Goal: Information Seeking & Learning: Check status

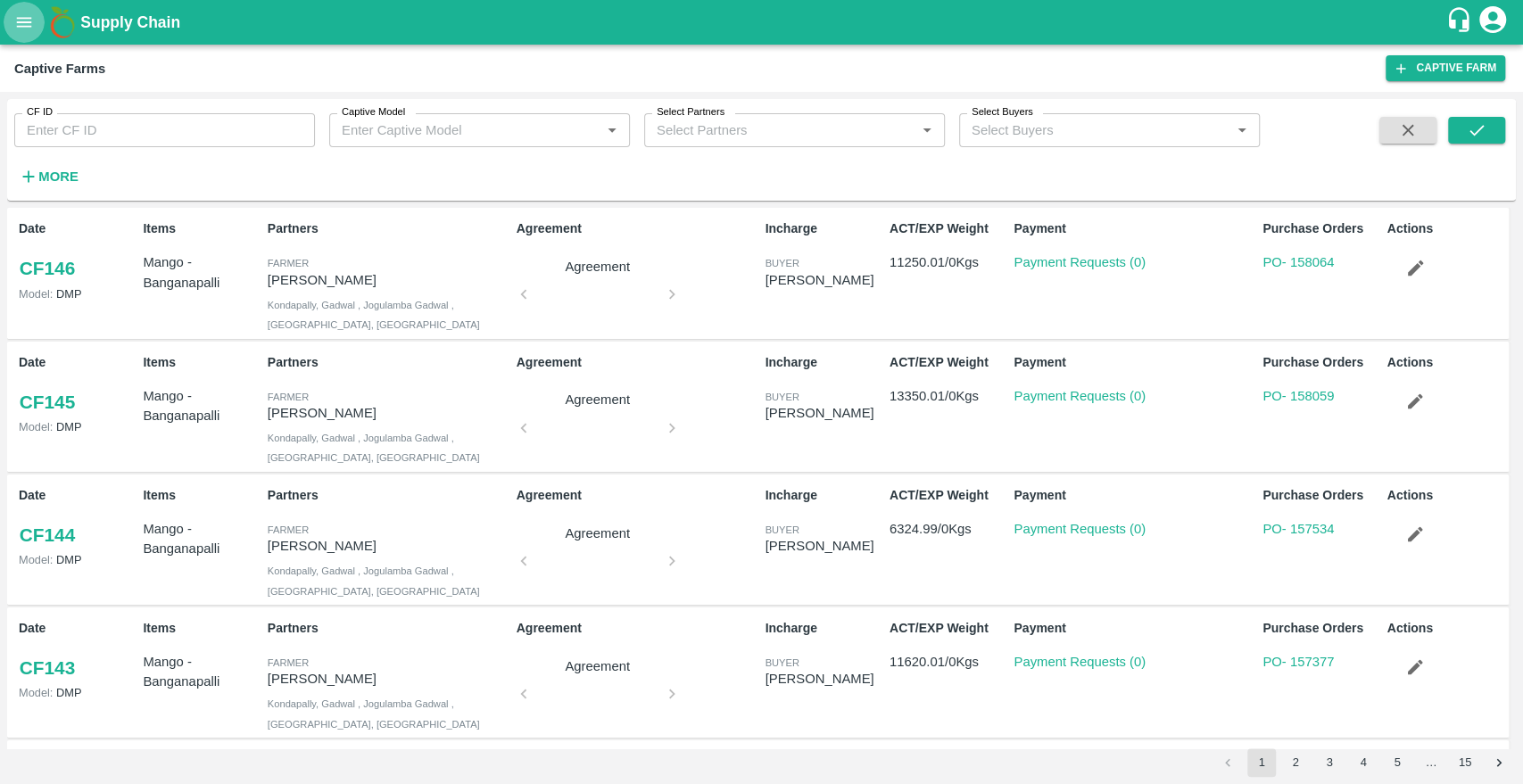
click at [14, 26] on icon "open drawer" at bounding box center [24, 22] width 20 height 20
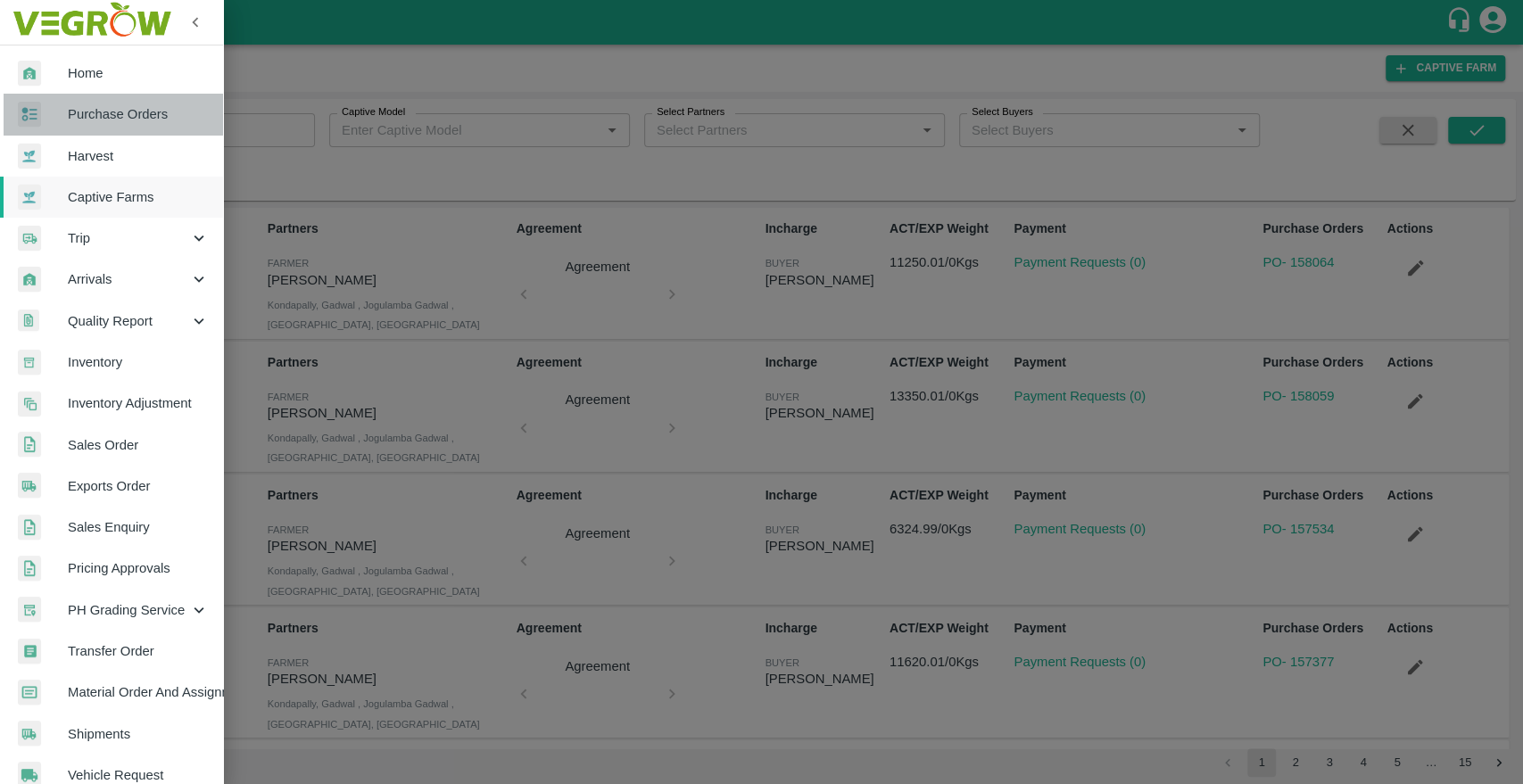
click at [119, 112] on span "Purchase Orders" at bounding box center [139, 114] width 141 height 20
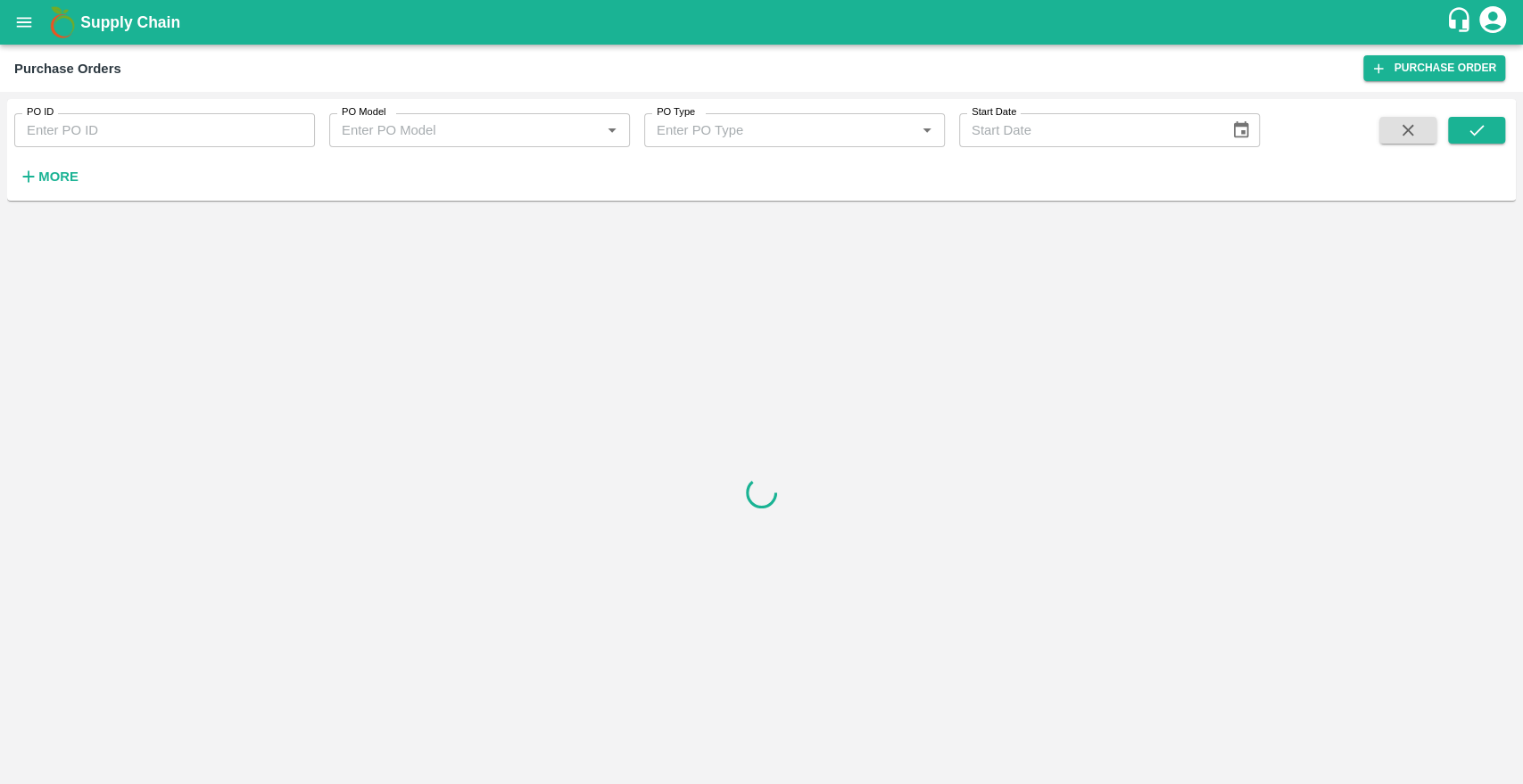
click at [94, 133] on input "PO ID" at bounding box center [164, 130] width 301 height 34
click at [1458, 126] on button "submit" at bounding box center [1476, 130] width 57 height 26
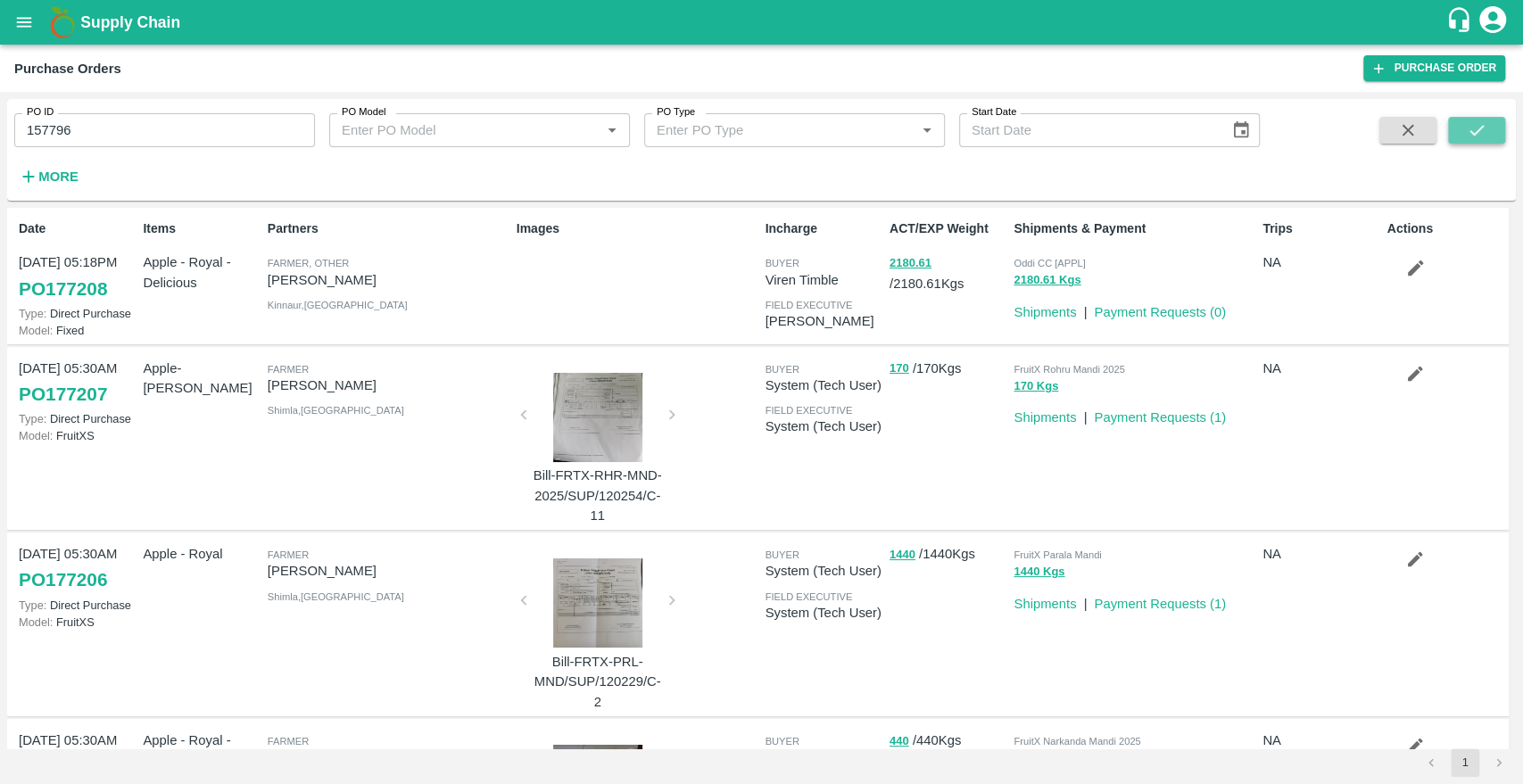
click at [1475, 121] on icon "submit" at bounding box center [1476, 130] width 20 height 20
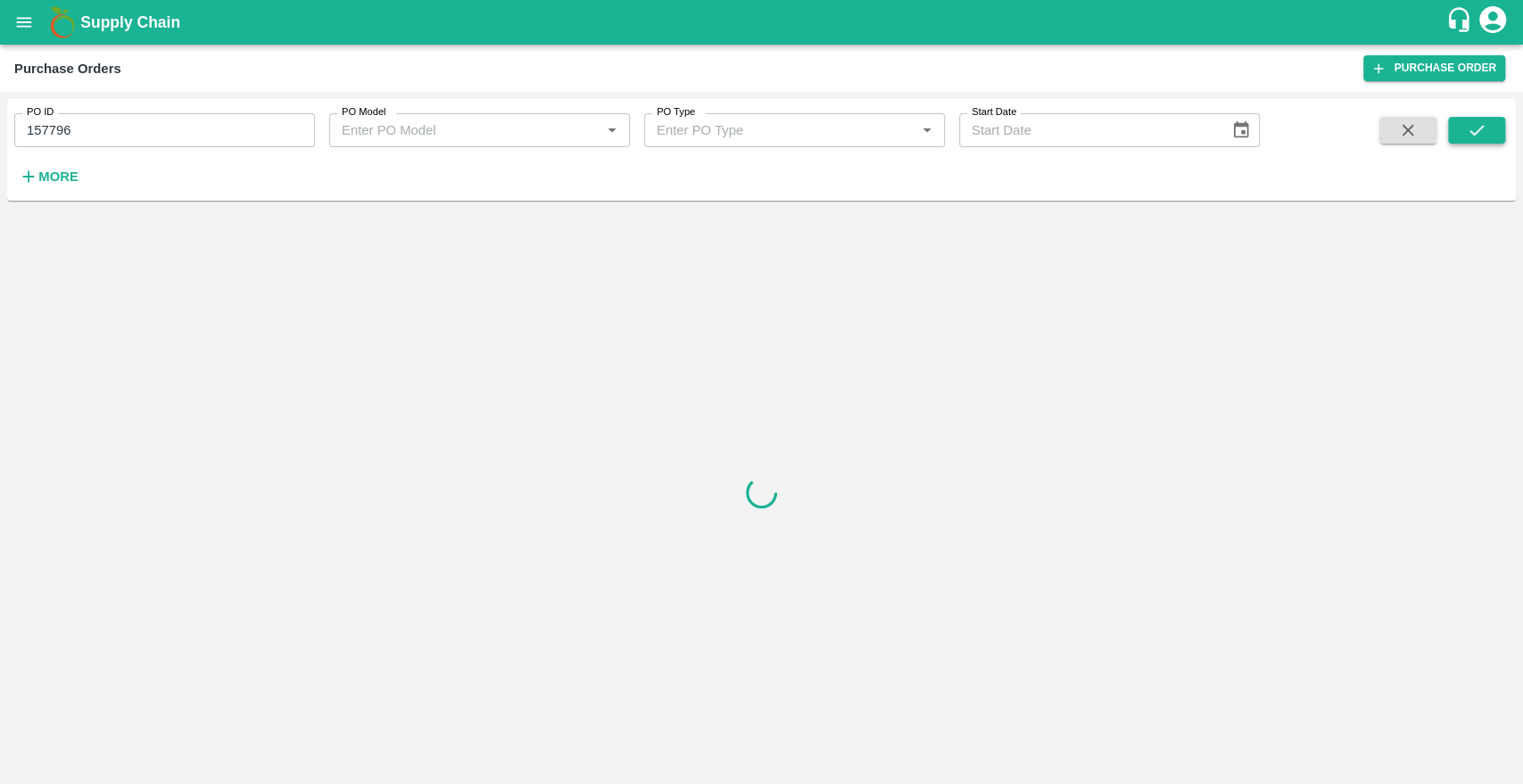
click at [1482, 125] on icon "submit" at bounding box center [1476, 130] width 14 height 10
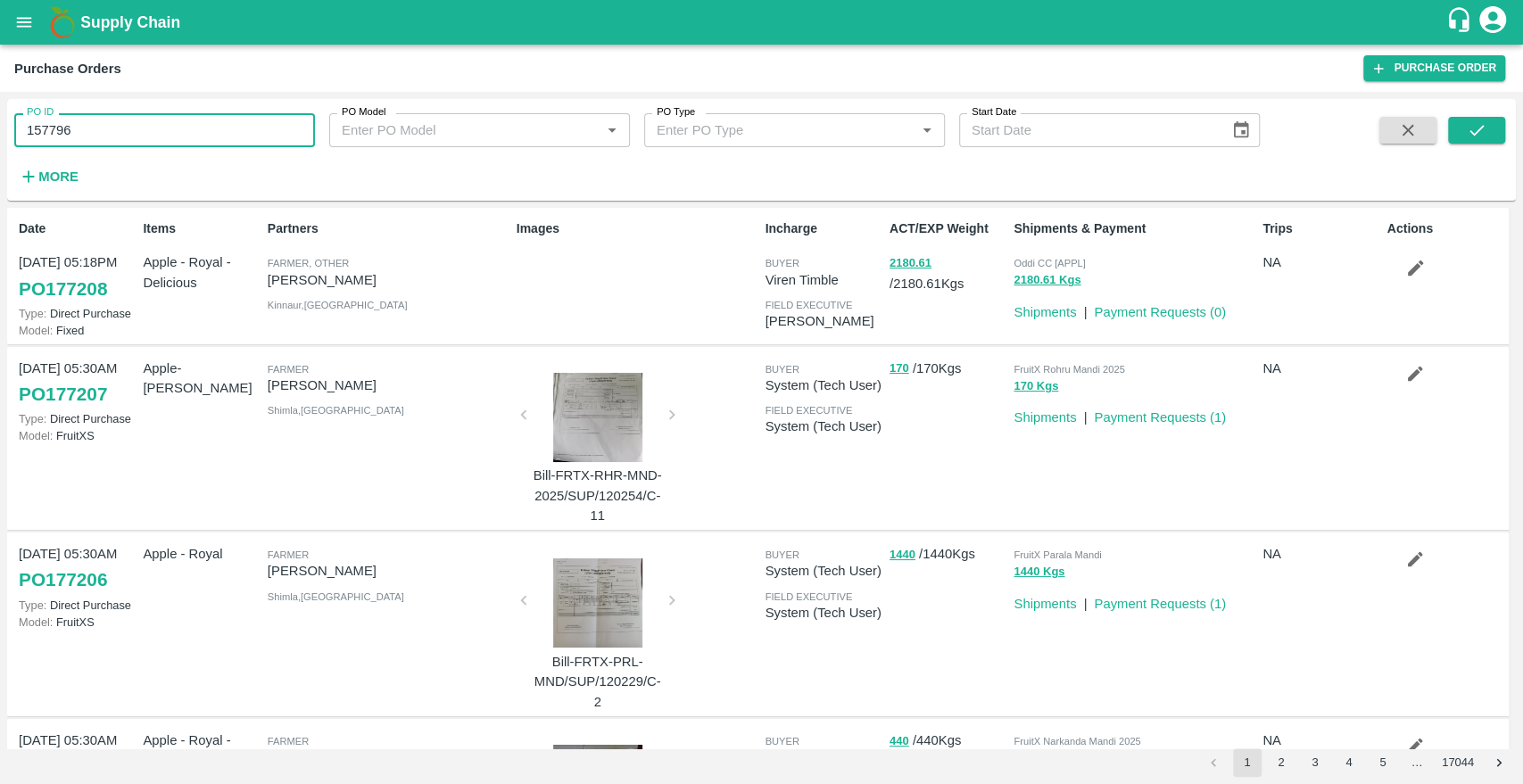
click at [271, 135] on input "157796" at bounding box center [164, 130] width 301 height 34
click at [1460, 137] on button "submit" at bounding box center [1476, 130] width 57 height 26
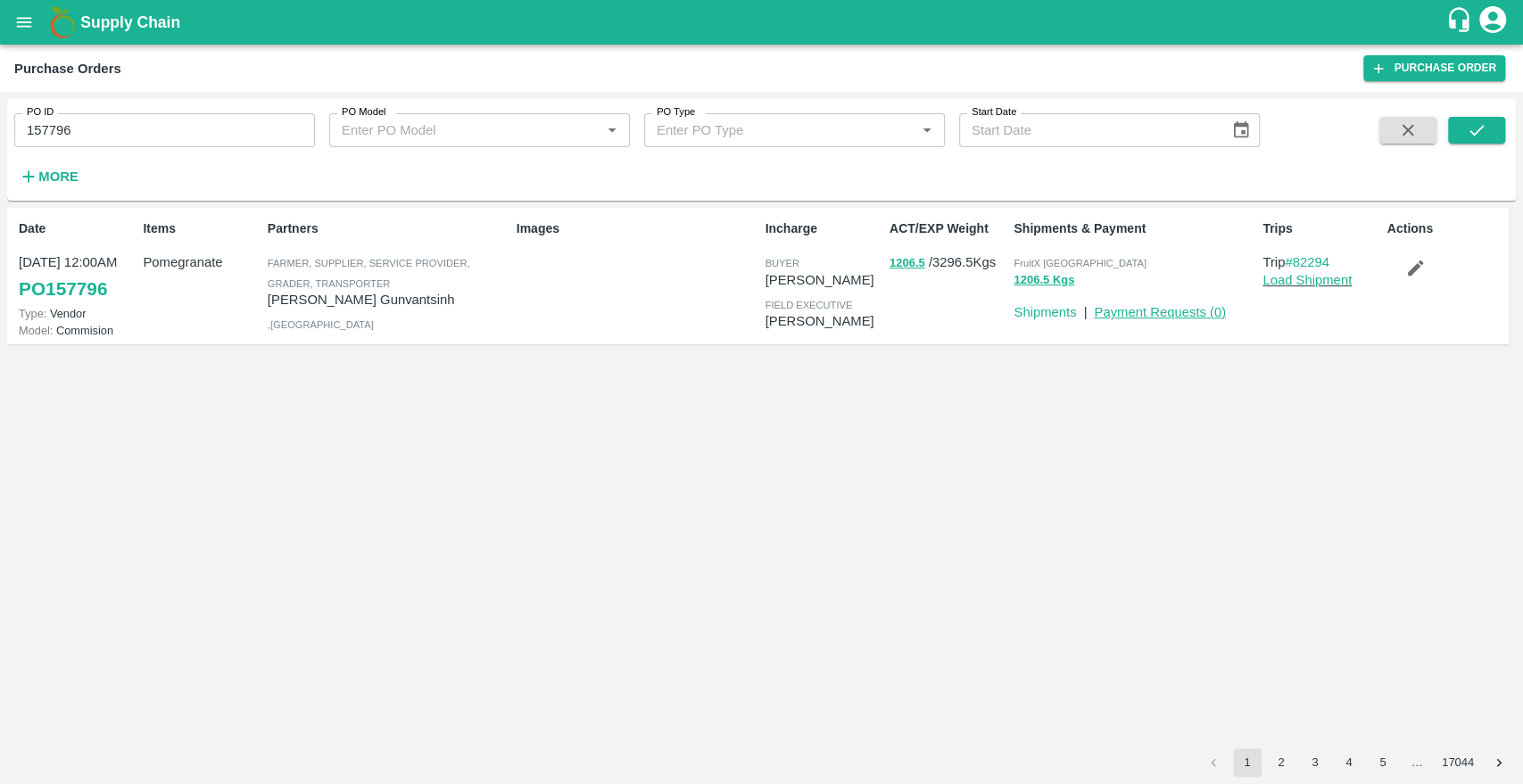
click at [1171, 315] on link "Payment Requests ( 0 )" at bounding box center [1160, 312] width 132 height 14
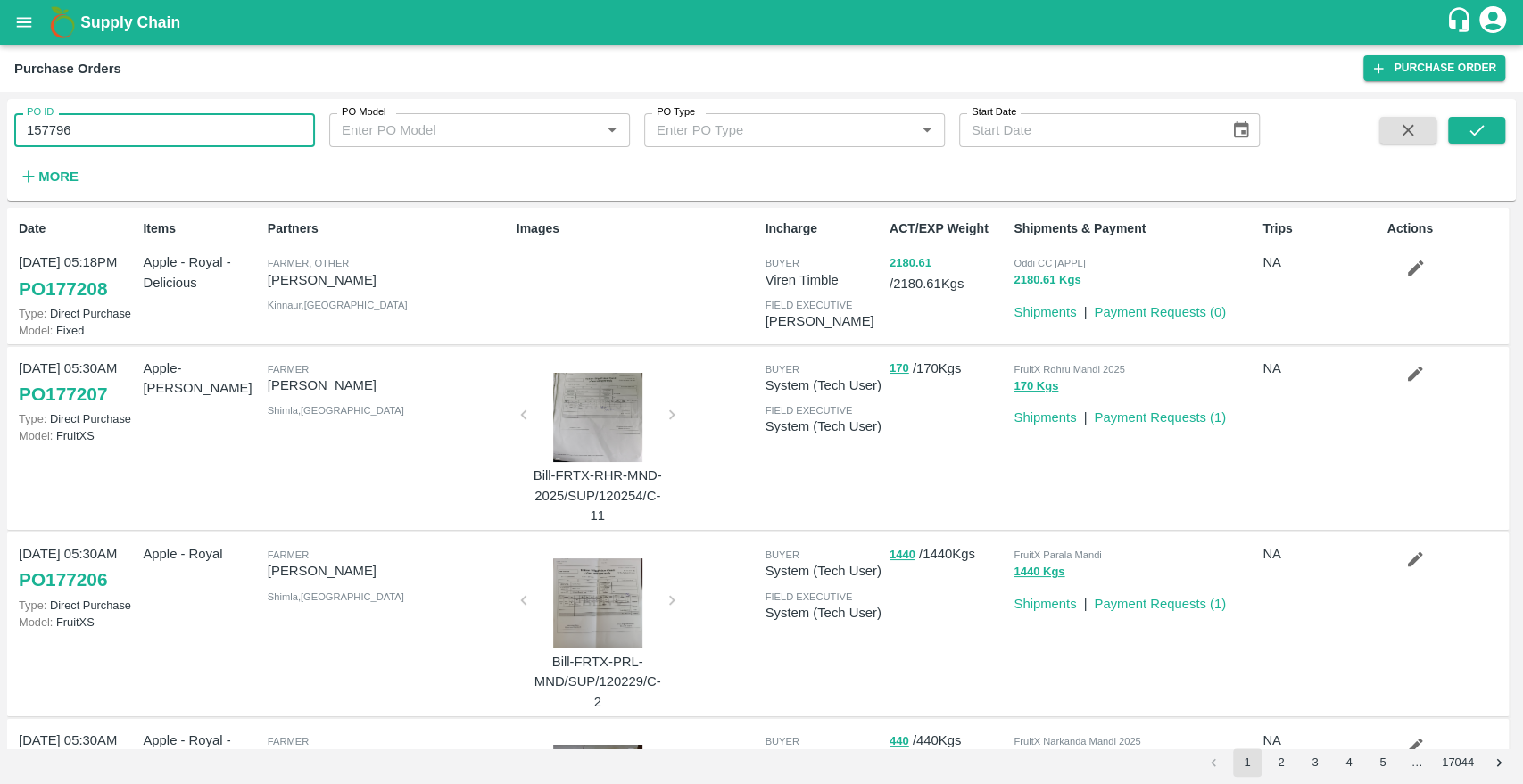
drag, startPoint x: 120, startPoint y: 134, endPoint x: 19, endPoint y: 134, distance: 101.0
click at [19, 134] on input "157796" at bounding box center [164, 130] width 301 height 34
click at [1478, 131] on icon "submit" at bounding box center [1476, 130] width 20 height 20
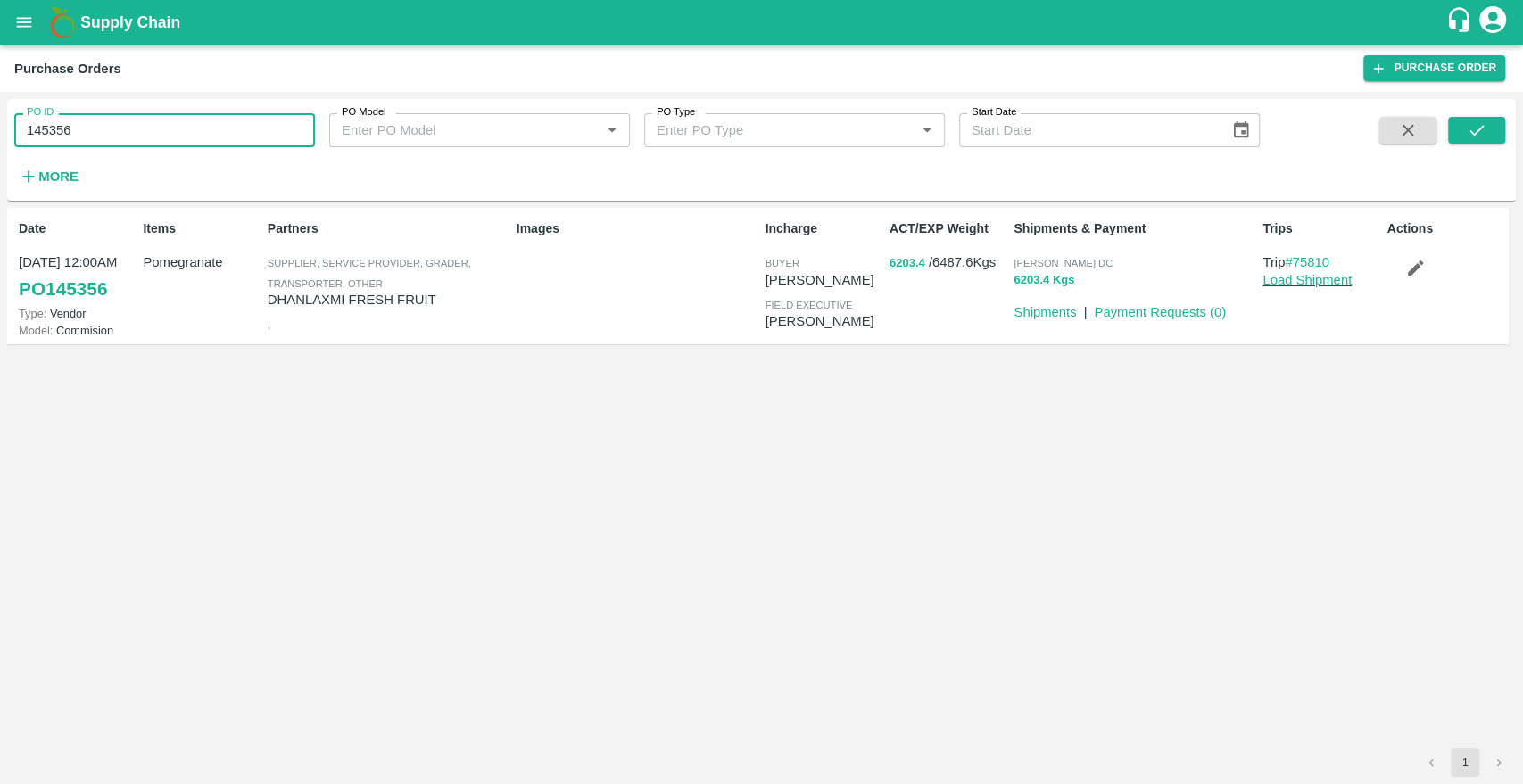
drag, startPoint x: 92, startPoint y: 138, endPoint x: 0, endPoint y: 140, distance: 92.0
click at [0, 140] on div "PO ID 145356 PO ID PO Model PO Model   * PO Type PO Type   * Start Date Start D…" at bounding box center [762, 438] width 1523 height 693
type input "157796"
click at [1464, 128] on button "submit" at bounding box center [1476, 130] width 57 height 26
click at [1314, 259] on link "#82294" at bounding box center [1306, 262] width 44 height 14
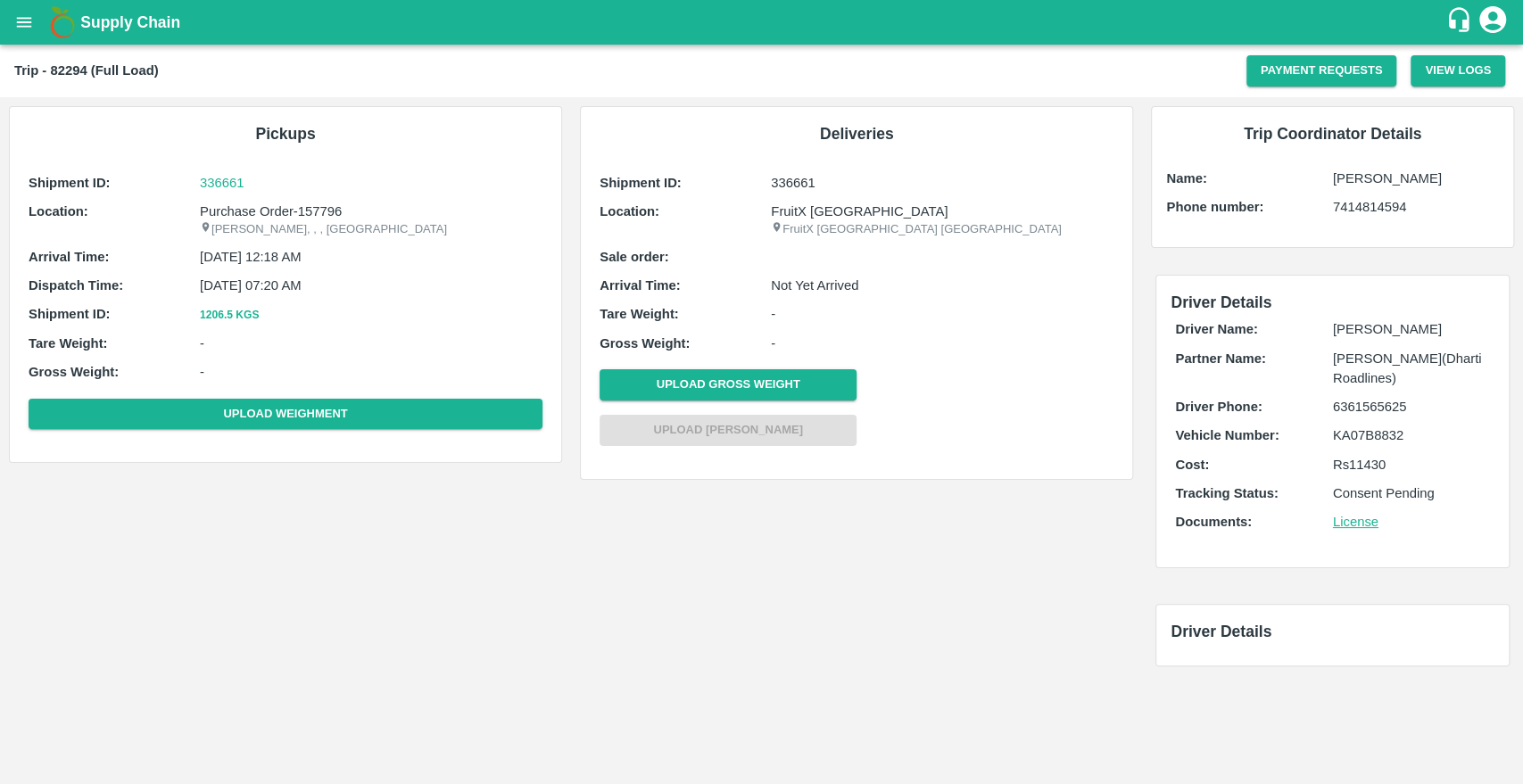
click at [74, 75] on b "Trip - 82294 (Full Load)" at bounding box center [86, 70] width 144 height 14
copy b "82294"
click at [34, 13] on icon "open drawer" at bounding box center [24, 22] width 20 height 20
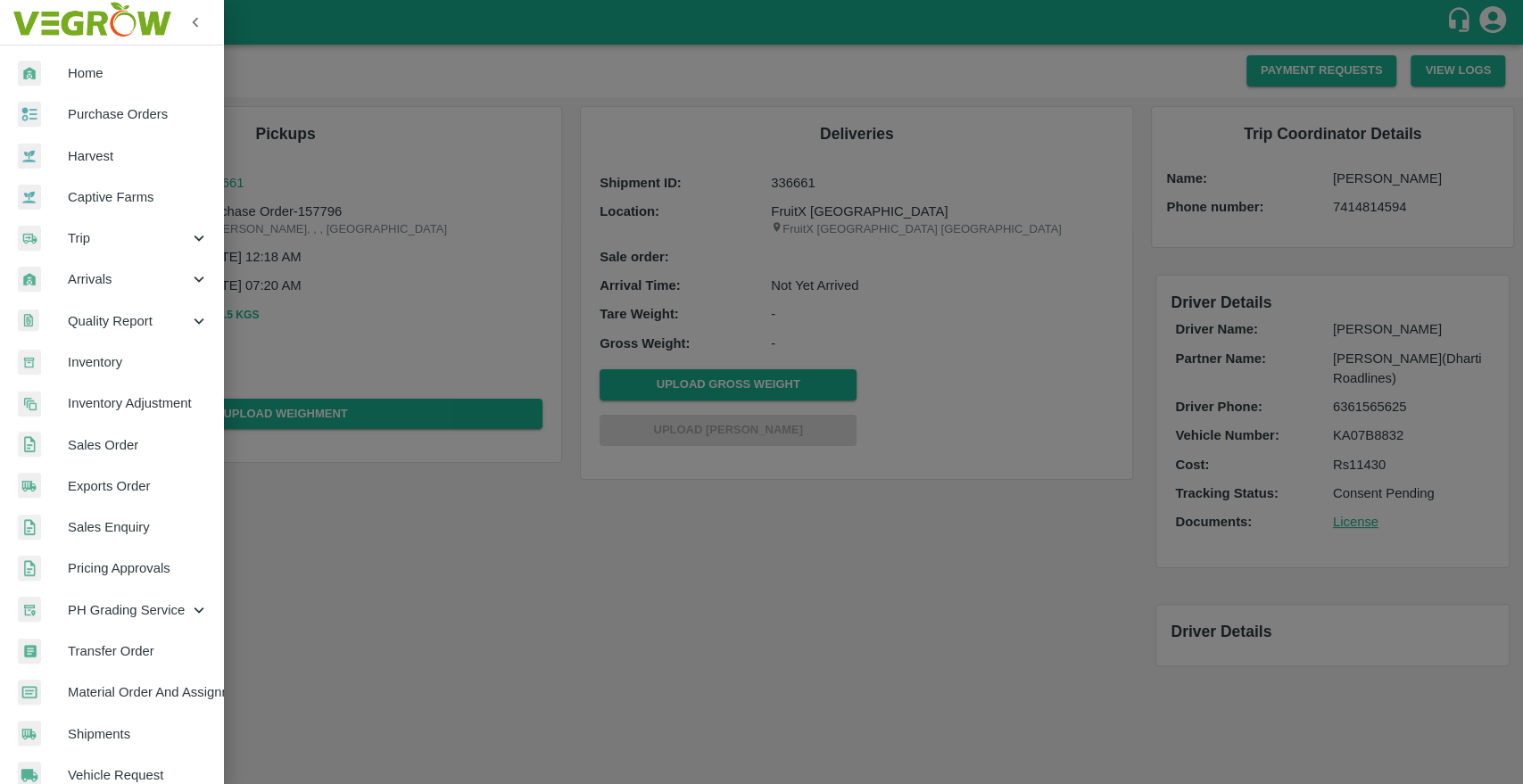
click at [96, 234] on span "Trip" at bounding box center [128, 237] width 122 height 20
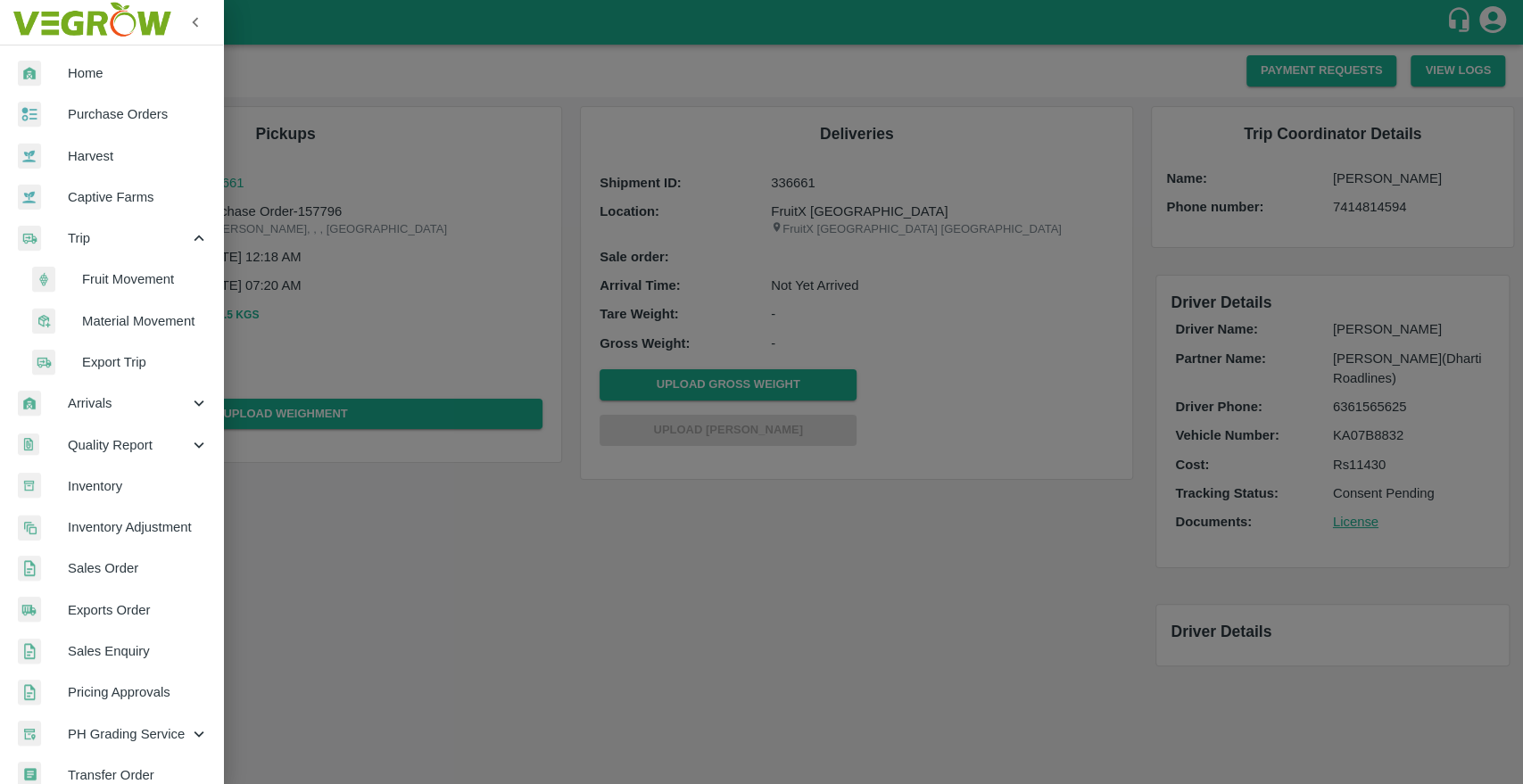
click at [94, 276] on span "Fruit Movement" at bounding box center [145, 279] width 126 height 20
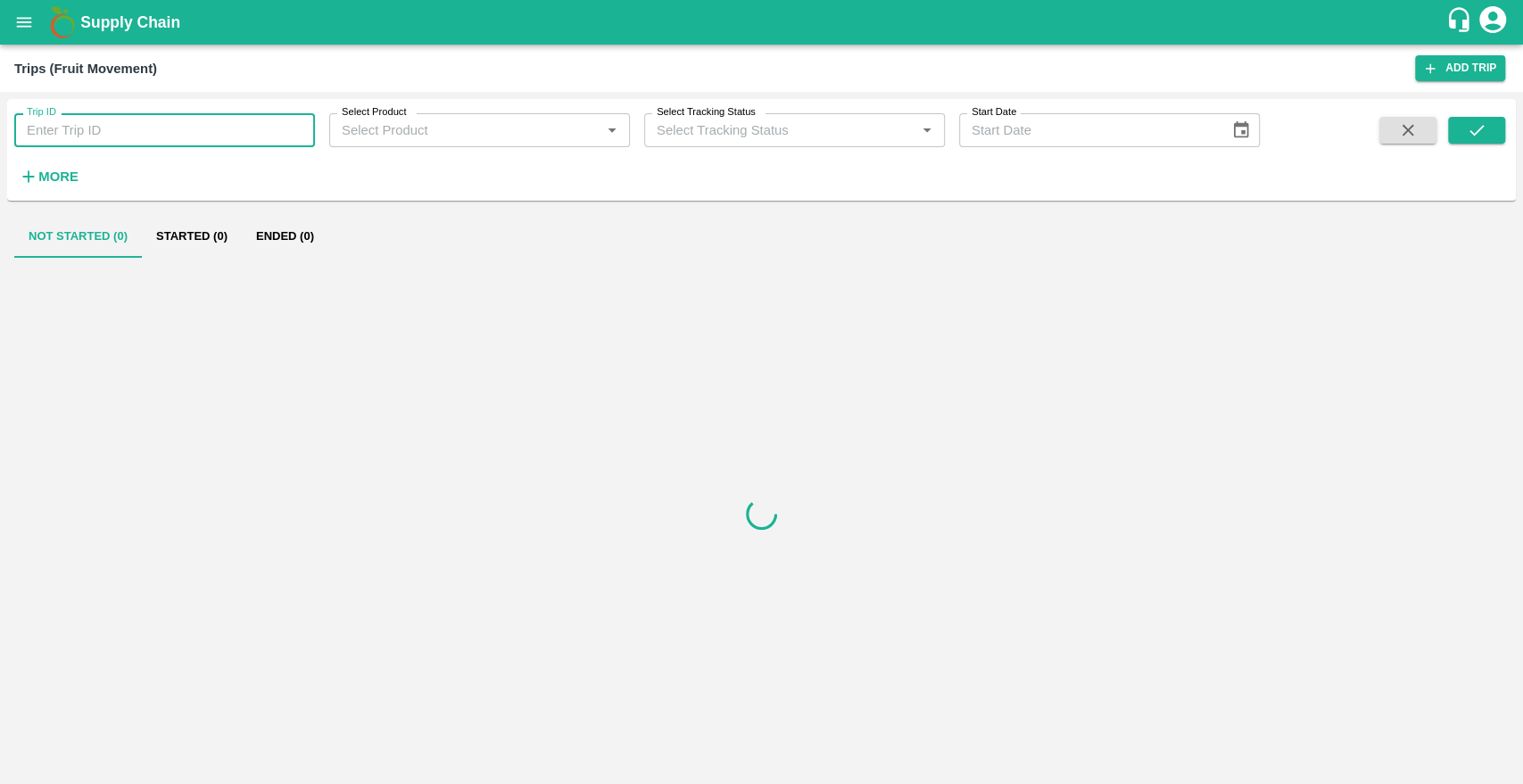
click at [102, 140] on input "Trip ID" at bounding box center [164, 130] width 301 height 34
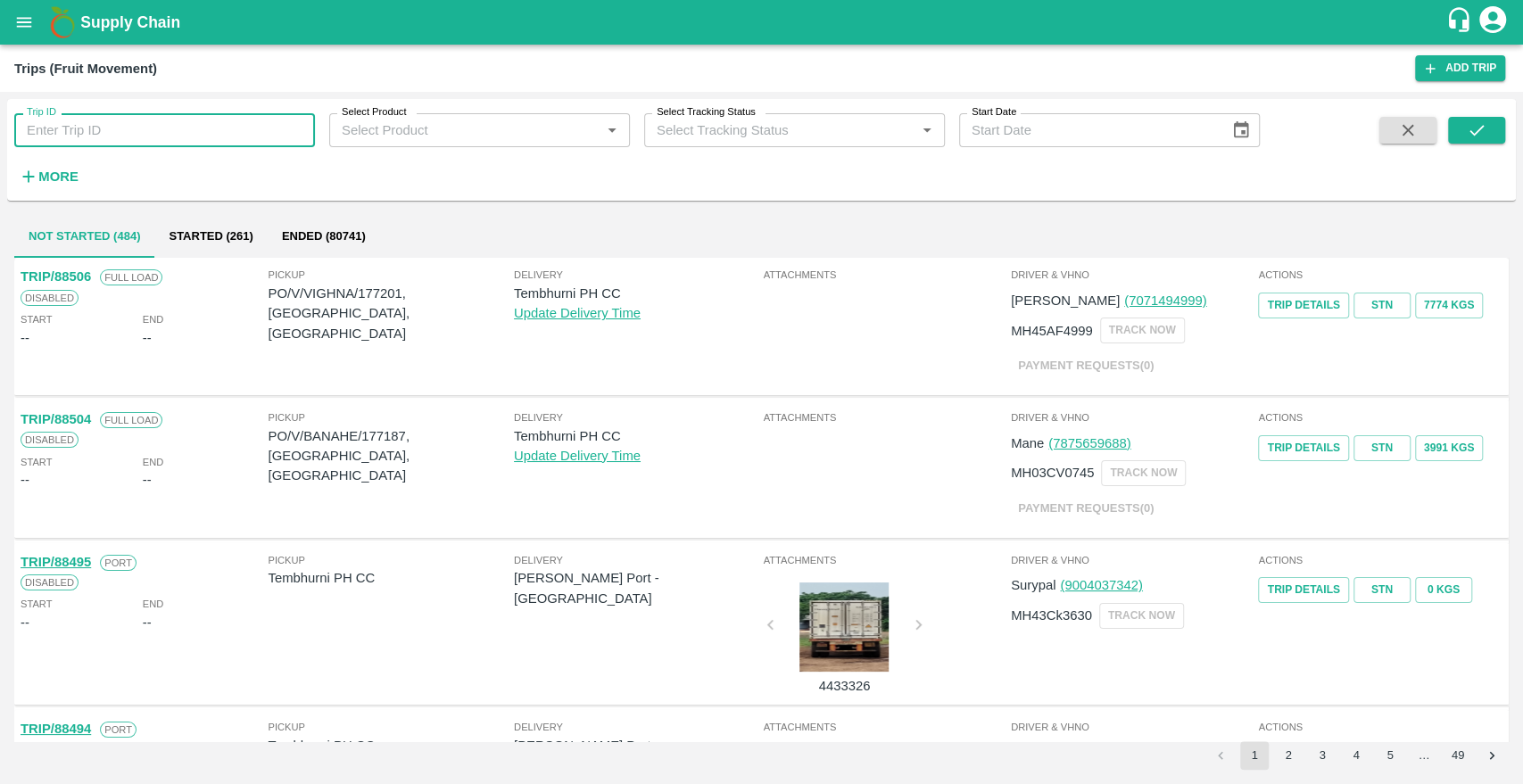
paste input "82294"
type input "82294"
click at [1475, 121] on icon "submit" at bounding box center [1476, 130] width 20 height 20
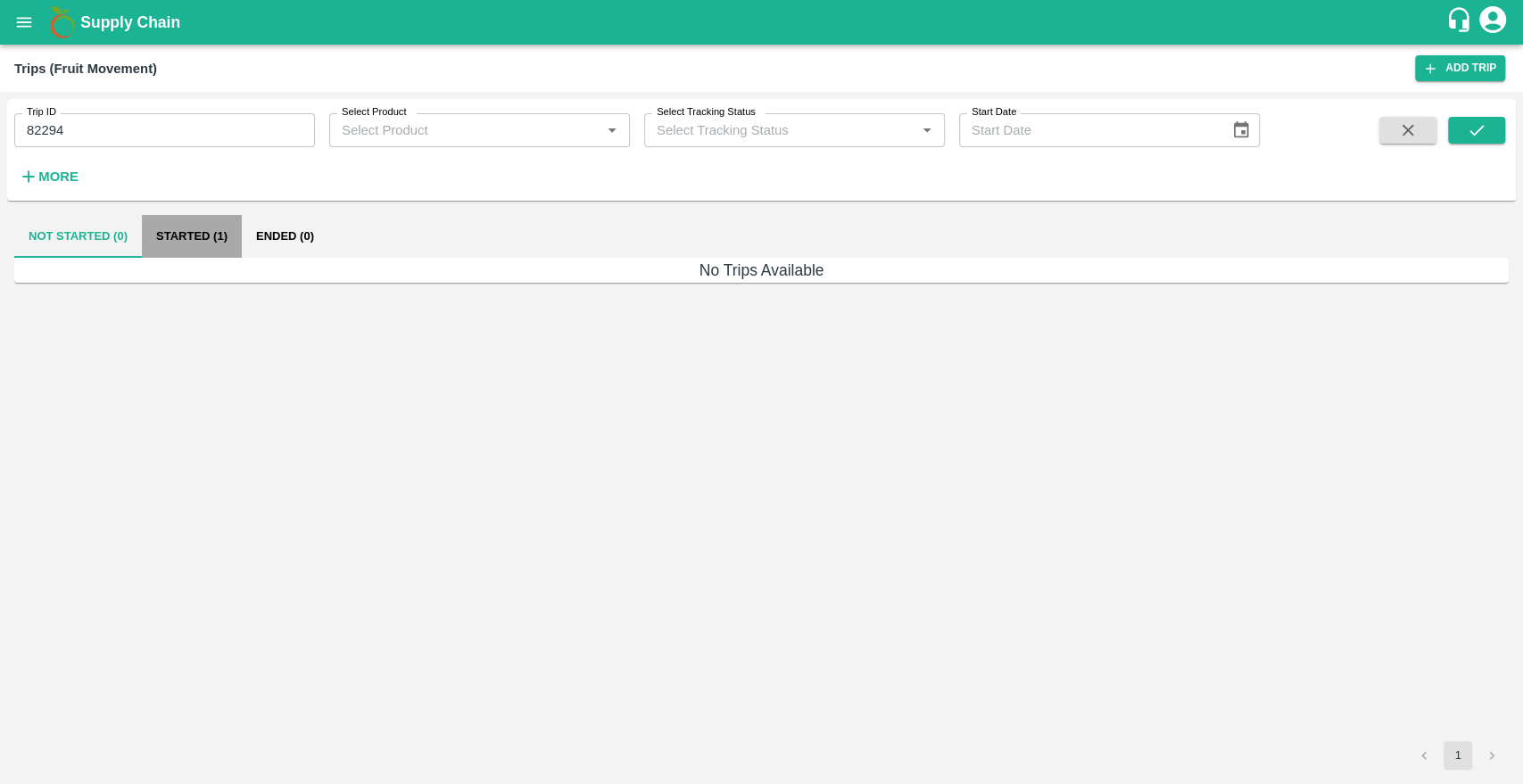
click at [175, 234] on button "Started (1)" at bounding box center [192, 236] width 100 height 42
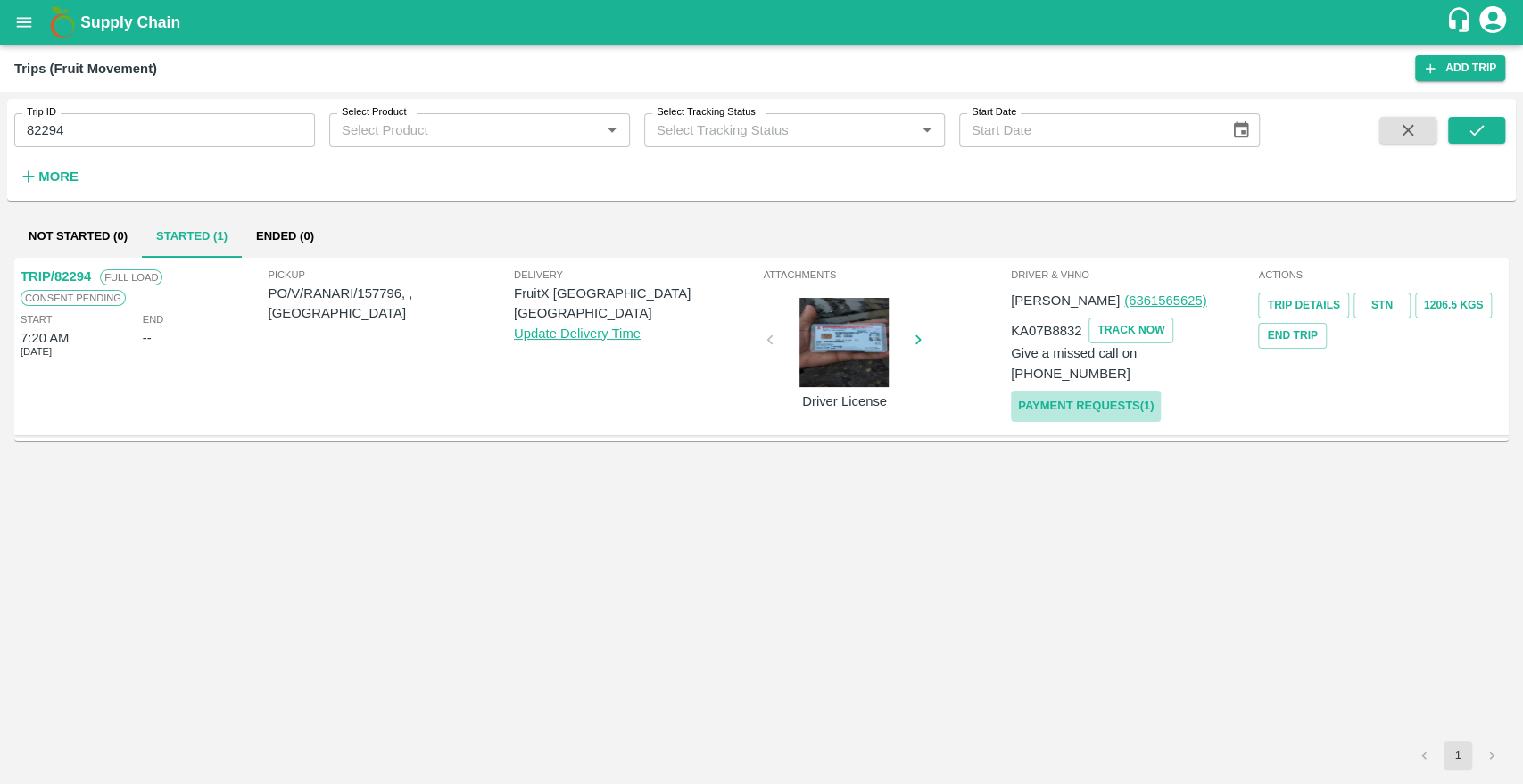
click at [1079, 391] on link "Payment Requests( 1 )" at bounding box center [1086, 406] width 150 height 31
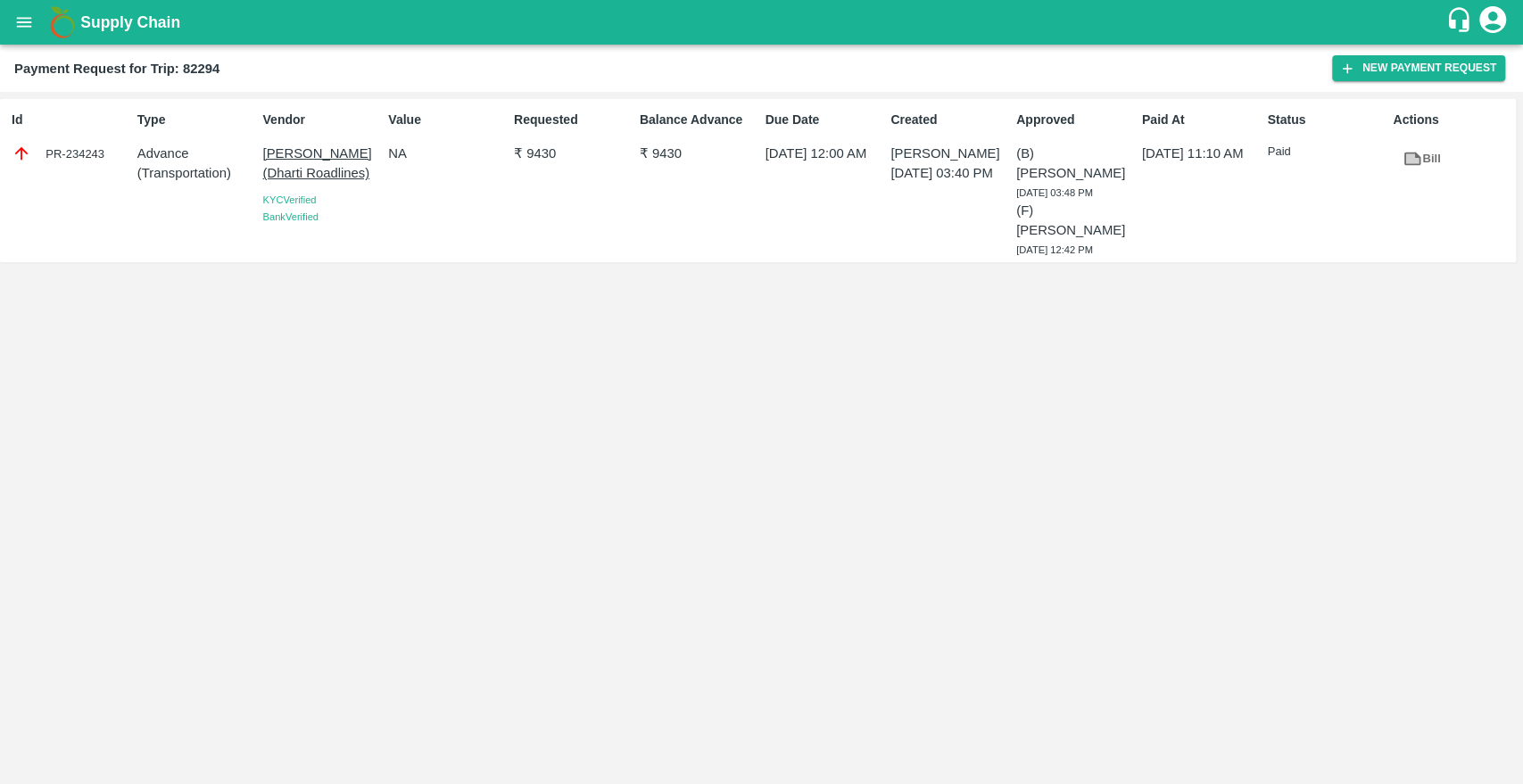
click at [285, 173] on p "Jitendra Thakkar(Dharti Roadlines)" at bounding box center [322, 163] width 119 height 41
click at [37, 29] on button "open drawer" at bounding box center [25, 23] width 41 height 41
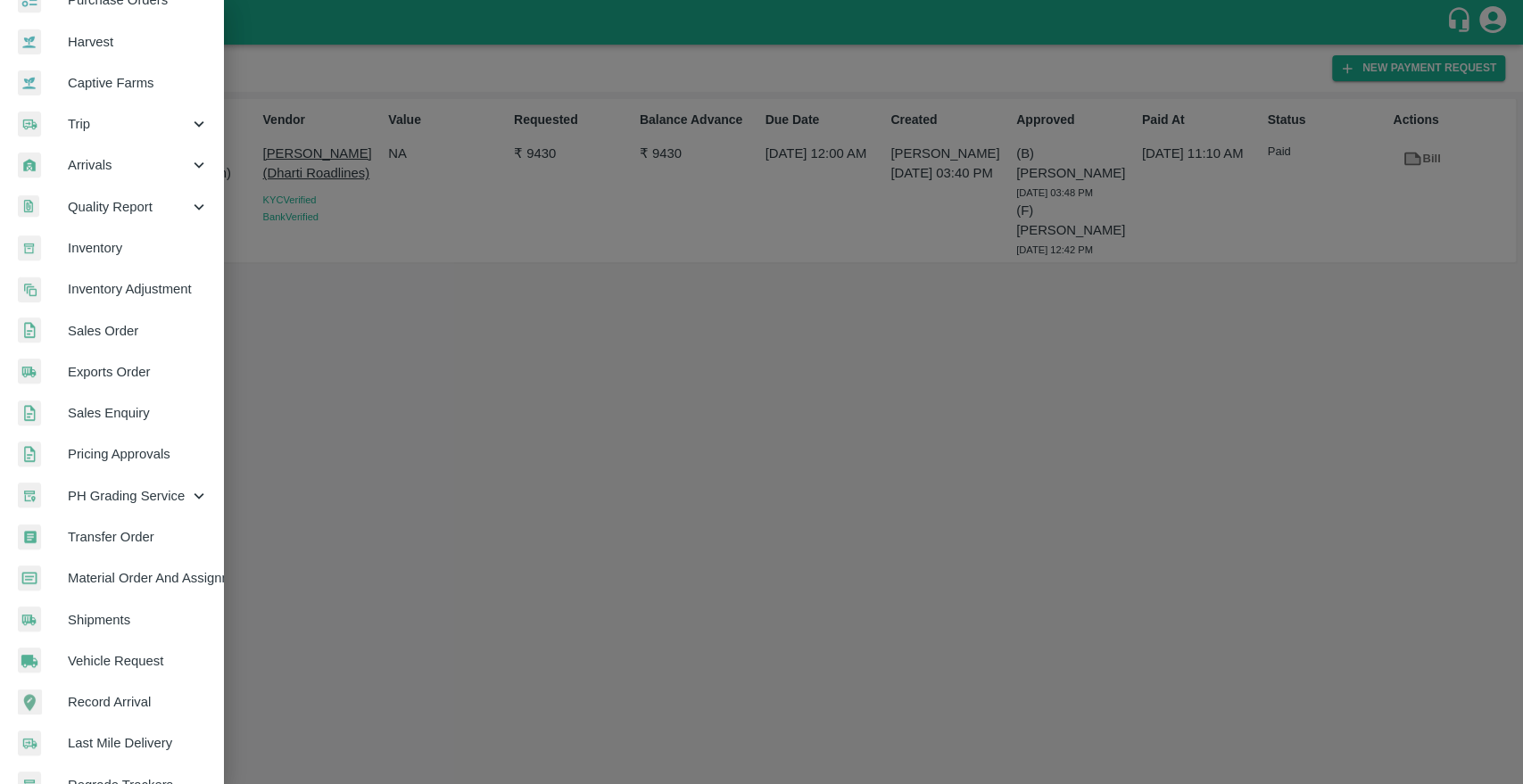
scroll to position [273, 0]
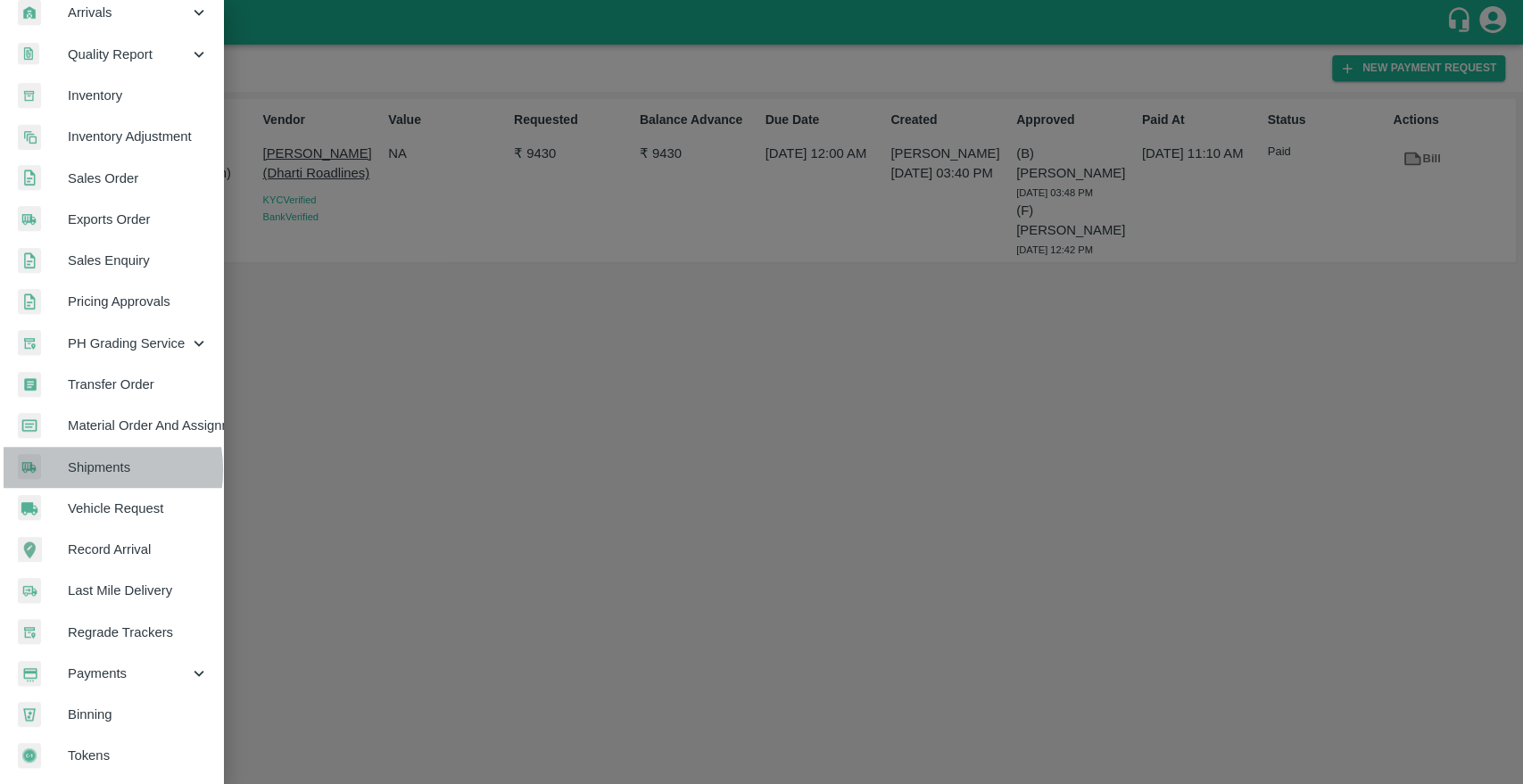
click at [79, 463] on span "Shipments" at bounding box center [139, 467] width 141 height 20
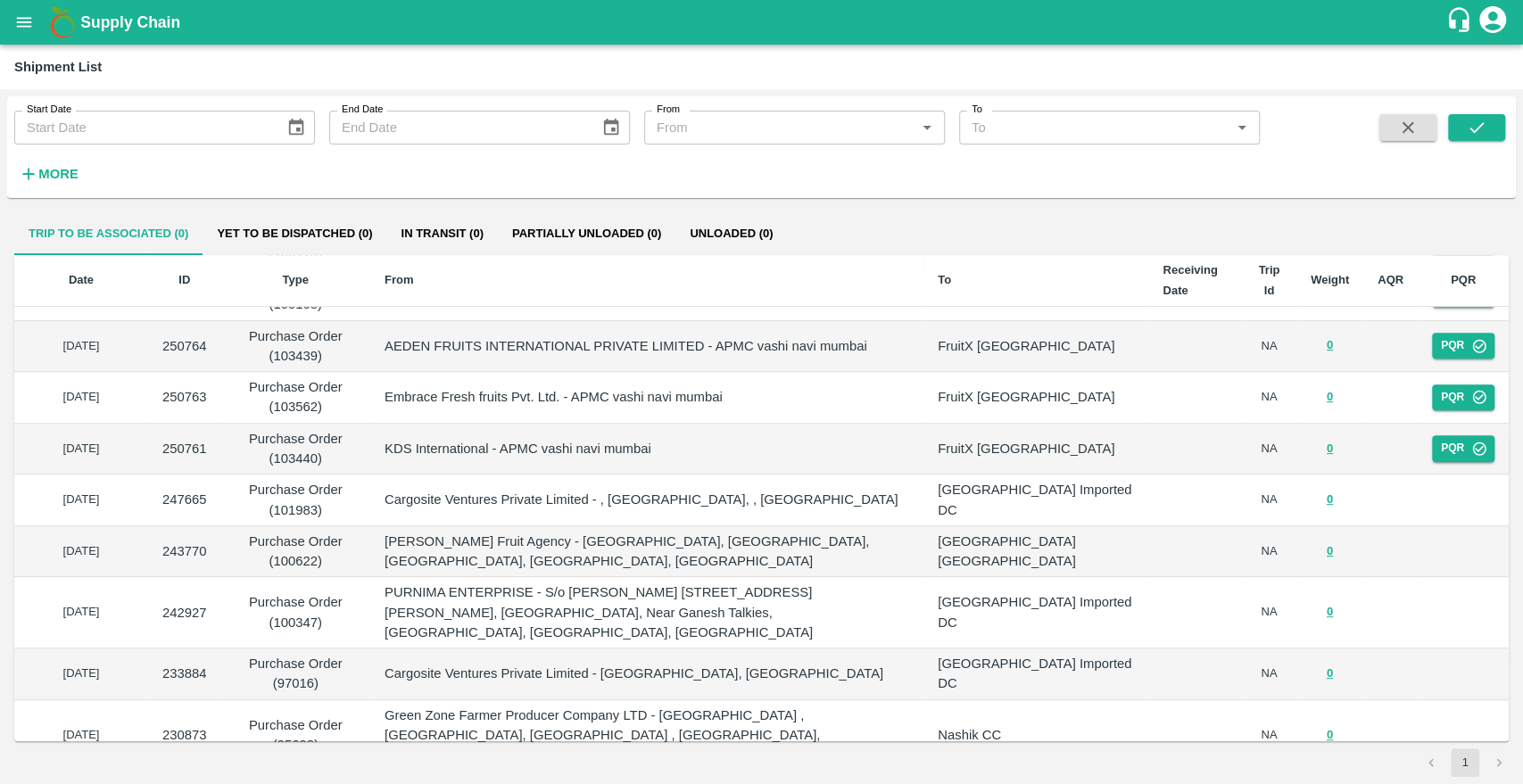
scroll to position [776, 0]
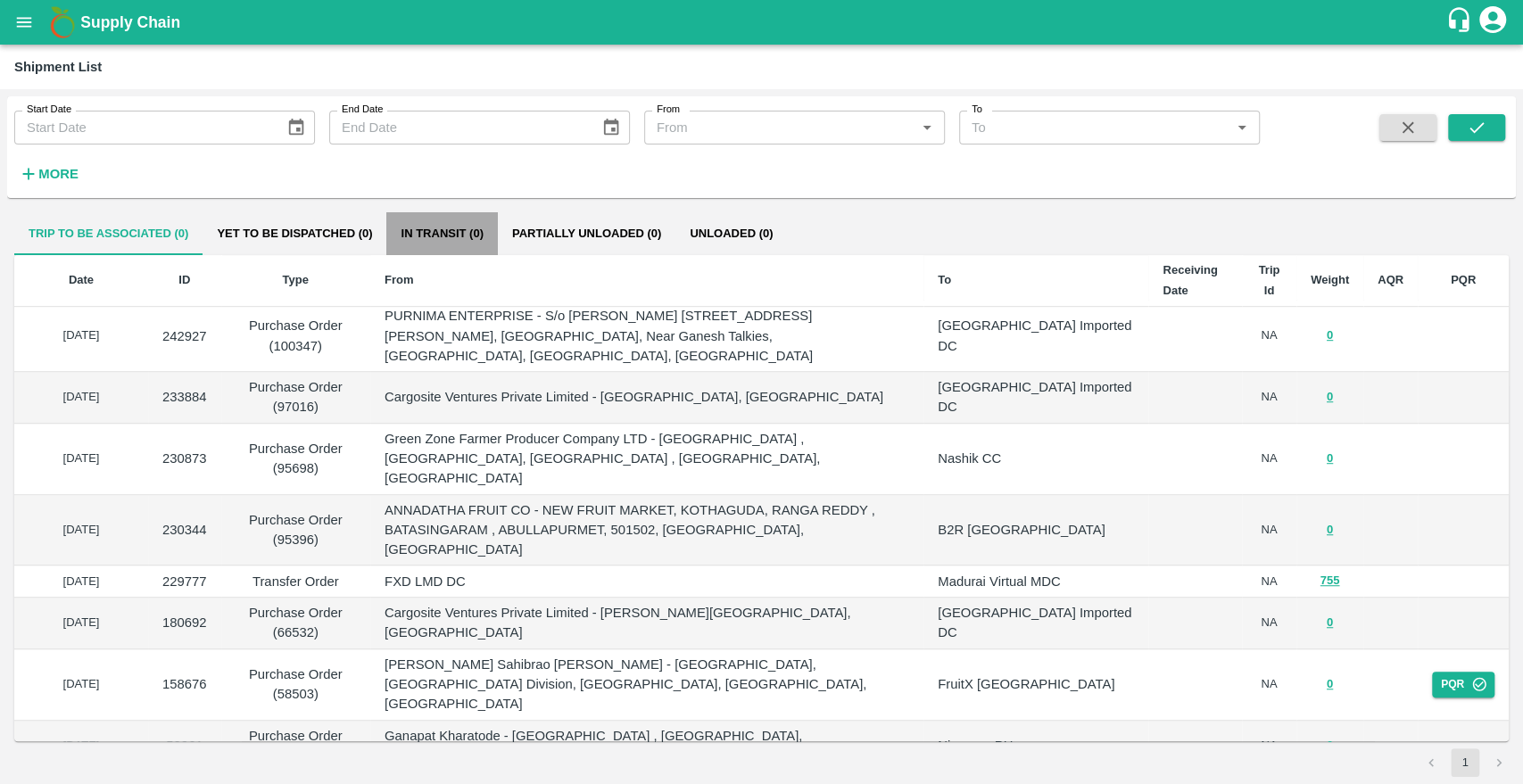
click at [448, 239] on button "In transit (0)" at bounding box center [441, 233] width 110 height 42
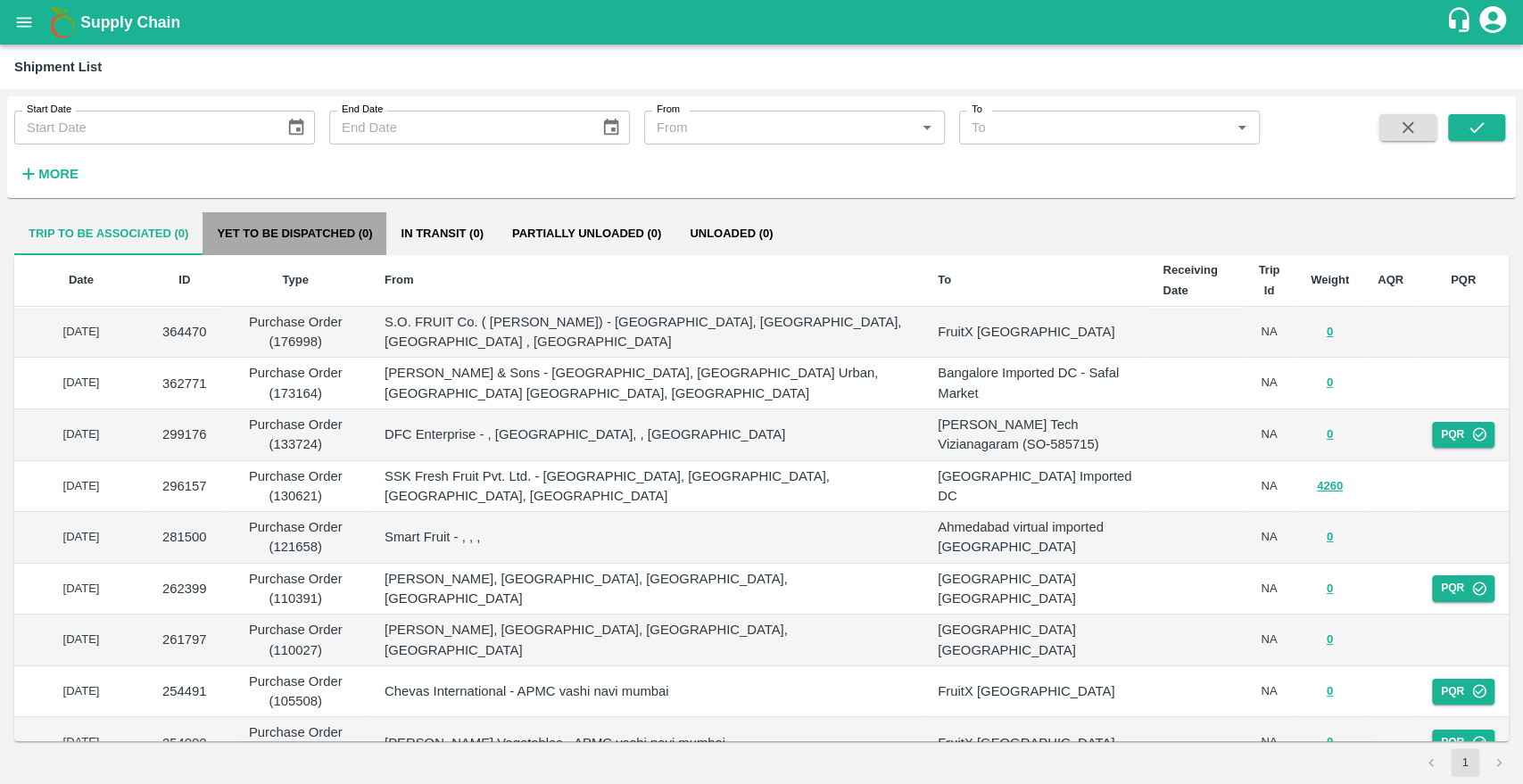
click at [284, 228] on button "Yet to be dispatched (0)" at bounding box center [294, 233] width 184 height 42
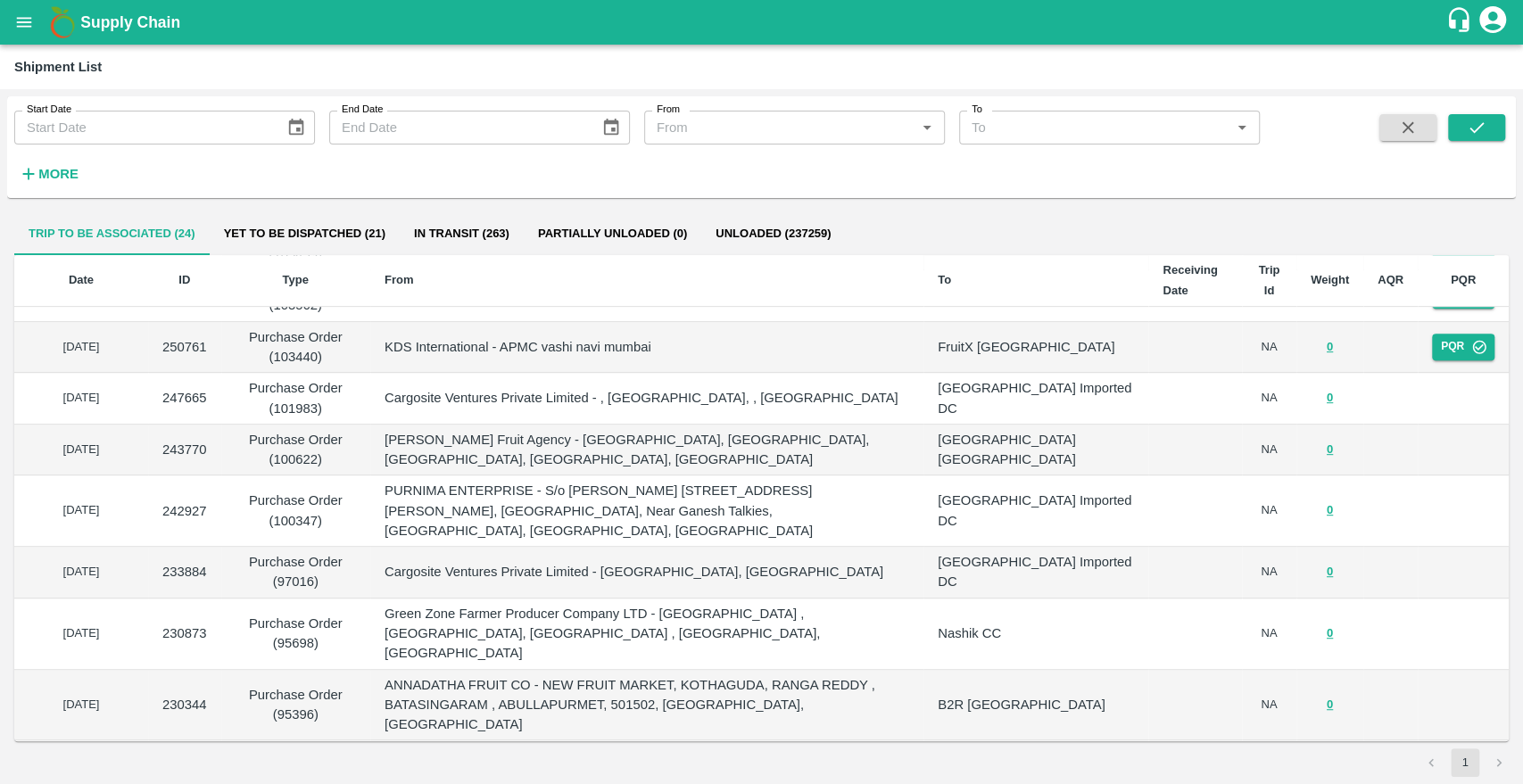
scroll to position [776, 0]
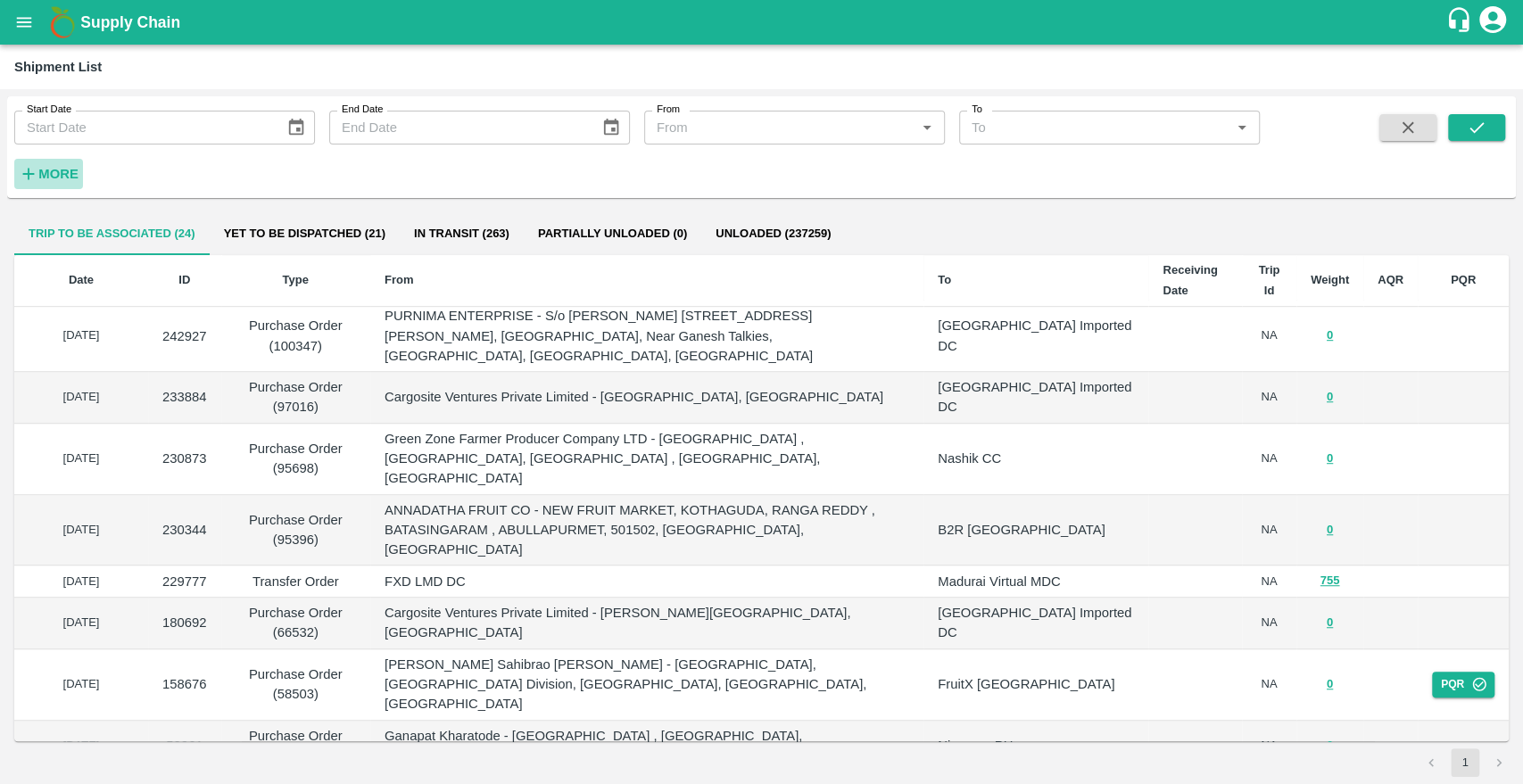
click at [53, 162] on h6 "More" at bounding box center [58, 173] width 41 height 24
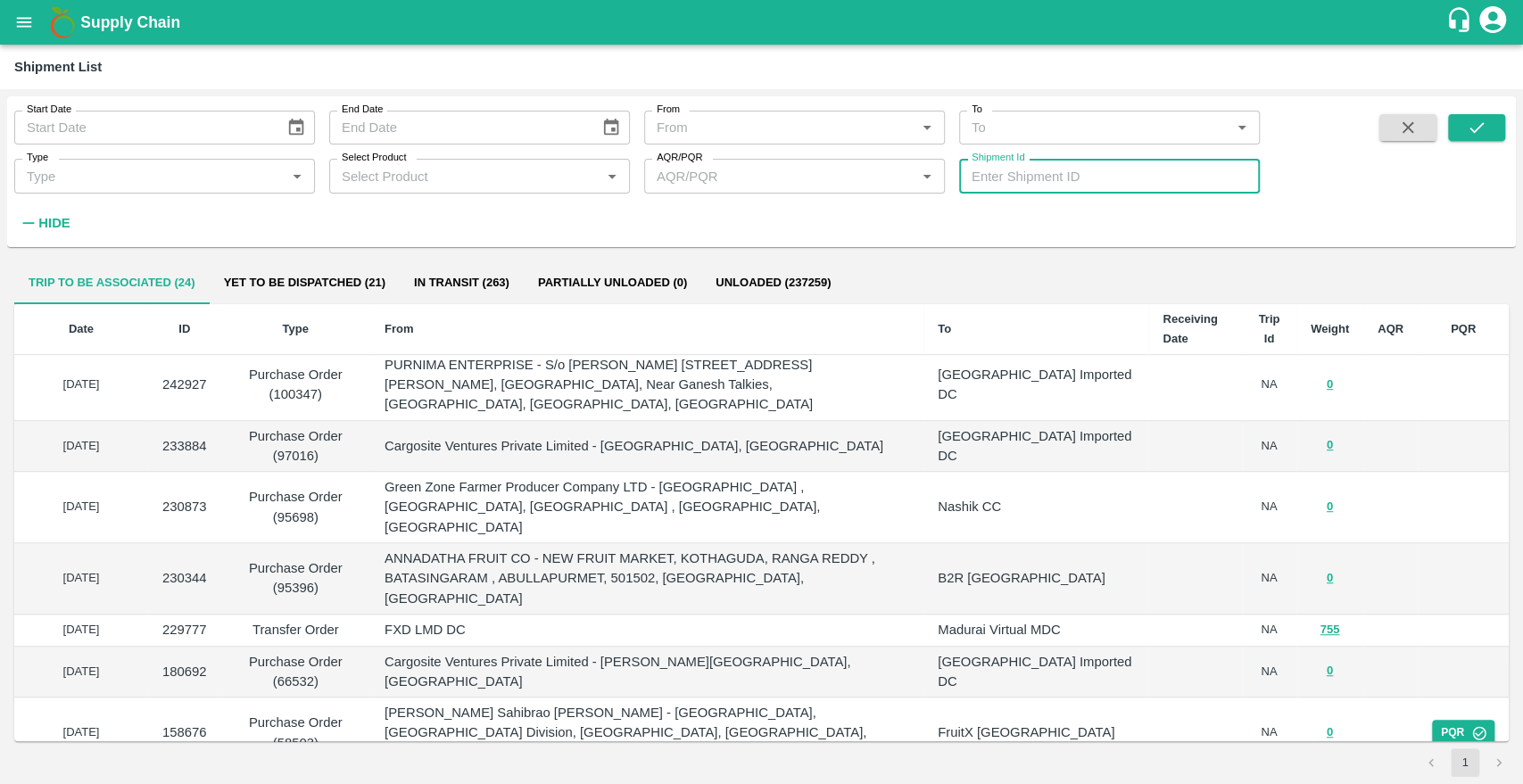
click at [996, 176] on input "Shipment Id" at bounding box center [1109, 176] width 301 height 34
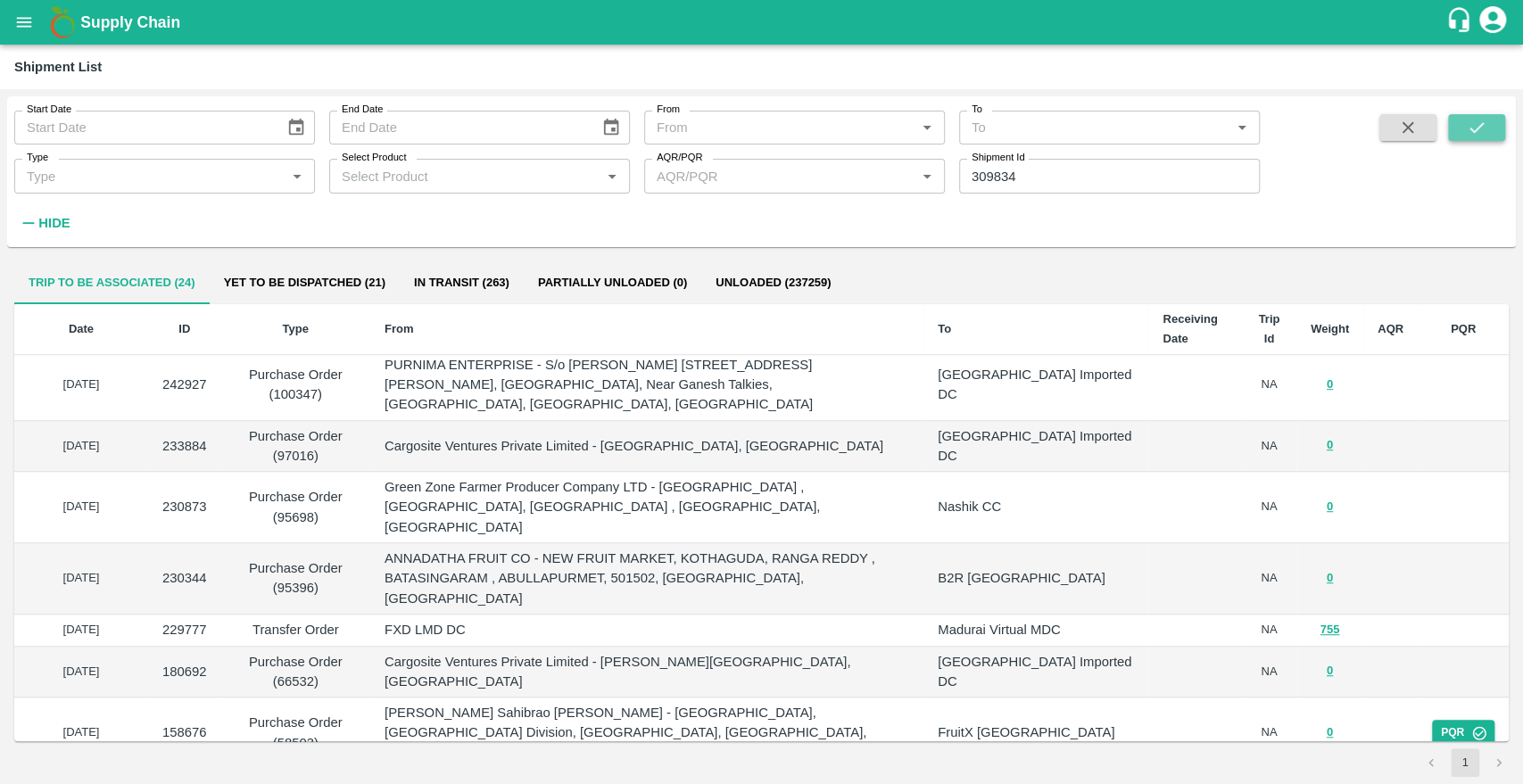
click at [1478, 126] on icon "submit" at bounding box center [1476, 127] width 20 height 20
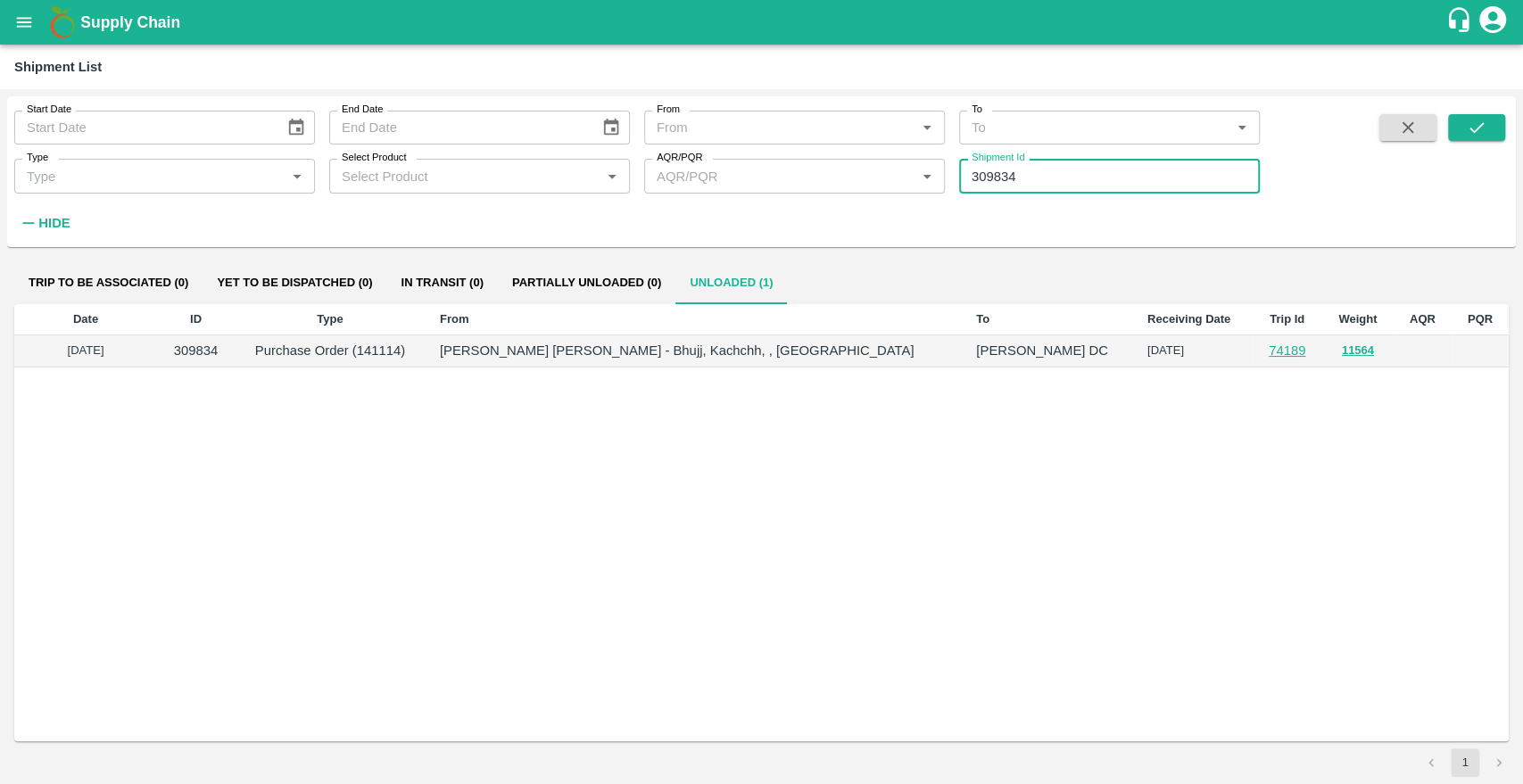
click at [1040, 172] on input "309834" at bounding box center [1109, 176] width 301 height 34
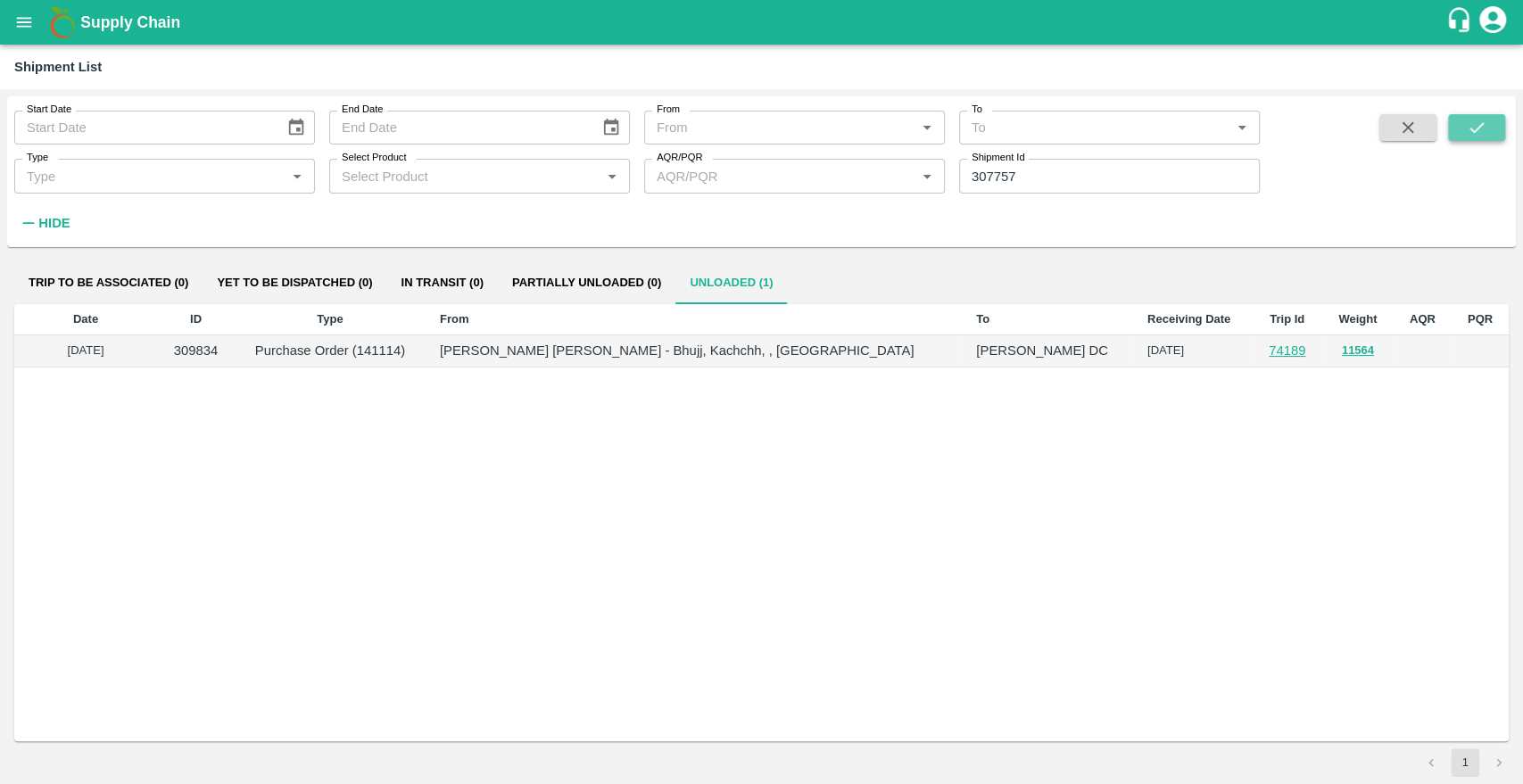
click at [1469, 125] on icon "submit" at bounding box center [1476, 127] width 20 height 20
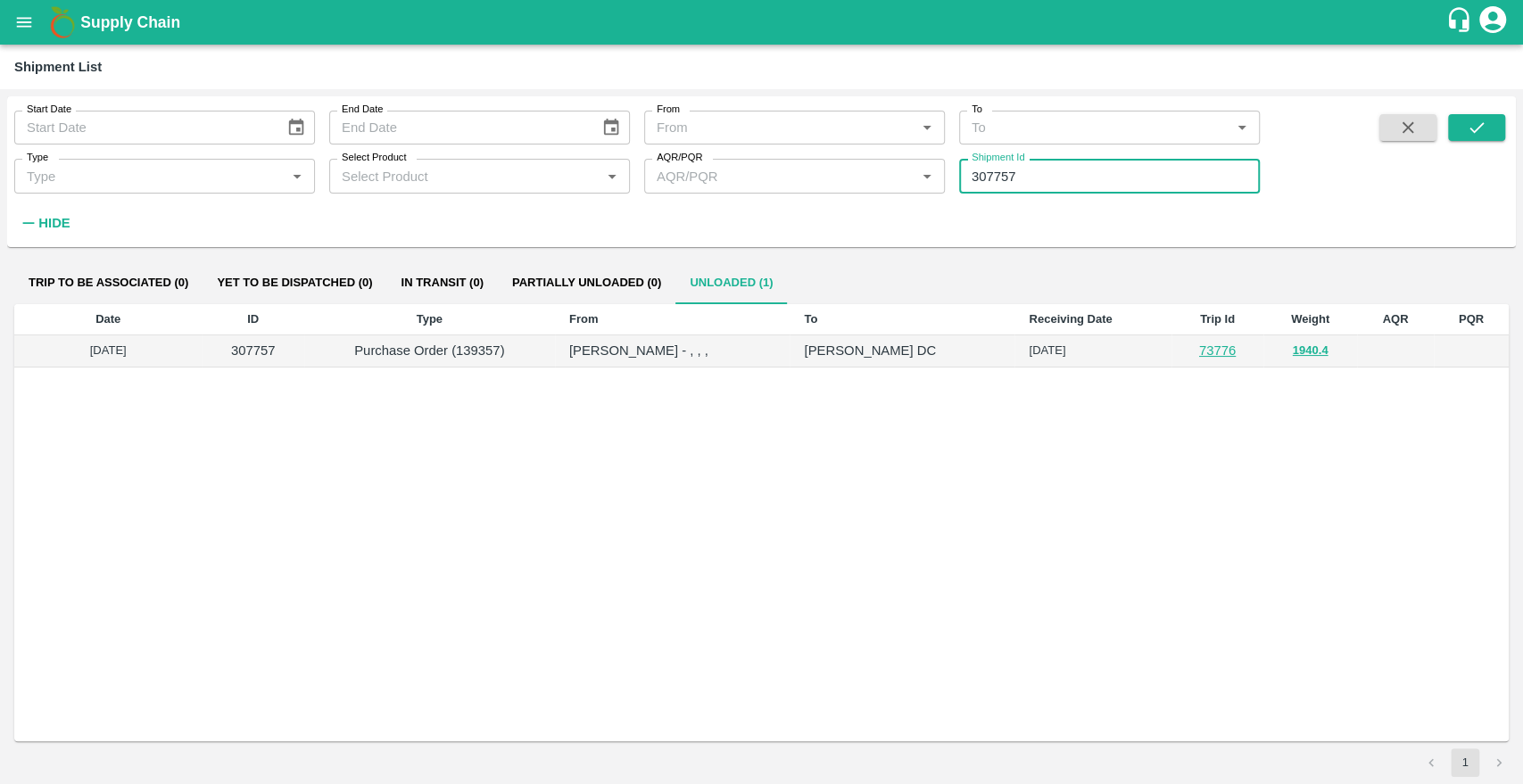
click at [1047, 180] on input "307757" at bounding box center [1109, 176] width 301 height 34
type input "3"
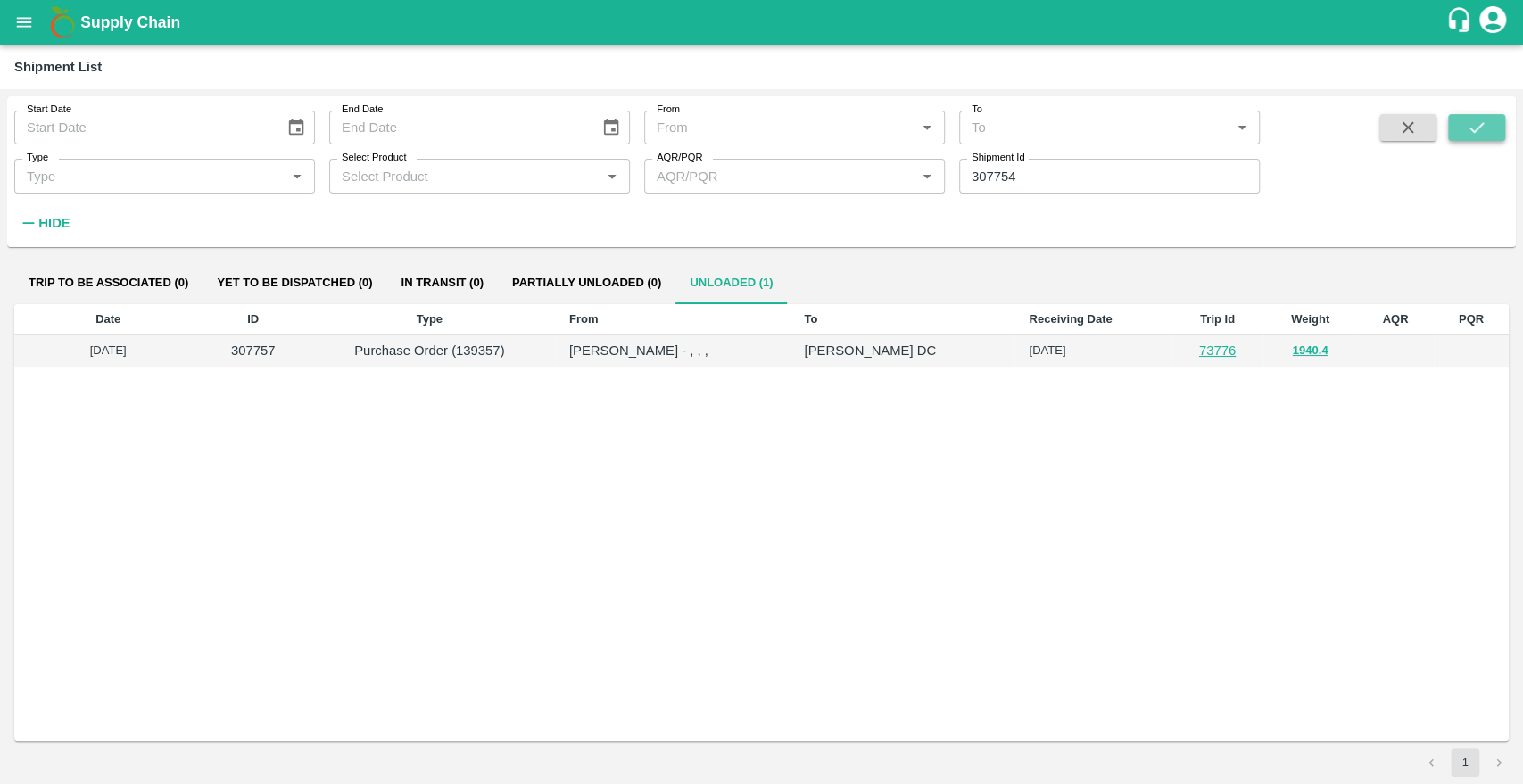
click at [1497, 125] on button "submit" at bounding box center [1476, 127] width 57 height 26
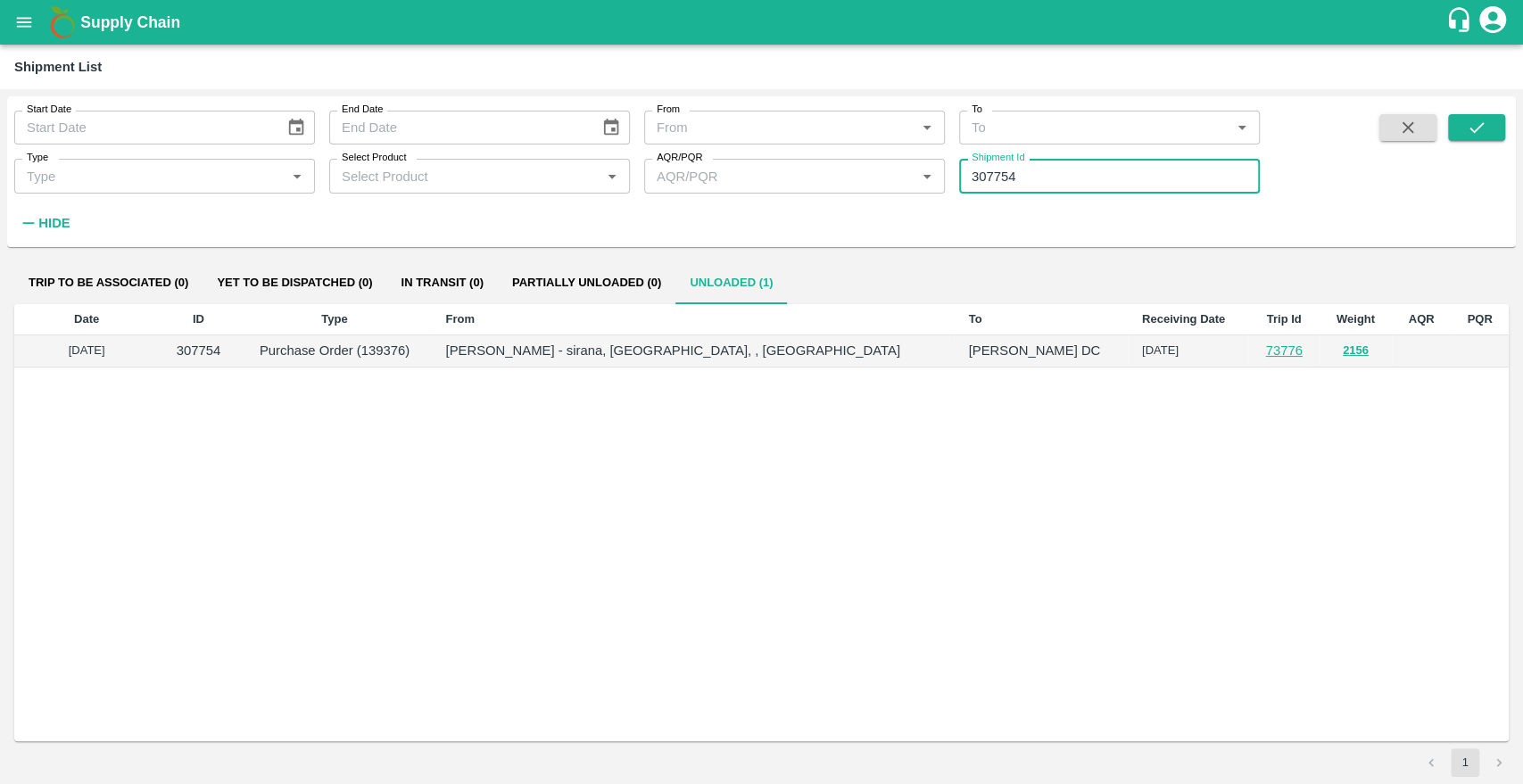
click at [1105, 162] on input "307754" at bounding box center [1109, 176] width 301 height 34
type input "307751"
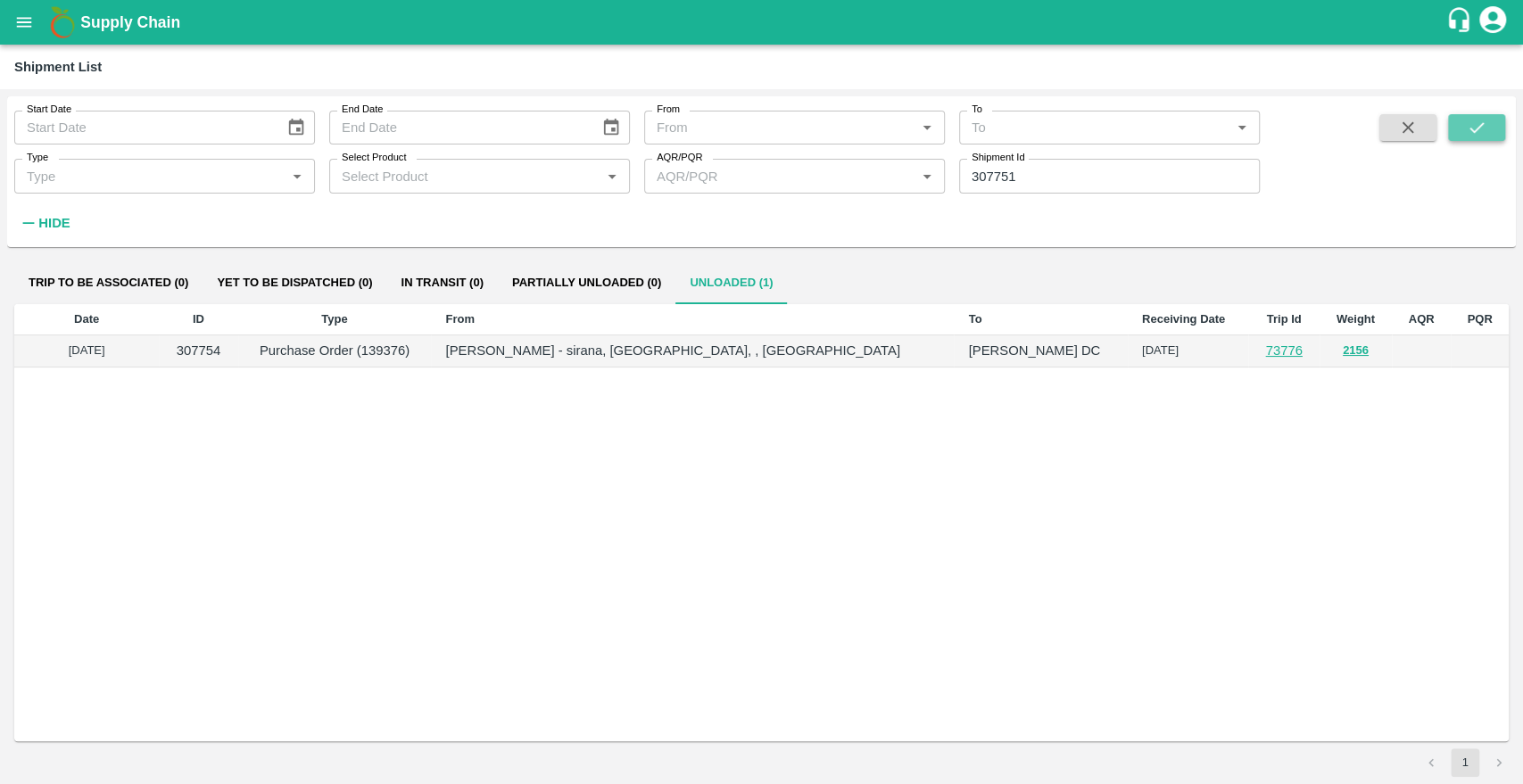
click at [1459, 136] on button "submit" at bounding box center [1476, 127] width 57 height 26
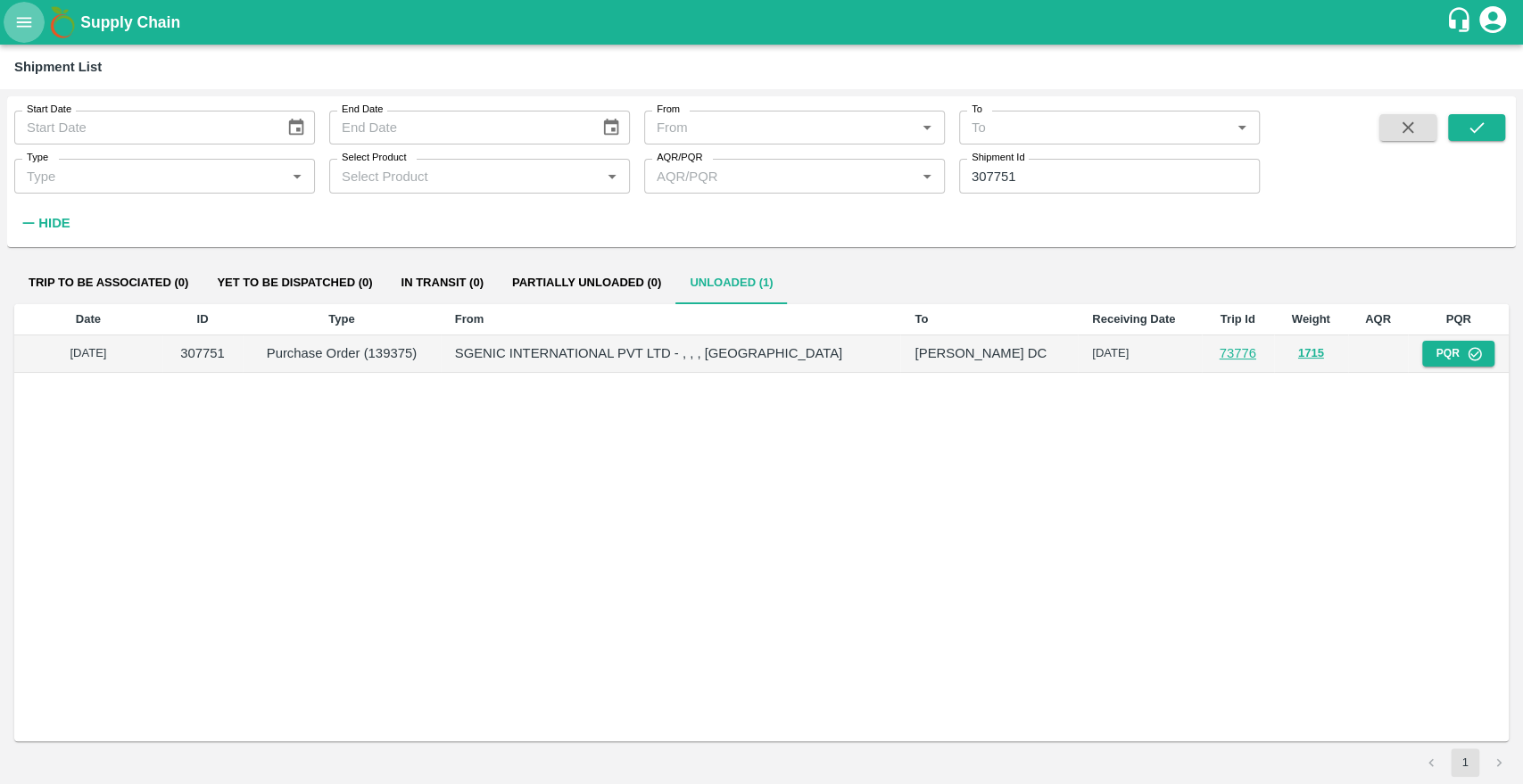
click at [21, 27] on icon "open drawer" at bounding box center [24, 22] width 20 height 20
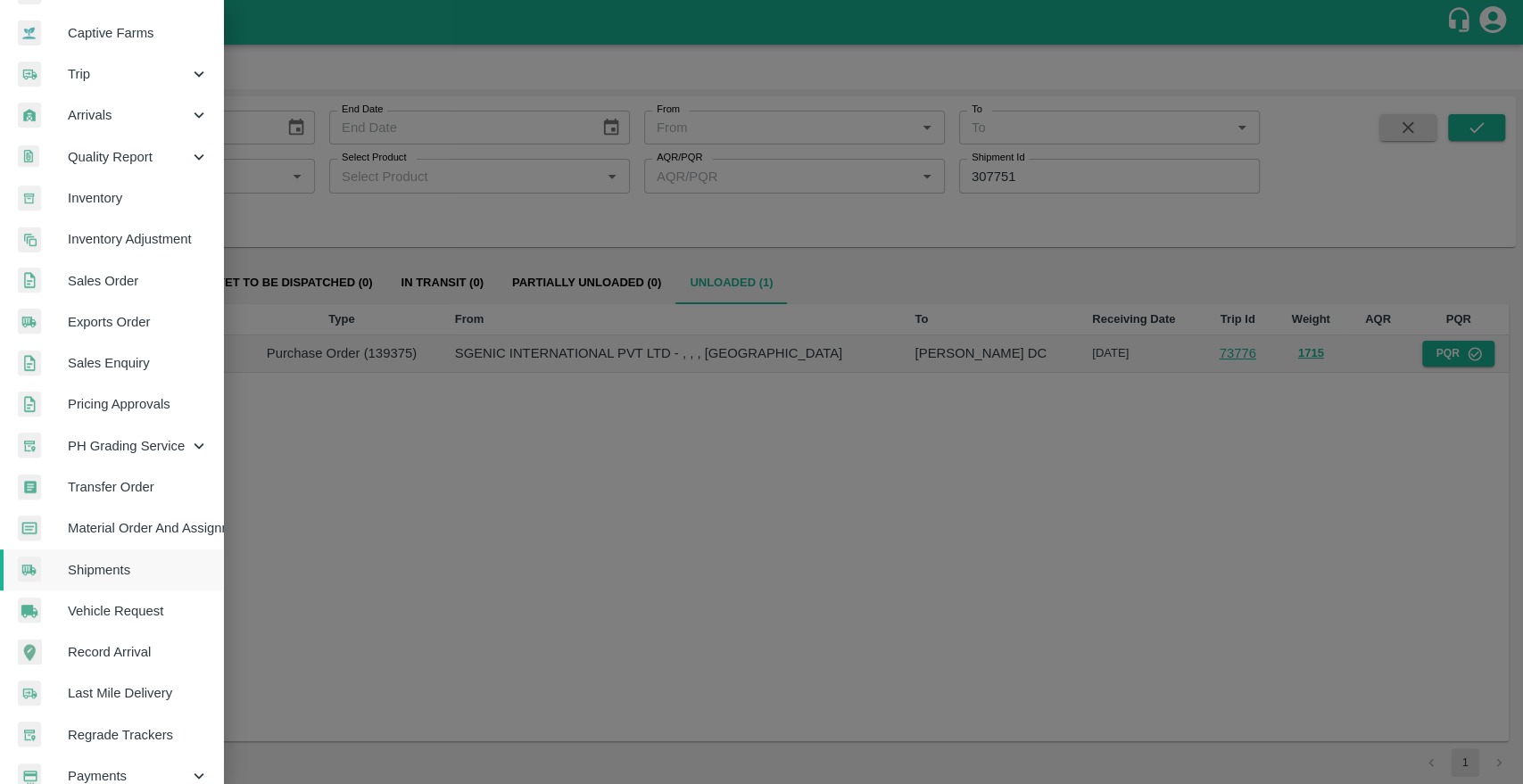
scroll to position [172, 0]
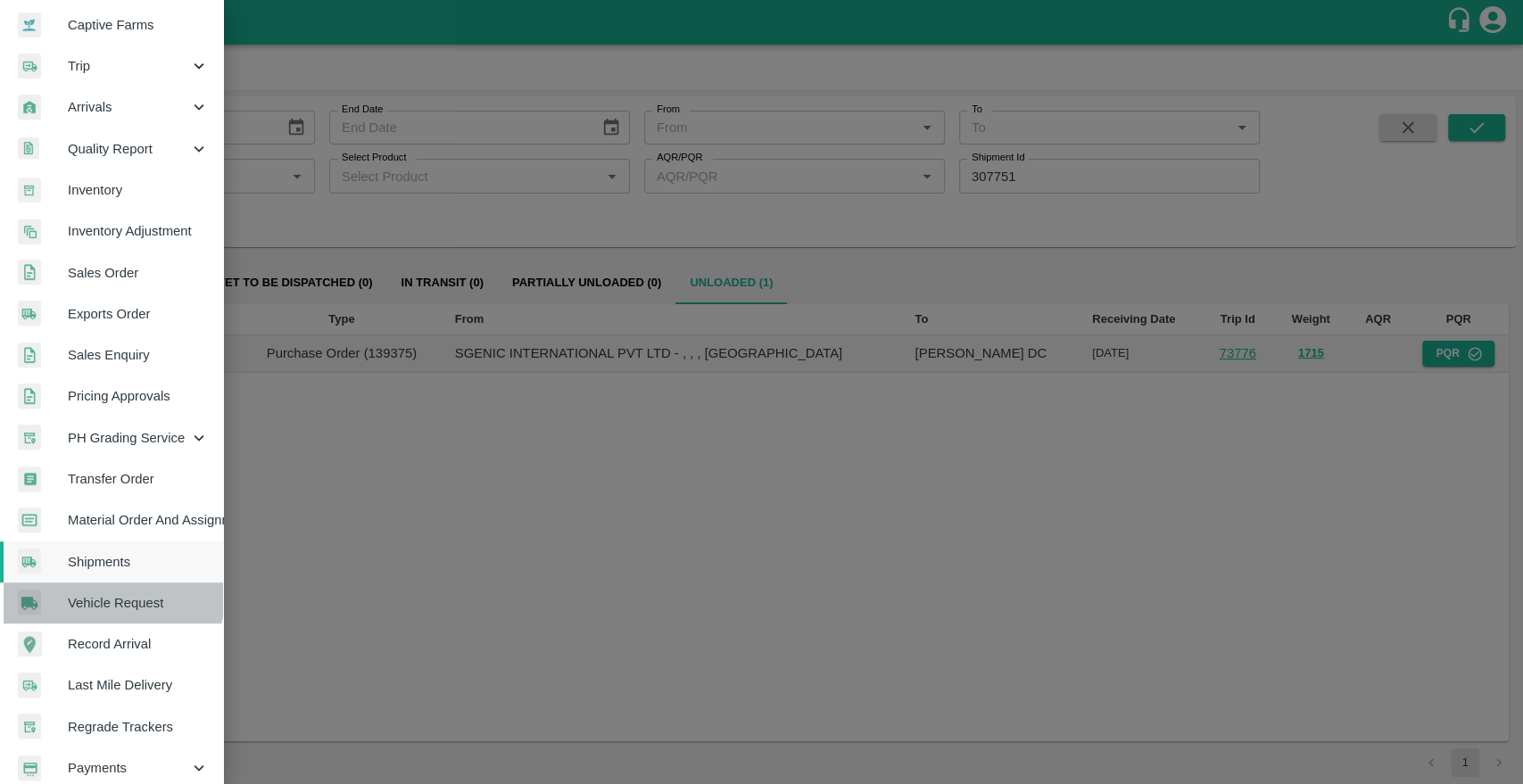
click at [104, 591] on link "Vehicle Request" at bounding box center [111, 603] width 223 height 41
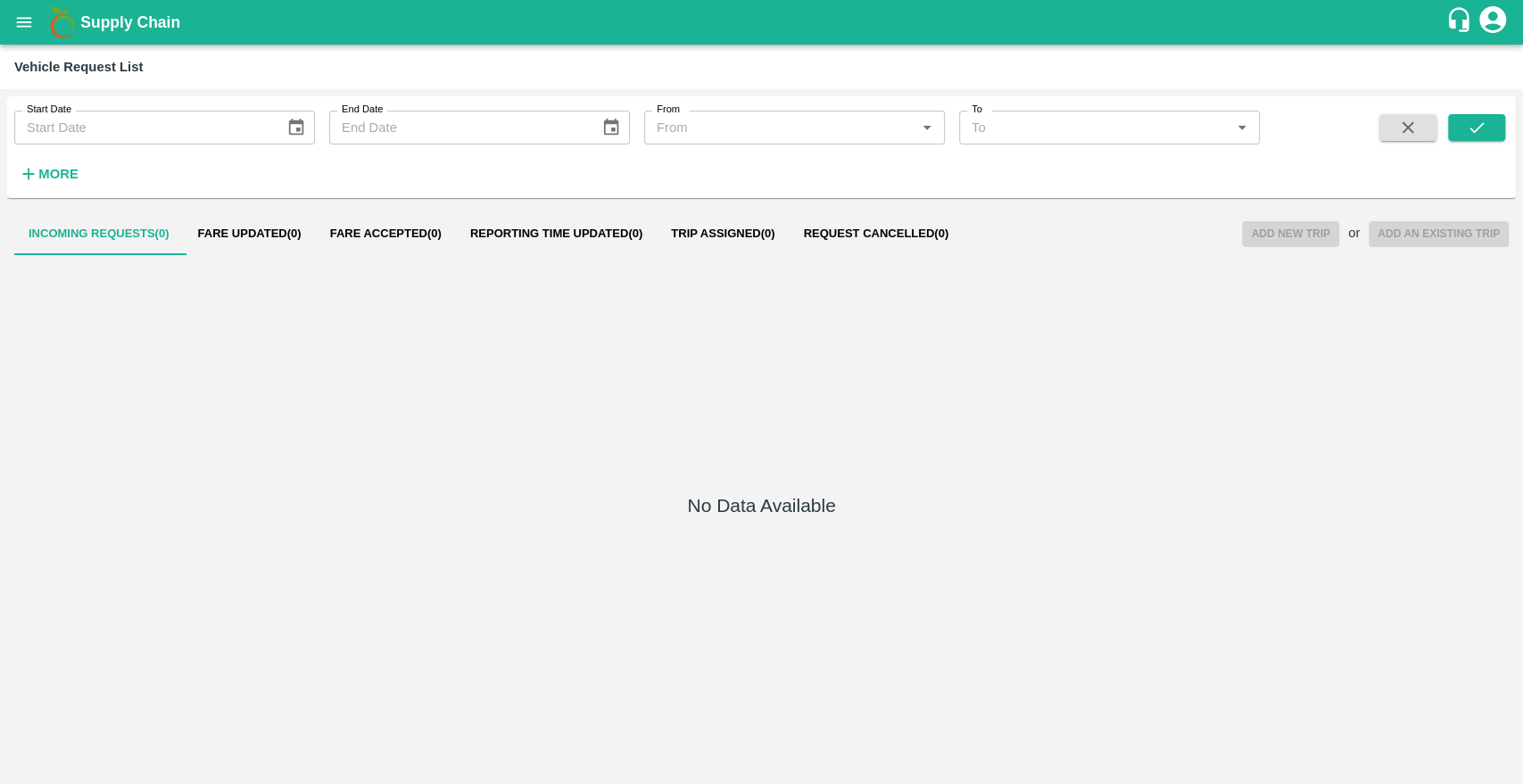
type input "DD/MM/YYYY"
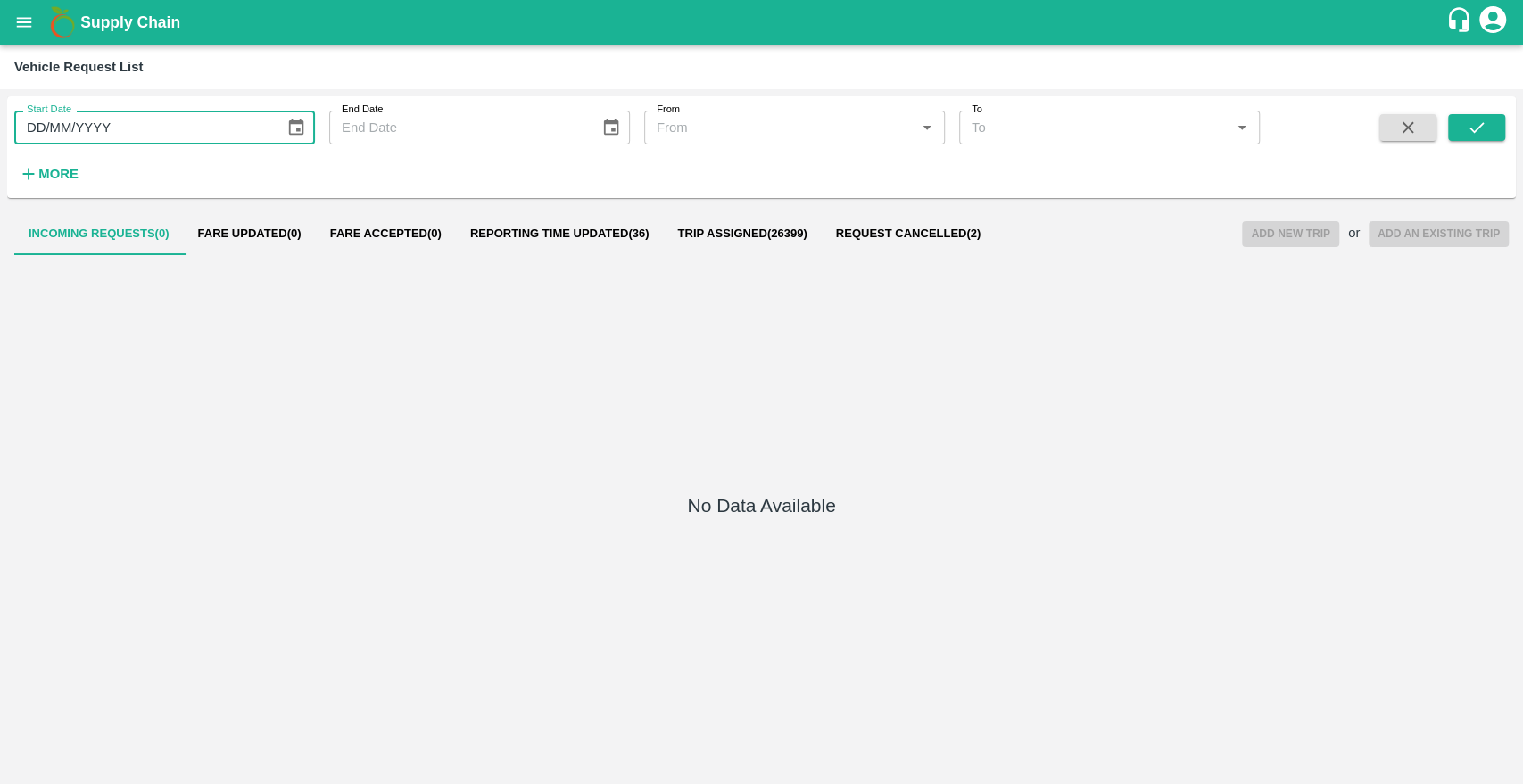
click at [159, 134] on input "DD/MM/YYYY" at bounding box center [143, 127] width 258 height 34
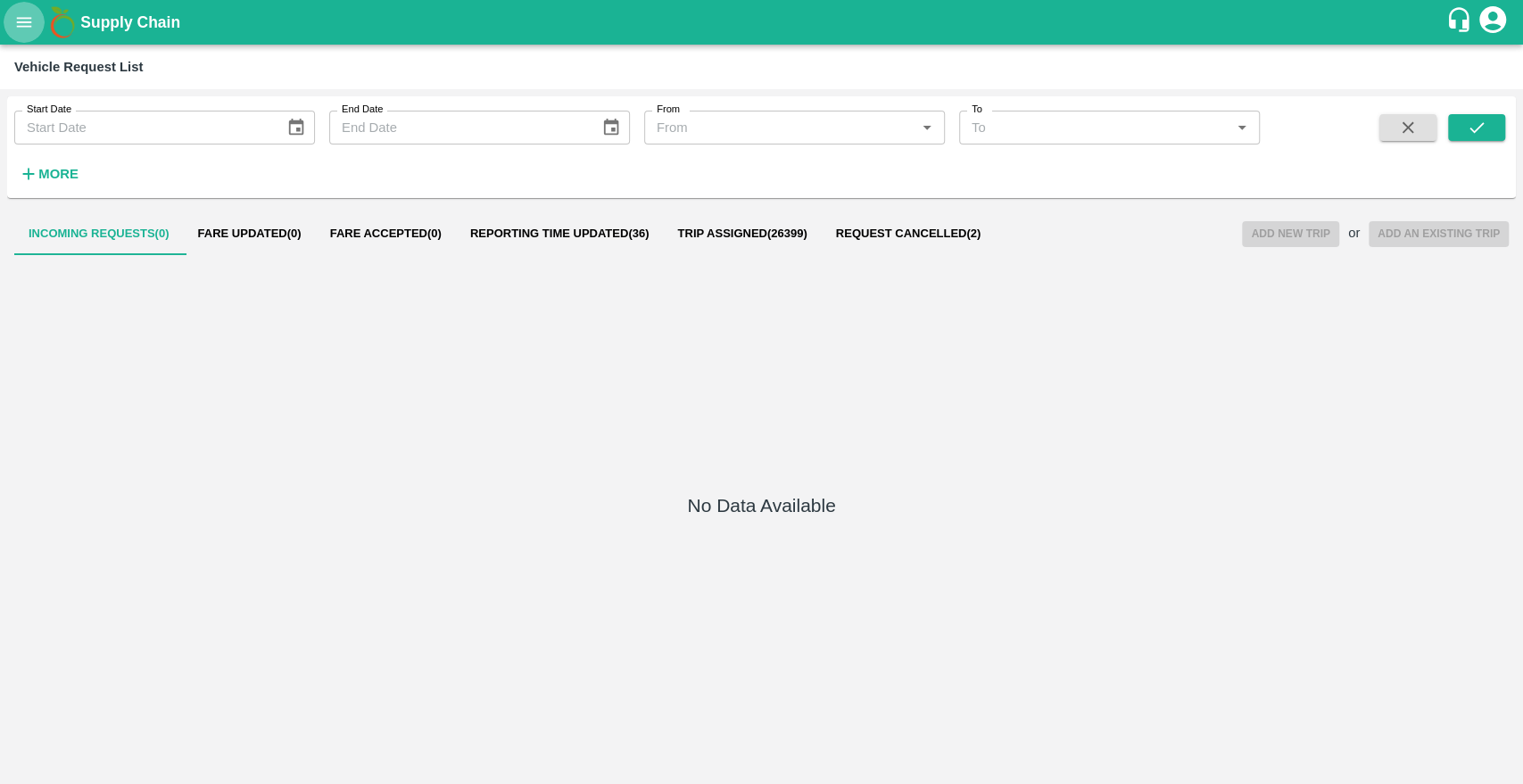
click at [18, 24] on icon "open drawer" at bounding box center [24, 22] width 20 height 20
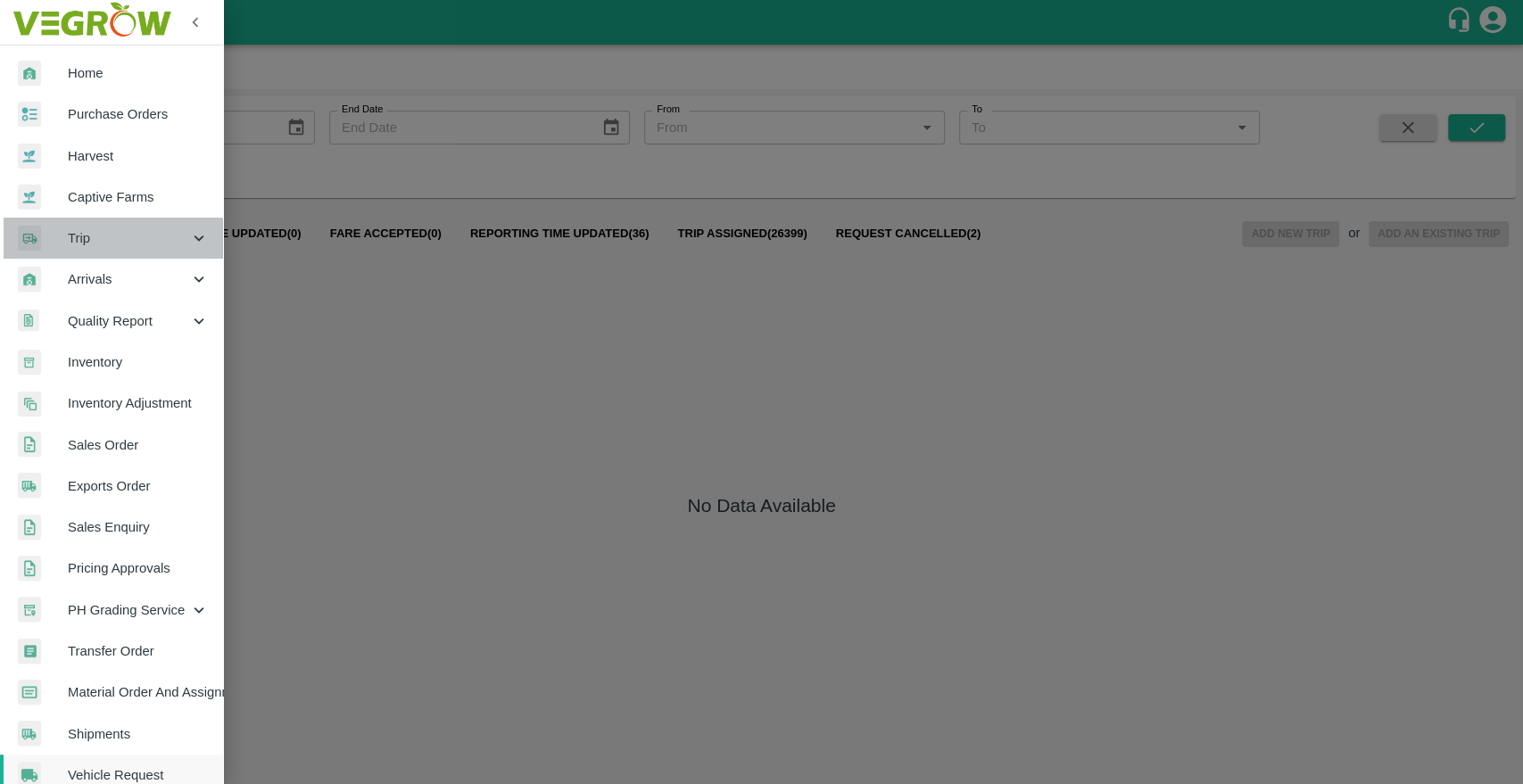
click at [112, 248] on div "Trip" at bounding box center [111, 238] width 223 height 41
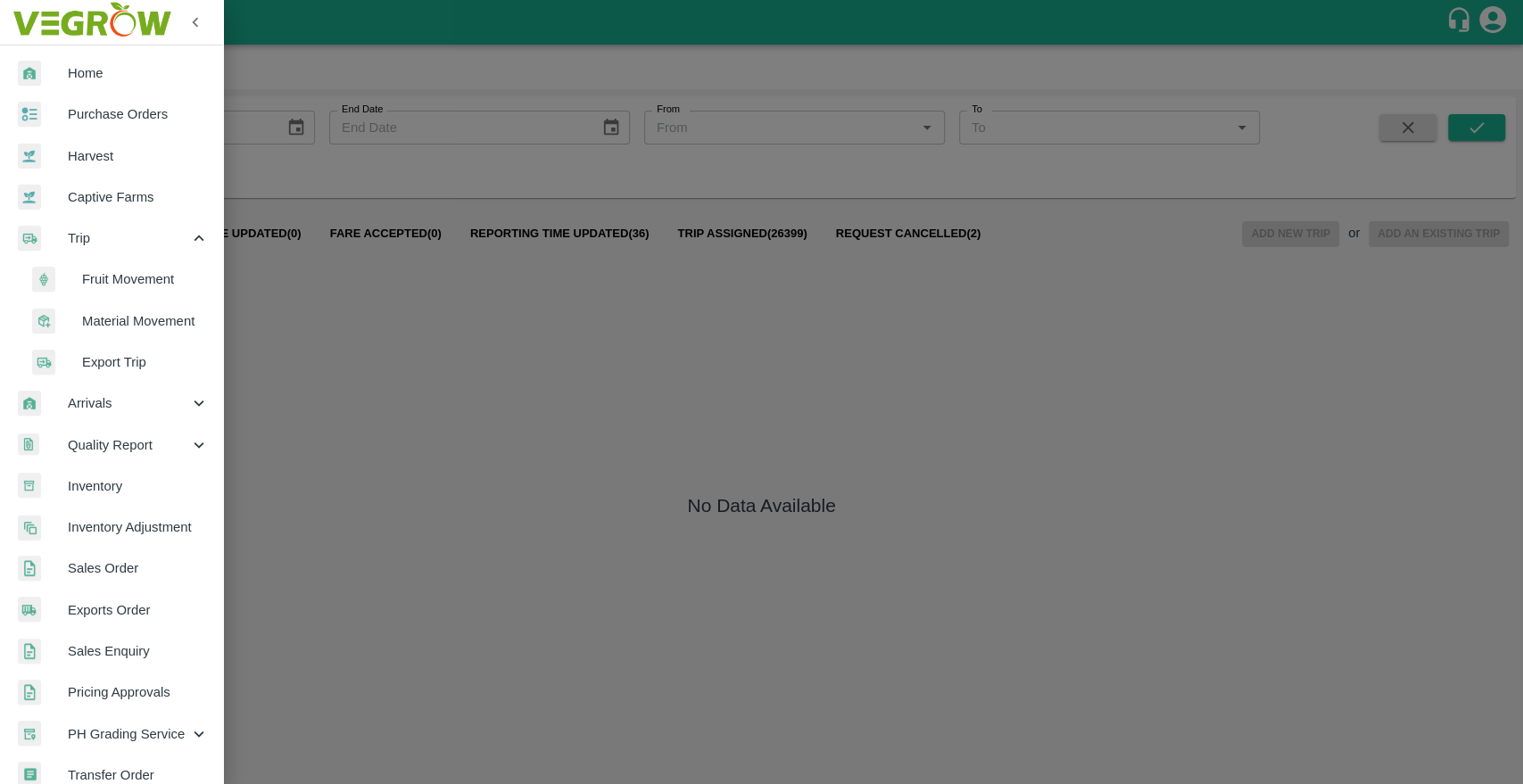
click at [116, 277] on span "Fruit Movement" at bounding box center [145, 279] width 126 height 20
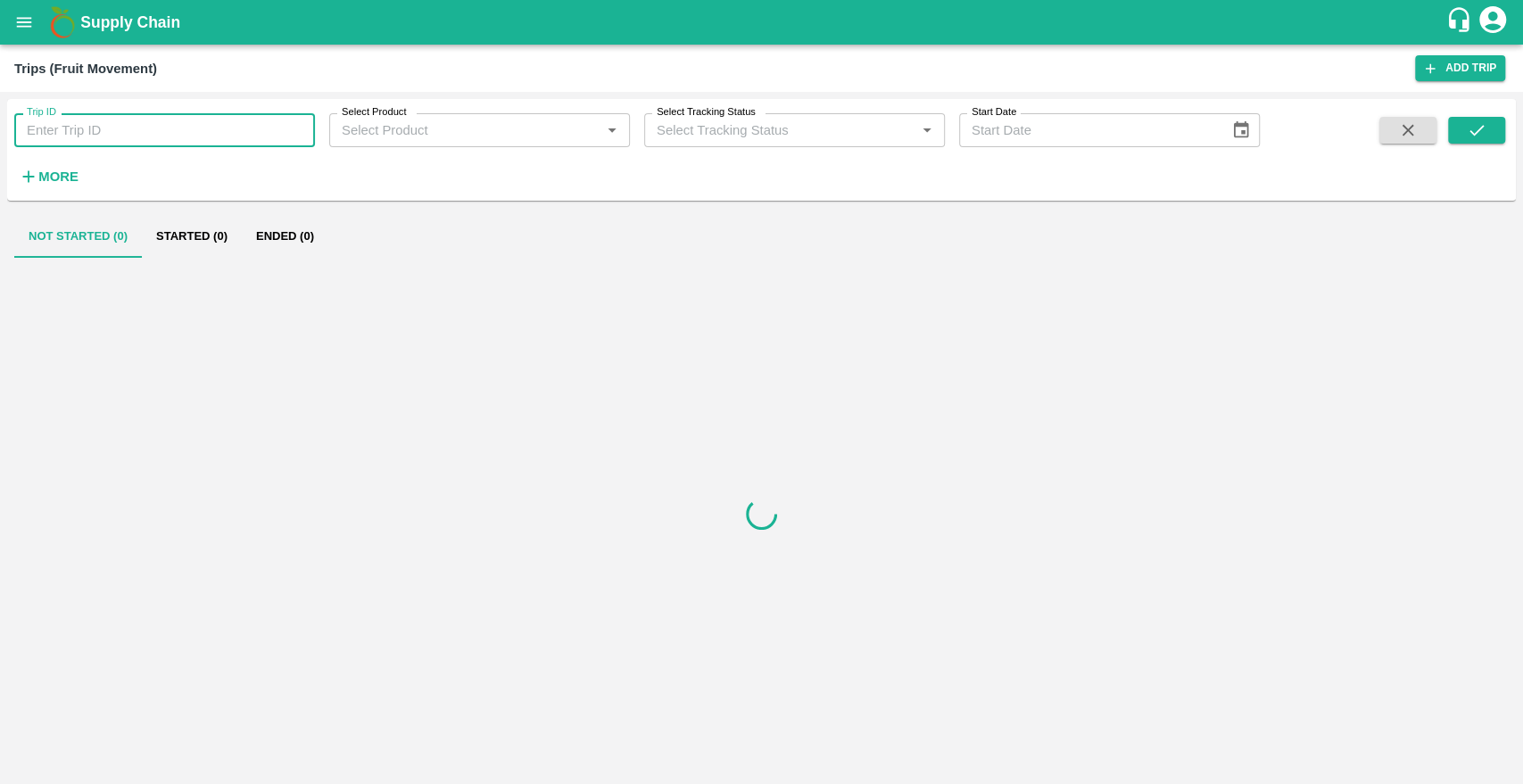
click at [149, 133] on input "Trip ID" at bounding box center [164, 130] width 301 height 34
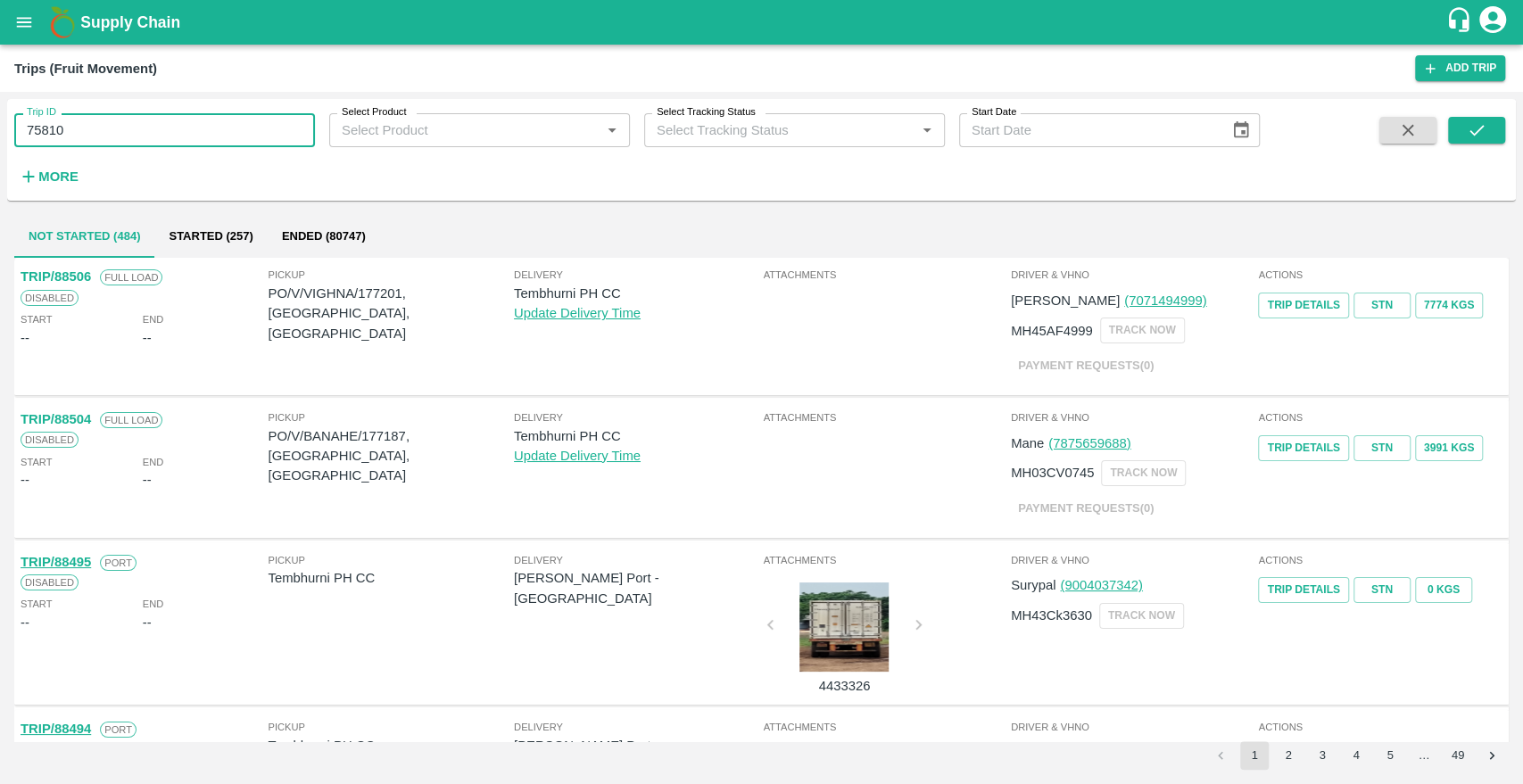
type input "75810"
click at [1484, 151] on span at bounding box center [1476, 154] width 57 height 74
click at [1482, 124] on icon "submit" at bounding box center [1476, 130] width 20 height 20
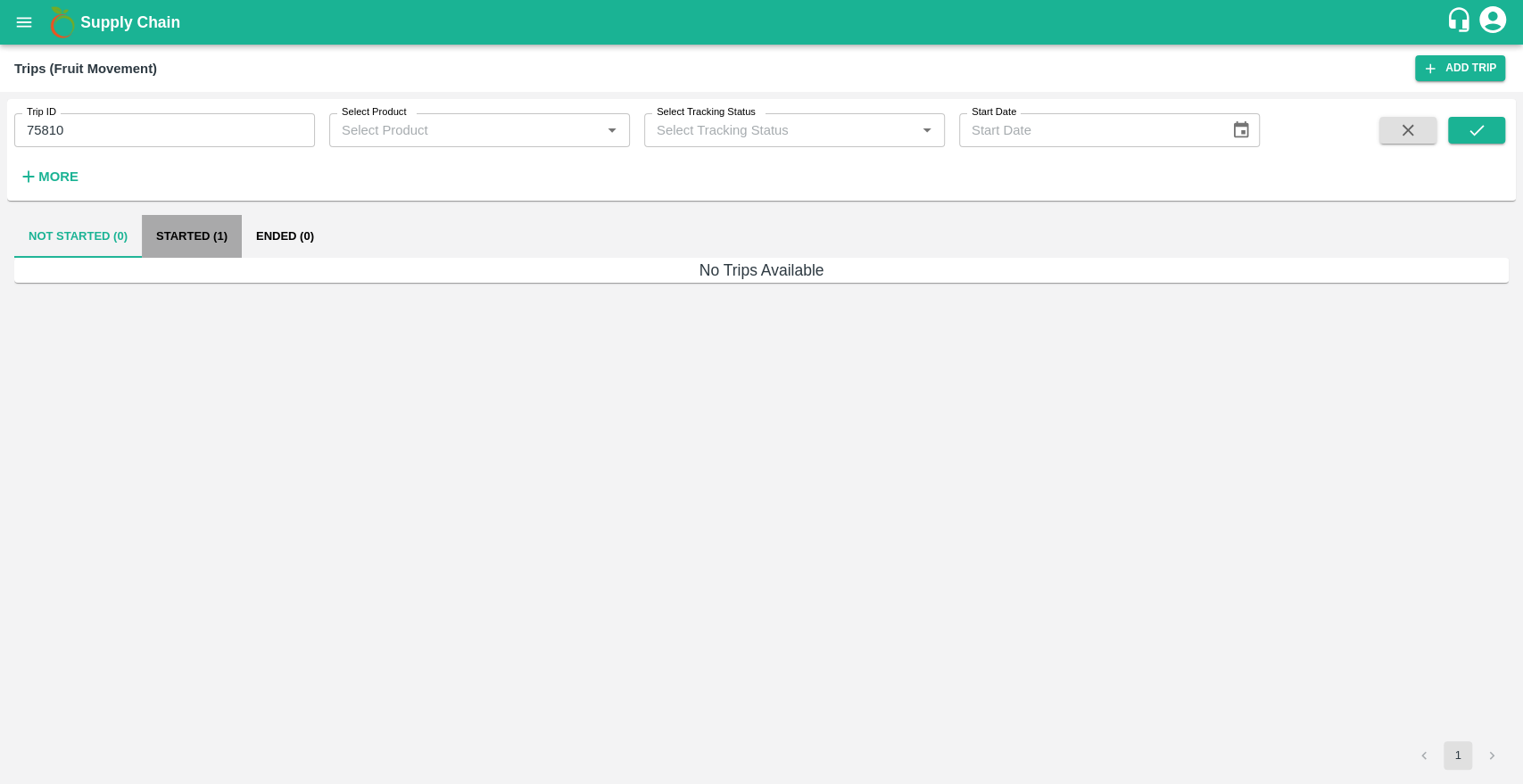
click at [207, 243] on button "Started (1)" at bounding box center [192, 236] width 100 height 42
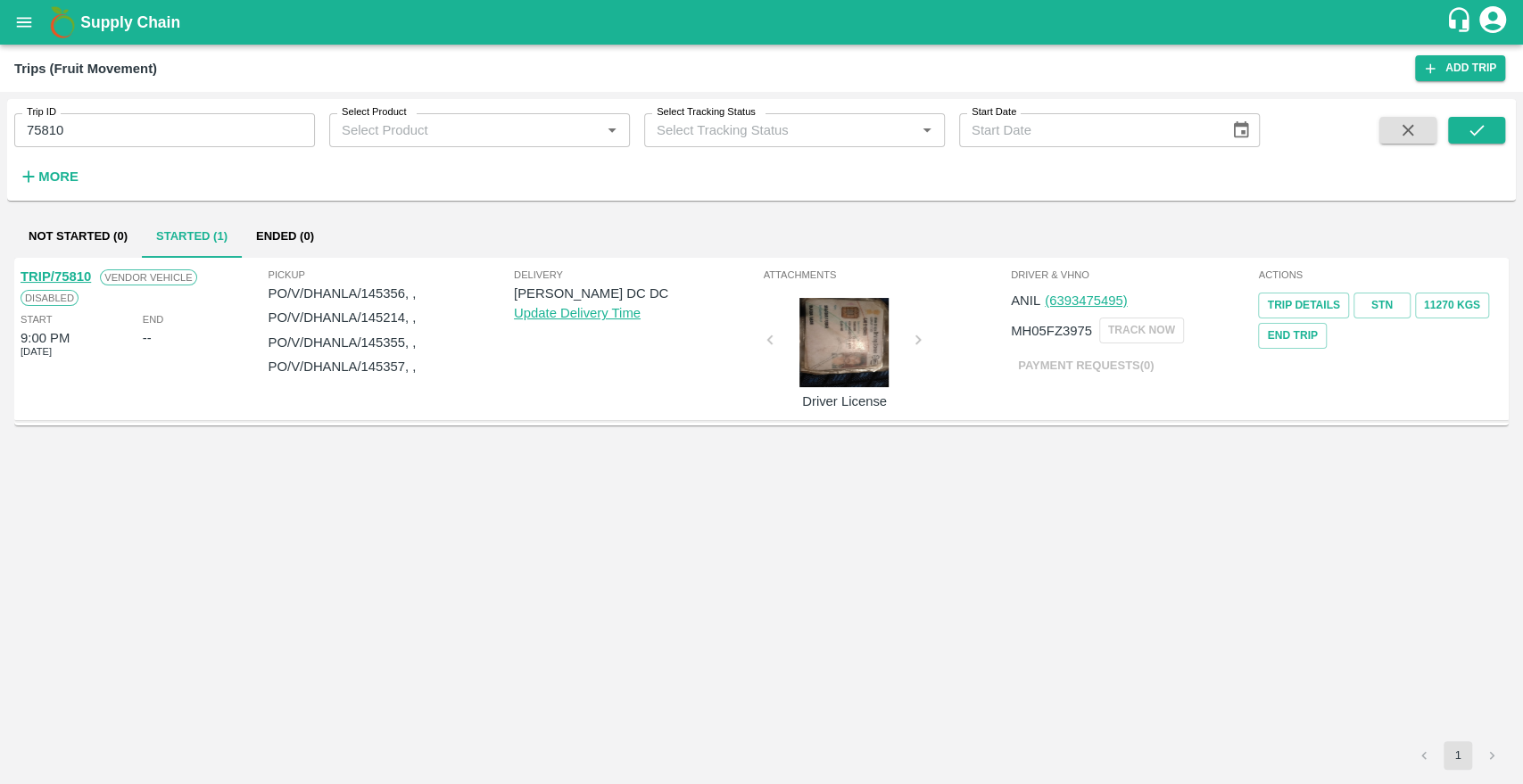
click at [374, 293] on p "PO/V/DHANLA/145356, ," at bounding box center [391, 293] width 245 height 20
copy p "145356"
click at [208, 119] on input "75810" at bounding box center [164, 130] width 301 height 34
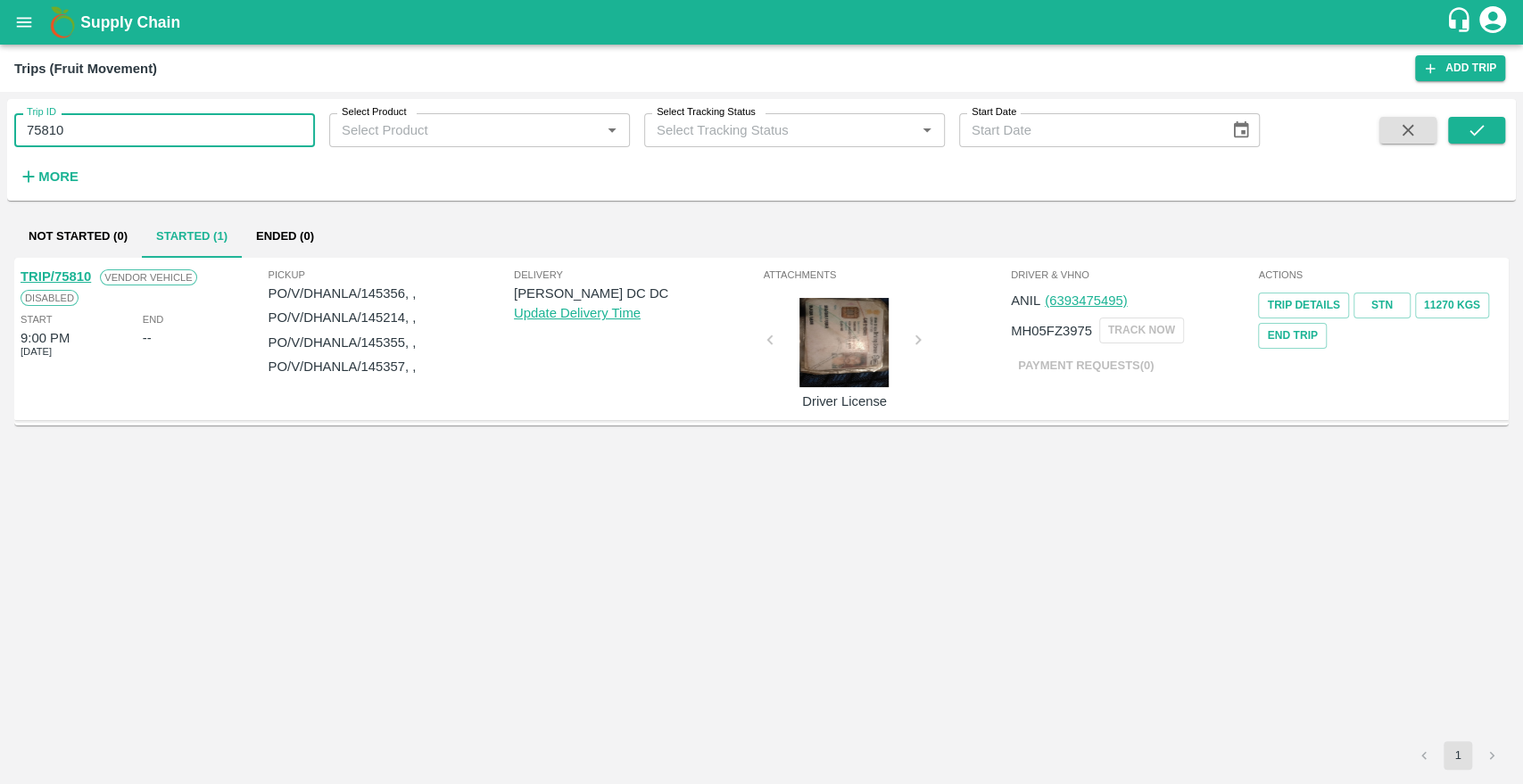
click at [32, 17] on icon "open drawer" at bounding box center [24, 22] width 20 height 20
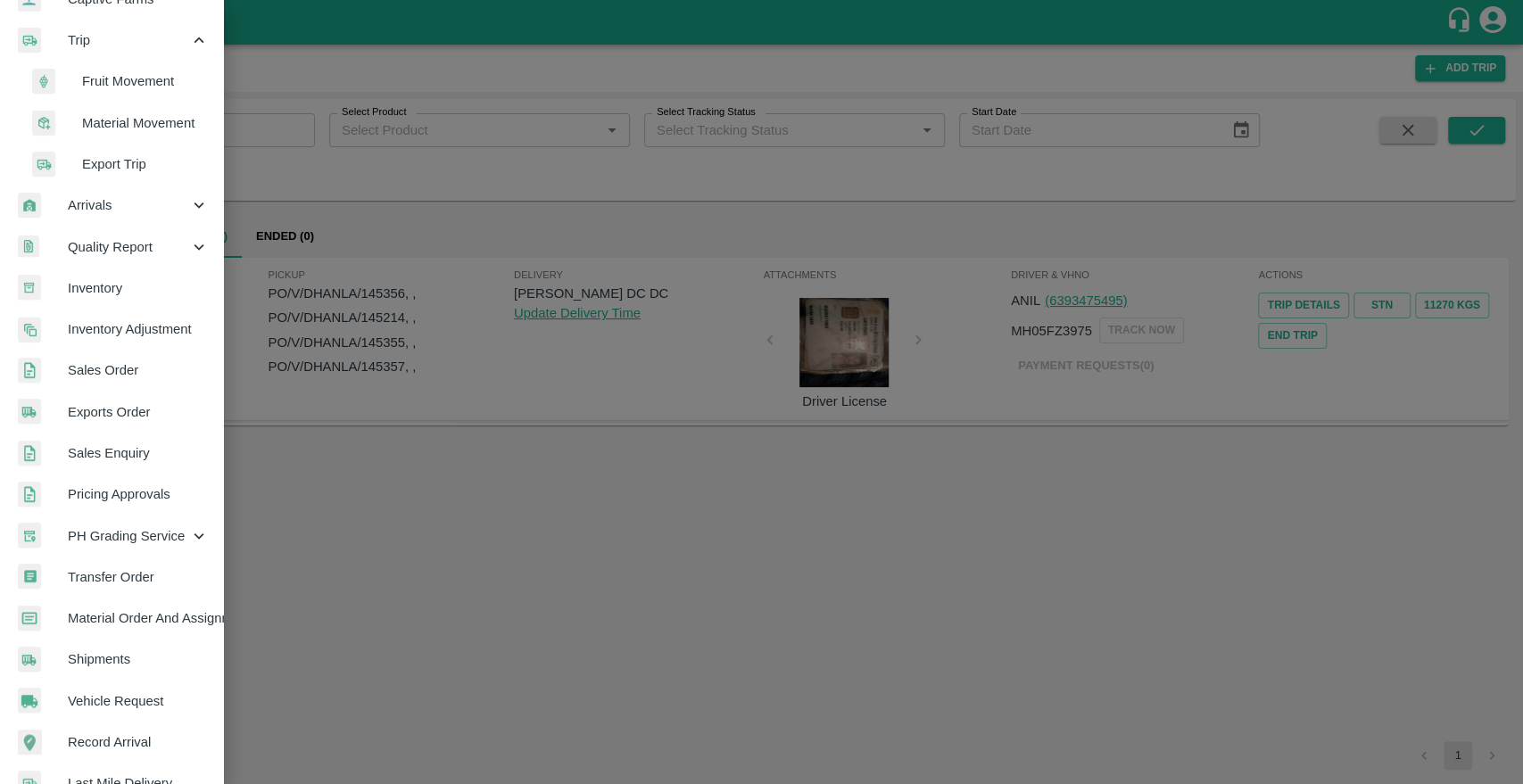
scroll to position [297, 0]
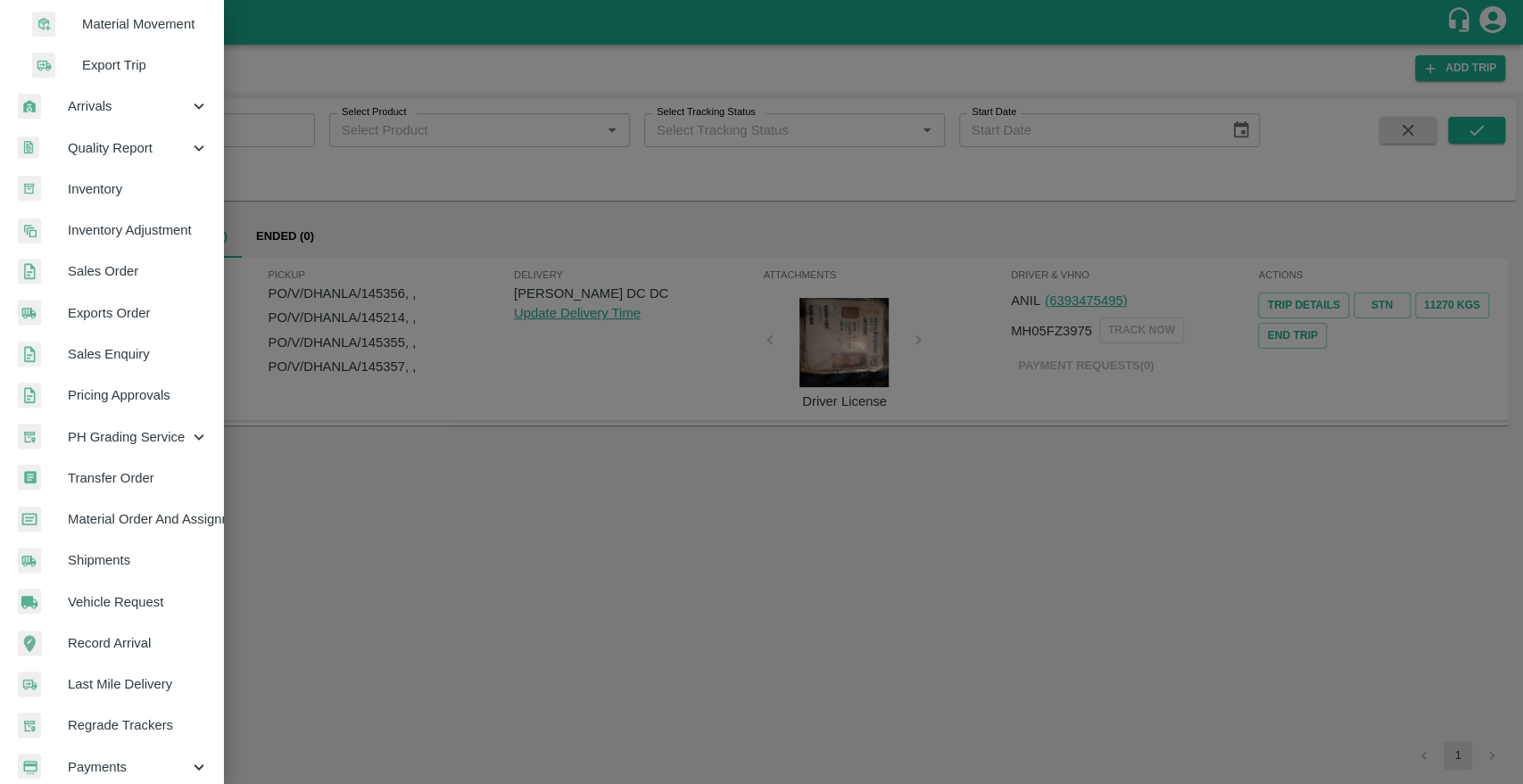
click at [105, 555] on span "Shipments" at bounding box center [139, 560] width 141 height 20
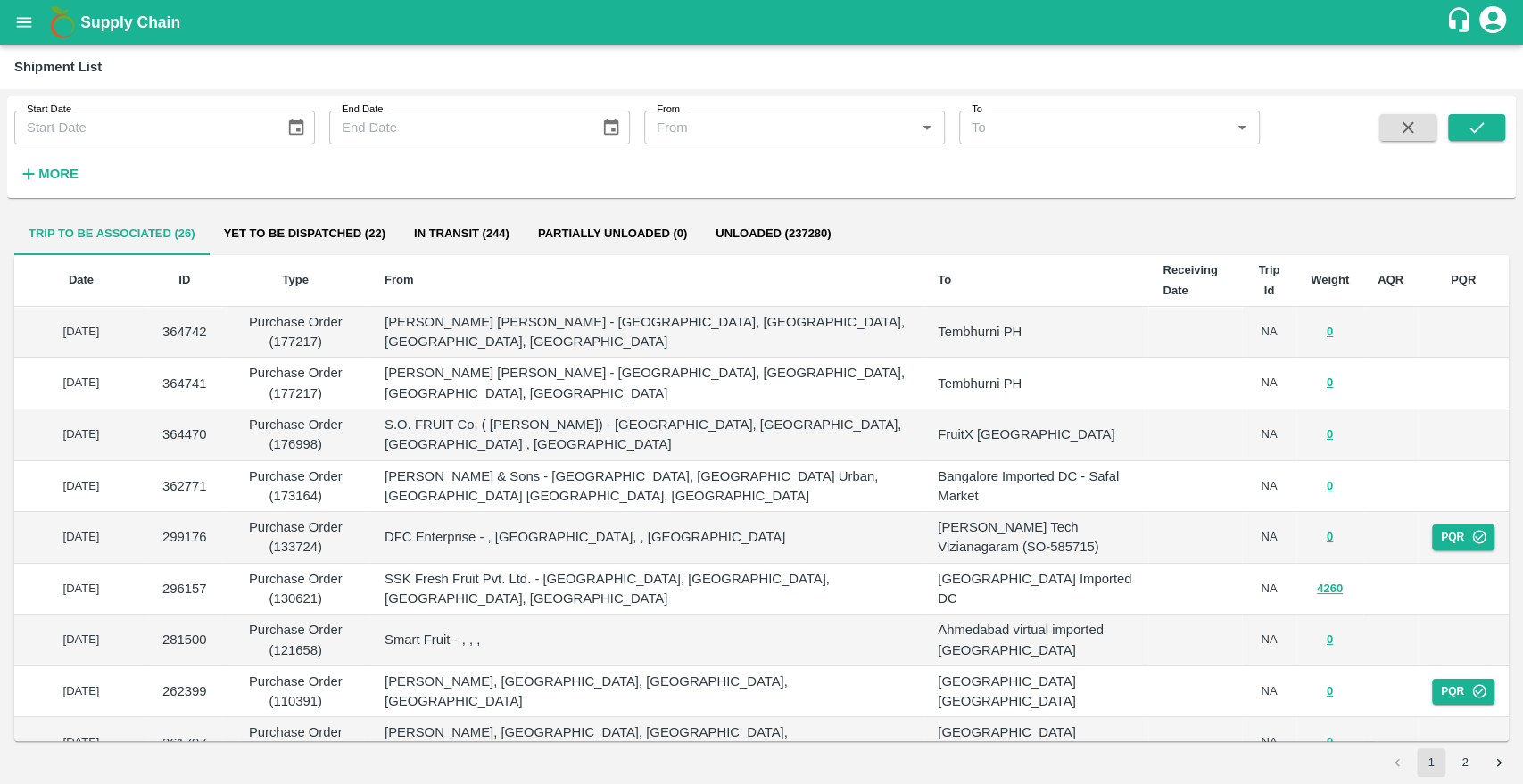
click at [1315, 283] on b "Weight" at bounding box center [1330, 280] width 39 height 13
click at [325, 231] on button "Yet to be dispatched (22)" at bounding box center [304, 233] width 190 height 42
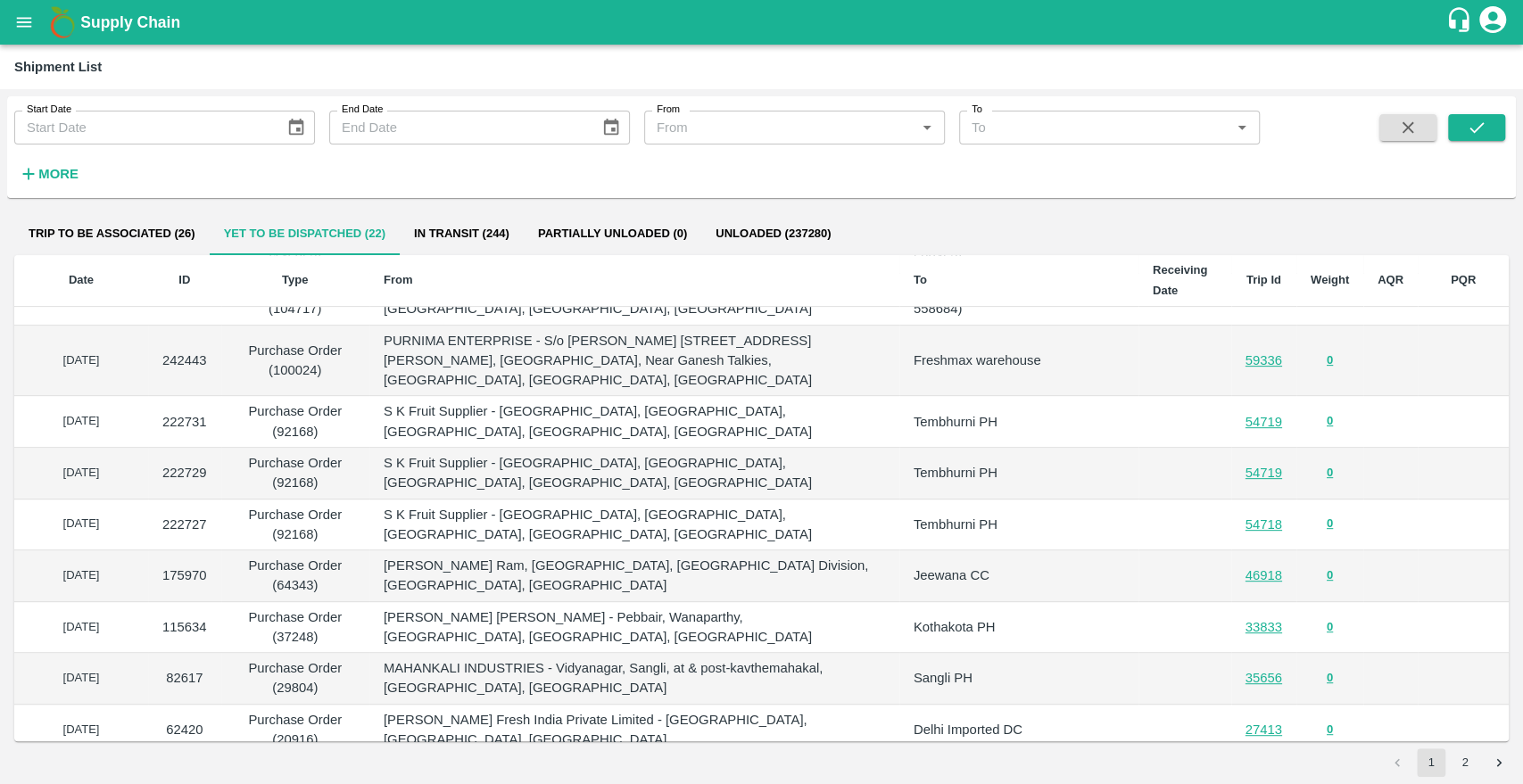
scroll to position [297, 0]
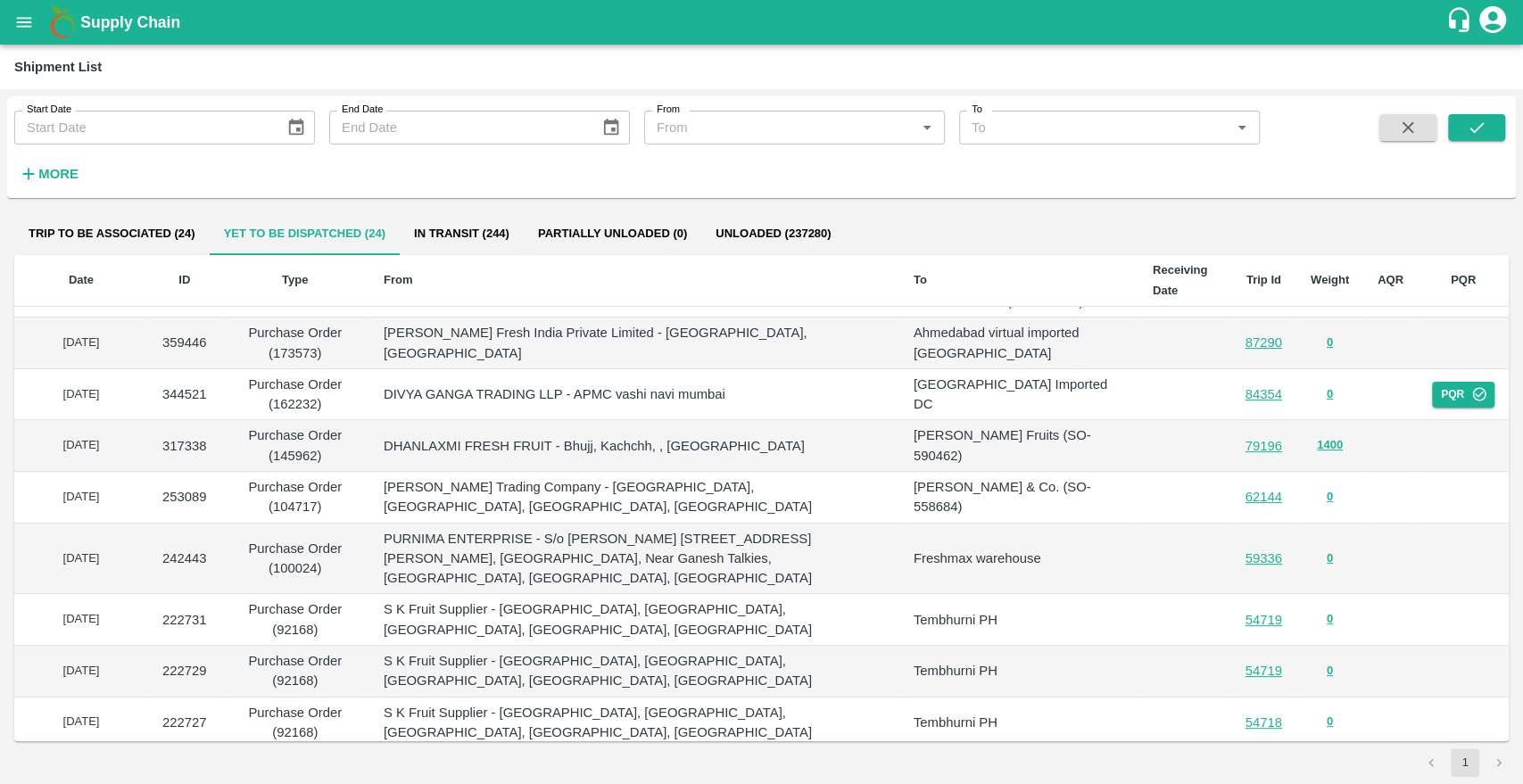
click at [1078, 448] on p "Bismillah Zaheru Fruits (SO-590462)" at bounding box center [1018, 446] width 210 height 41
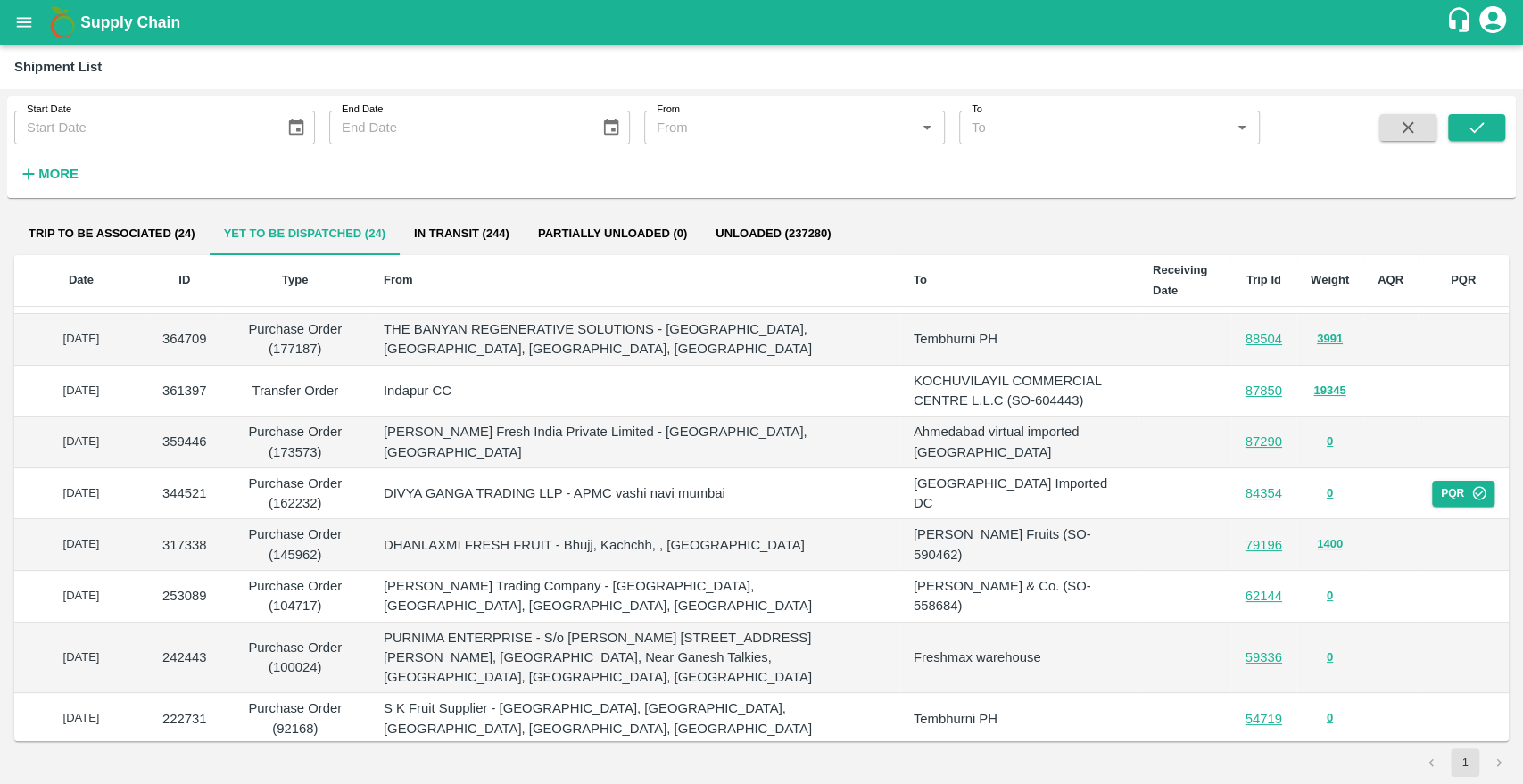
scroll to position [99, 0]
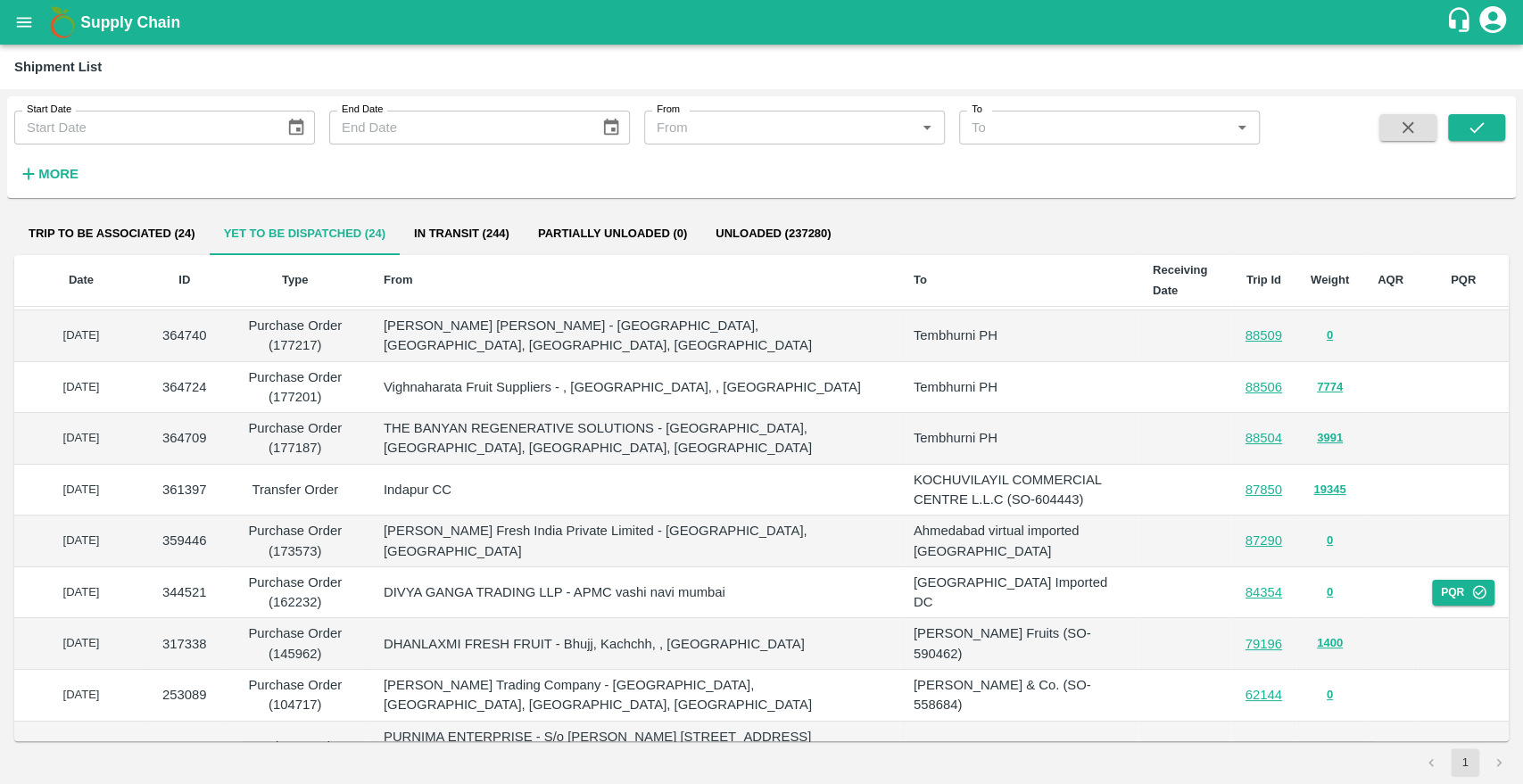
click at [460, 234] on button "In transit (244)" at bounding box center [462, 233] width 124 height 42
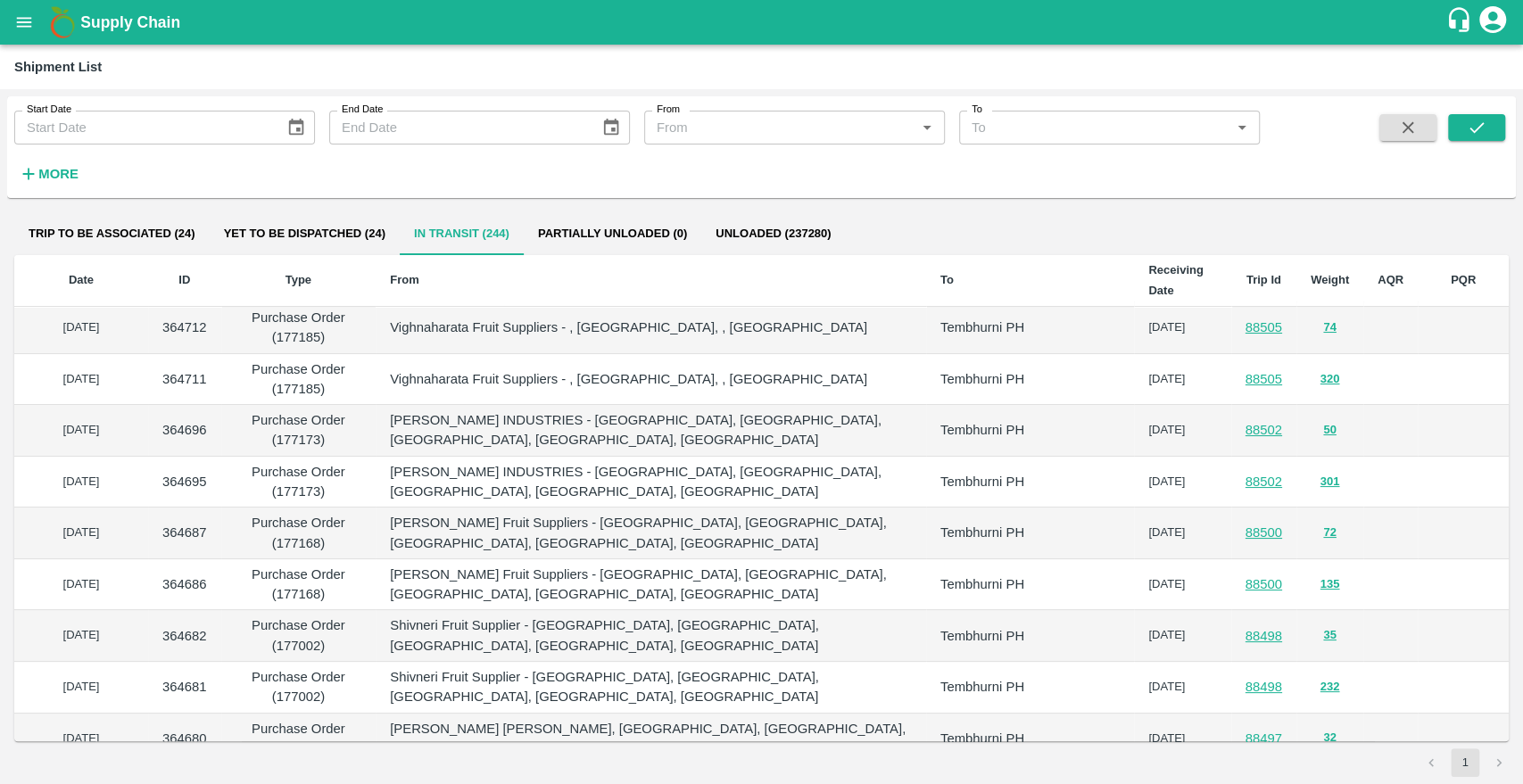
scroll to position [0, 0]
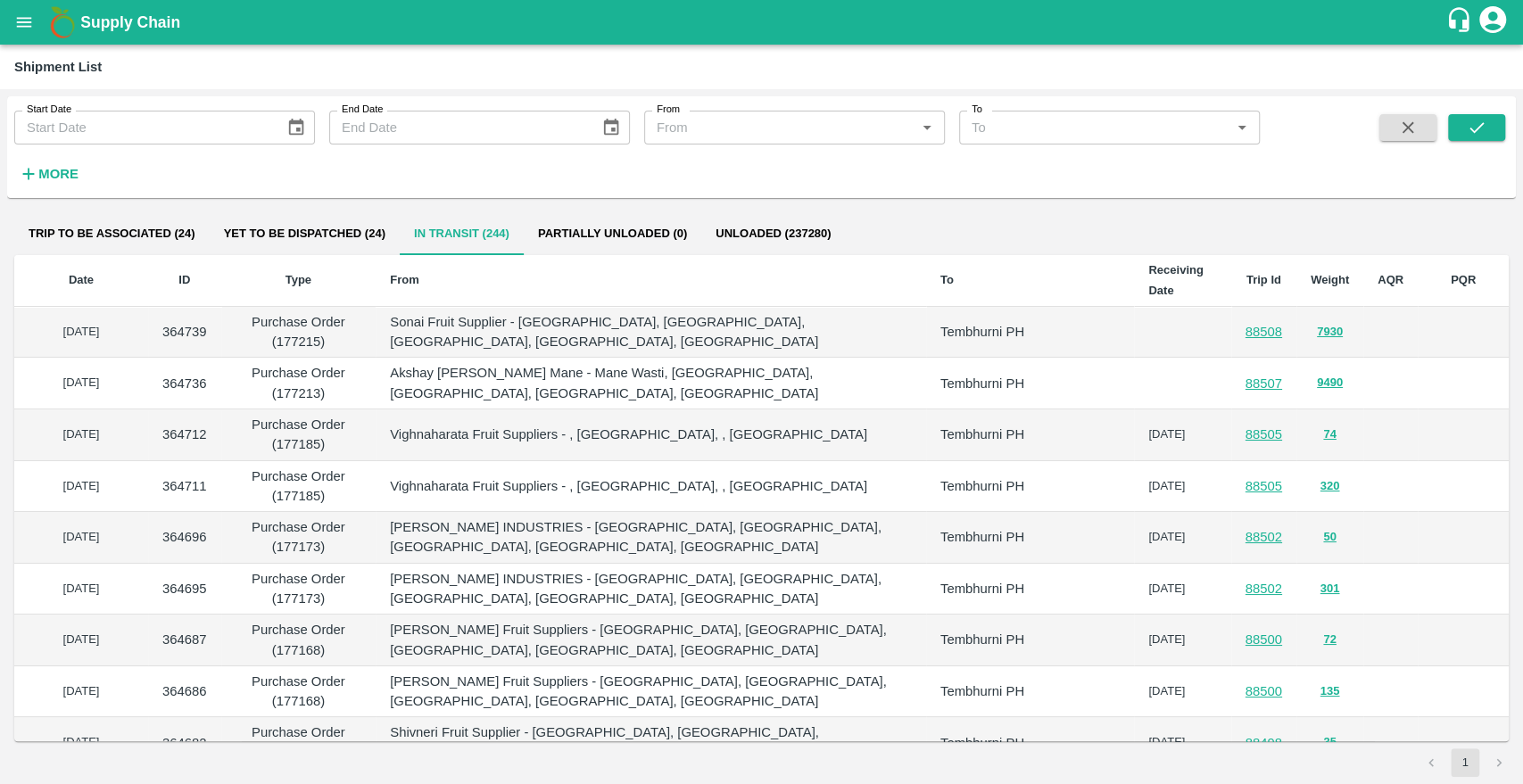
click at [75, 280] on b "Date" at bounding box center [81, 280] width 25 height 13
click at [78, 284] on b "Date" at bounding box center [81, 280] width 25 height 13
click at [311, 281] on b "Type" at bounding box center [298, 280] width 25 height 13
click at [251, 225] on button "Yet to be dispatched (24)" at bounding box center [304, 233] width 190 height 42
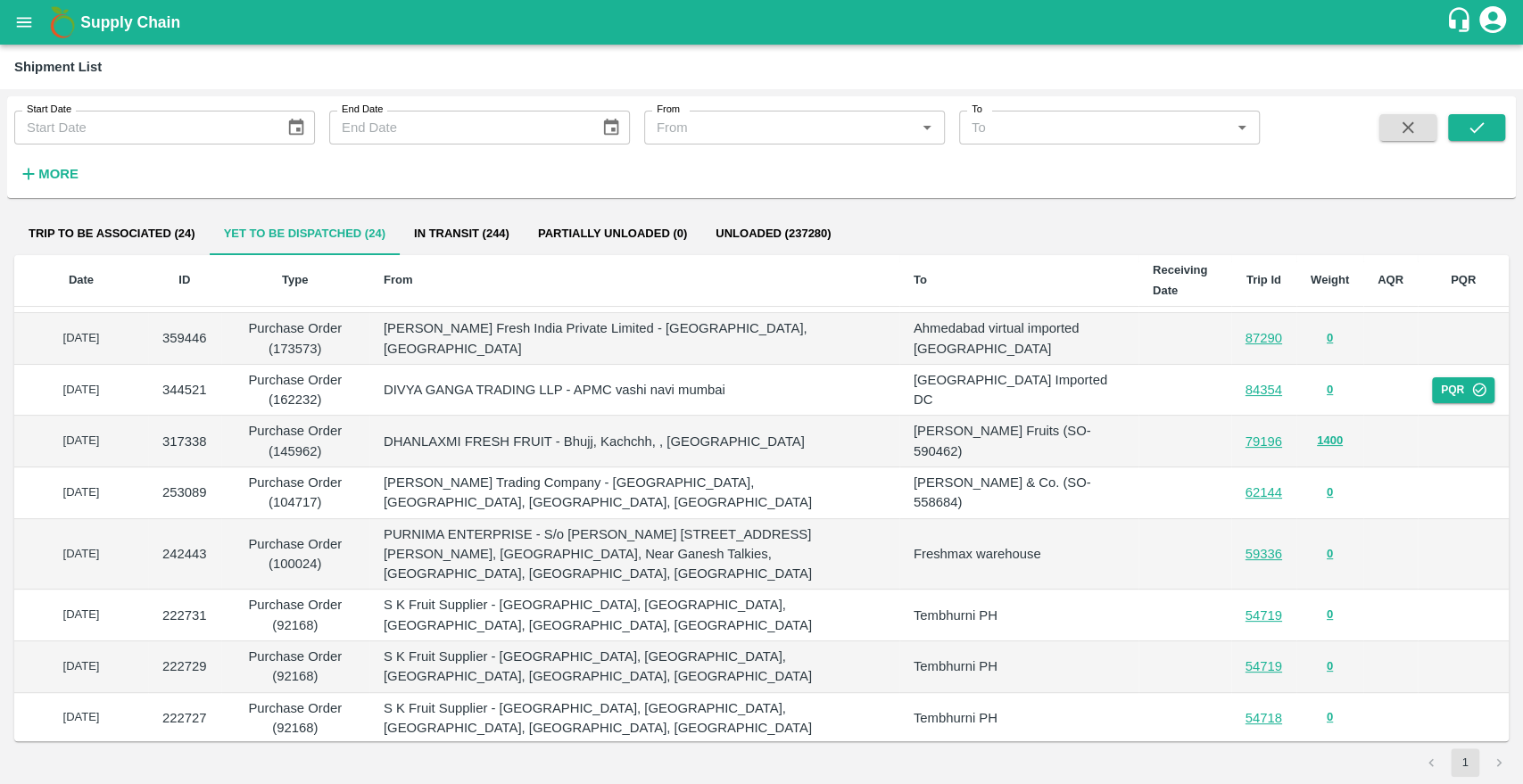
scroll to position [300, 0]
click at [1086, 443] on p "Bismillah Zaheru Fruits (SO-590462)" at bounding box center [1018, 443] width 210 height 41
copy p "590462"
click at [292, 453] on p "Purchase Order (145962)" at bounding box center [295, 443] width 120 height 41
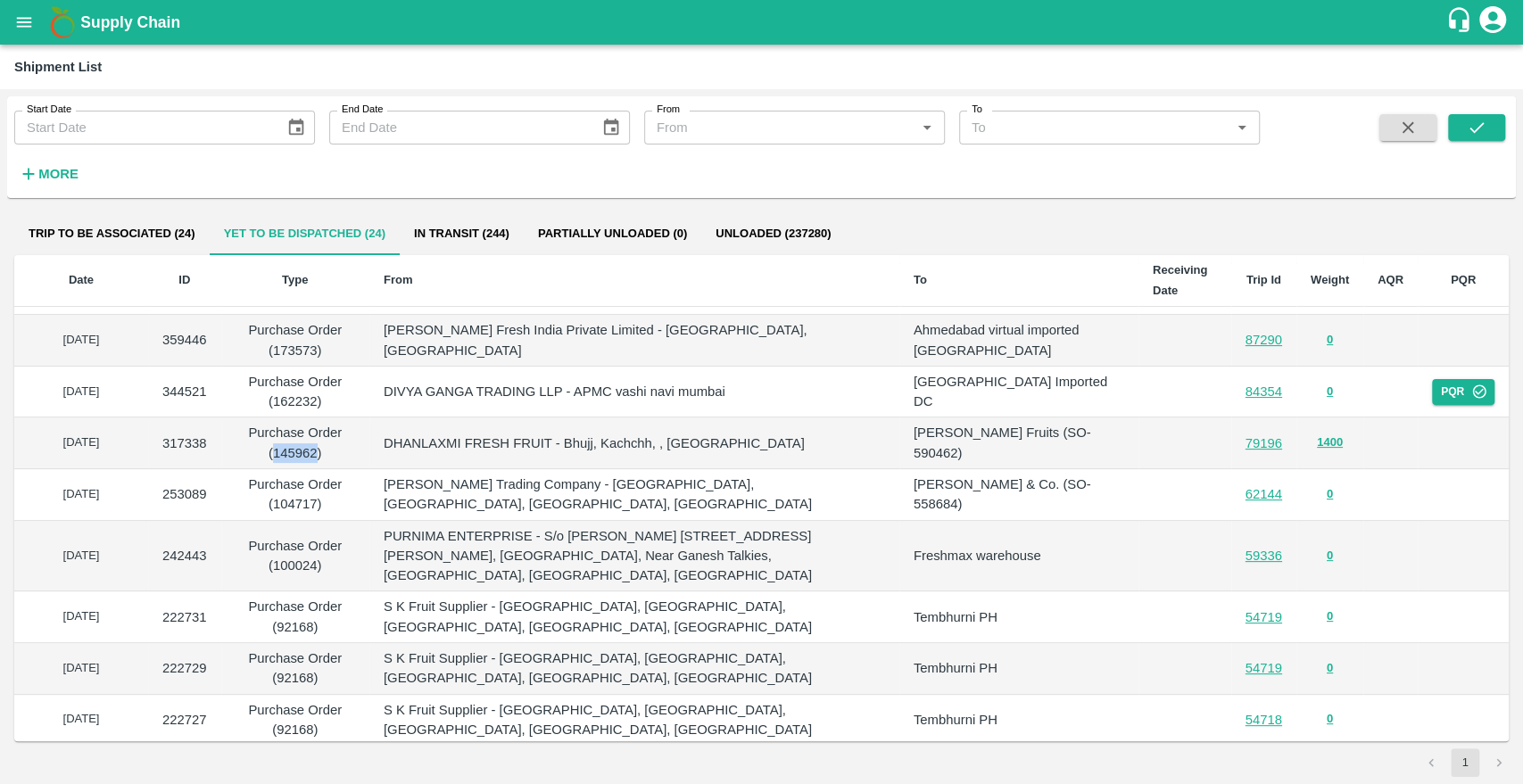
click at [292, 453] on p "Purchase Order (145962)" at bounding box center [295, 443] width 120 height 41
copy p "145962"
click at [1075, 445] on p "Bismillah Zaheru Fruits (SO-590462)" at bounding box center [1018, 443] width 210 height 41
copy p "590462"
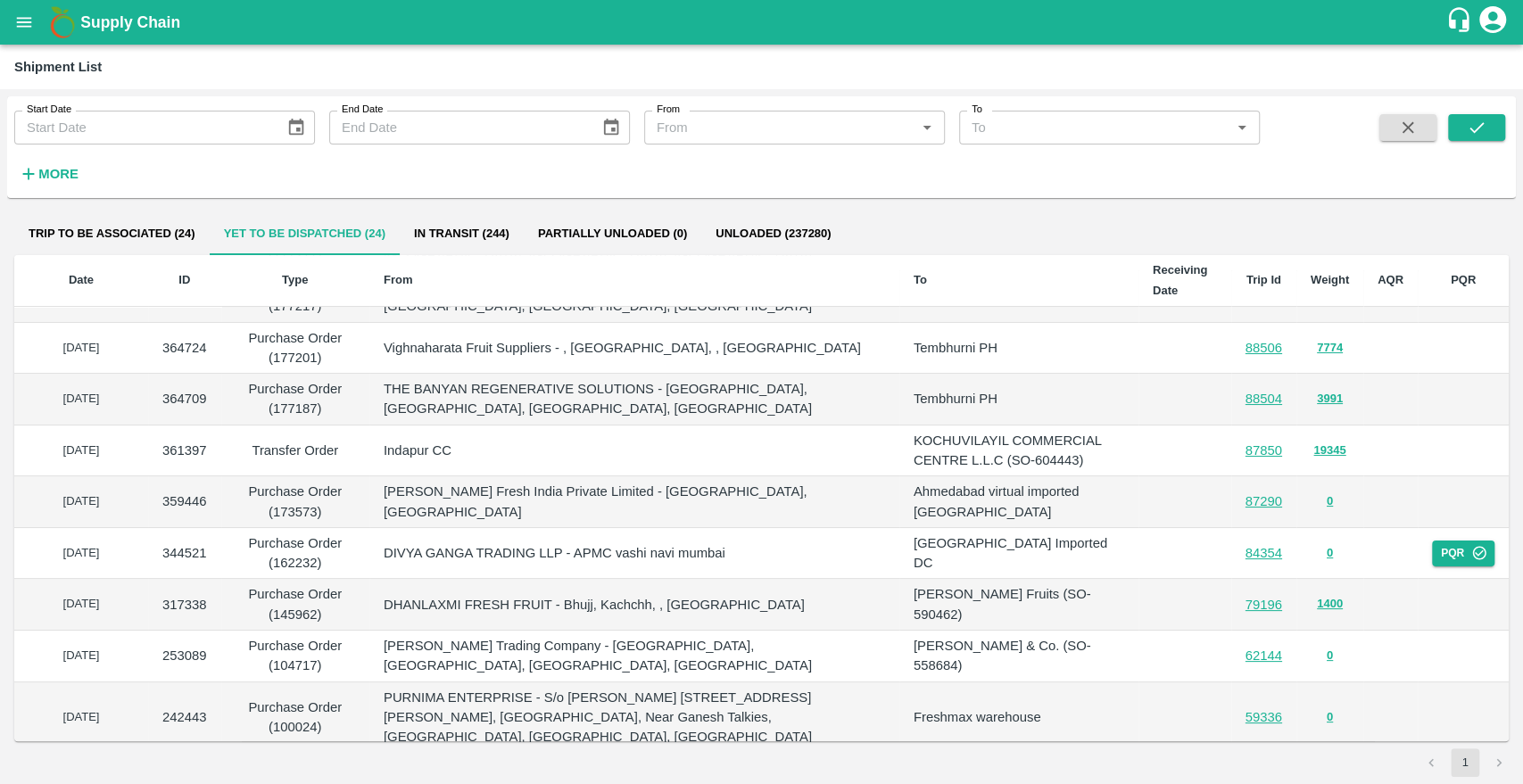
scroll to position [0, 0]
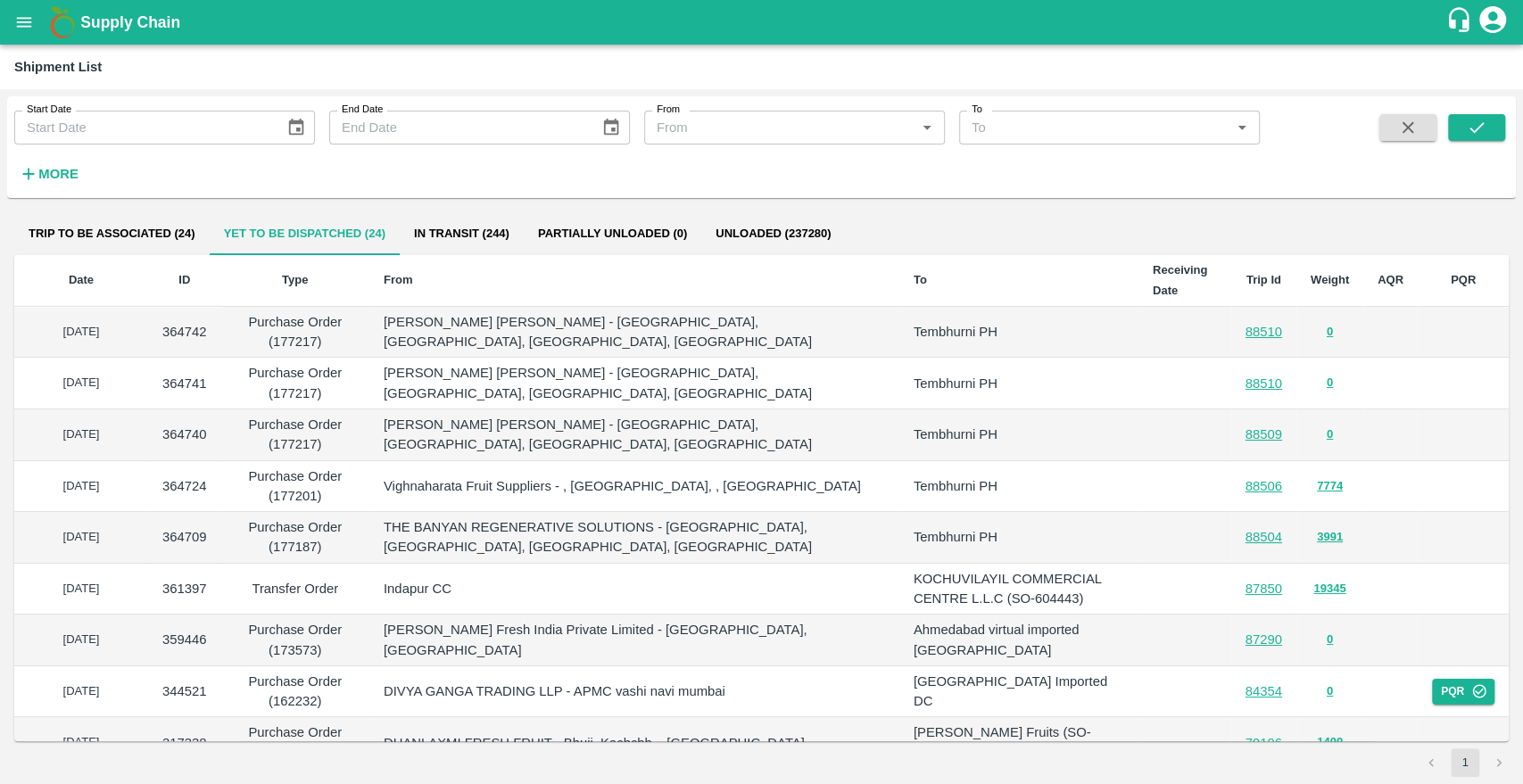
click at [158, 242] on button "Trip to be associated (24)" at bounding box center [111, 233] width 195 height 42
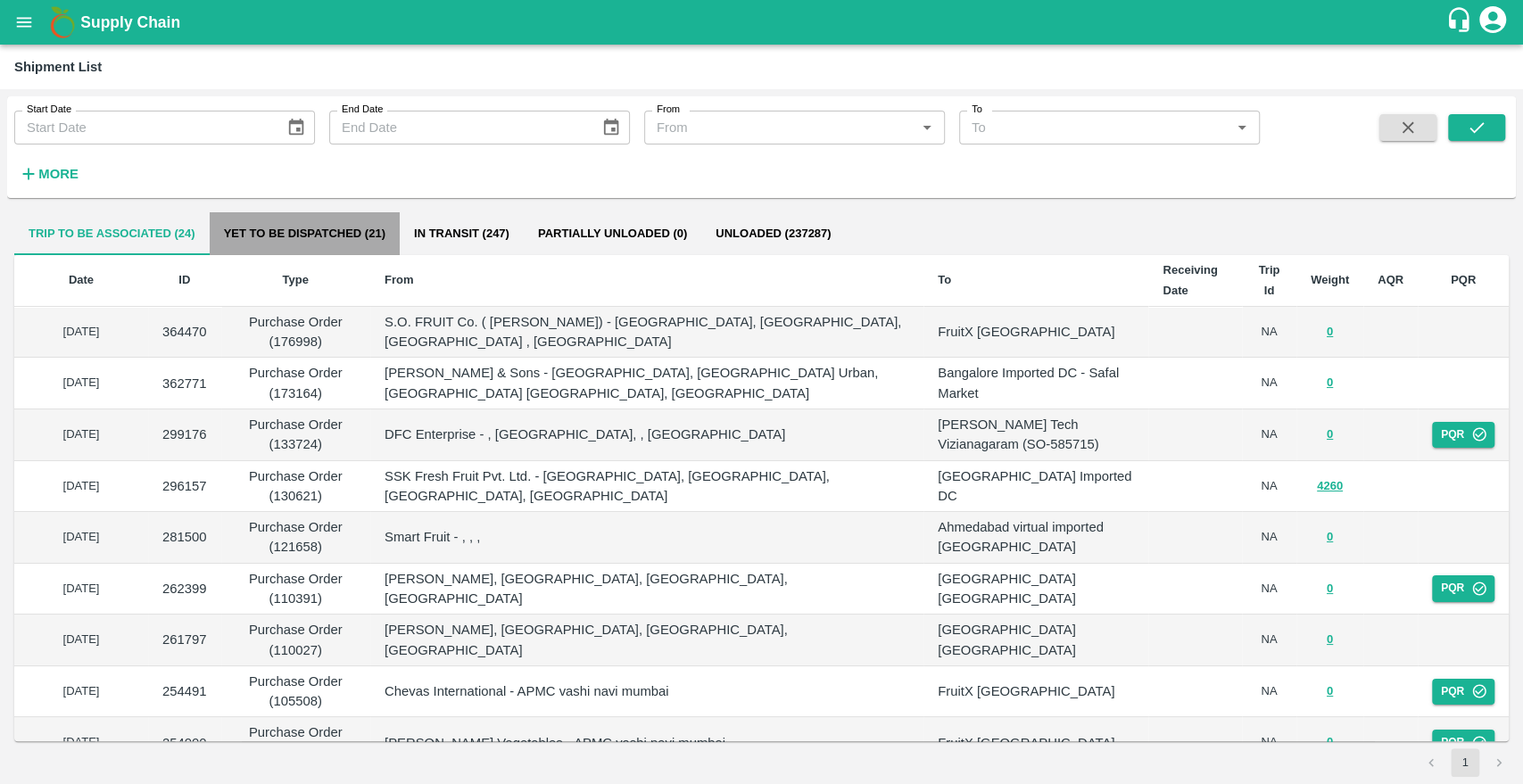
click at [303, 227] on button "Yet to be dispatched (21)" at bounding box center [304, 233] width 190 height 42
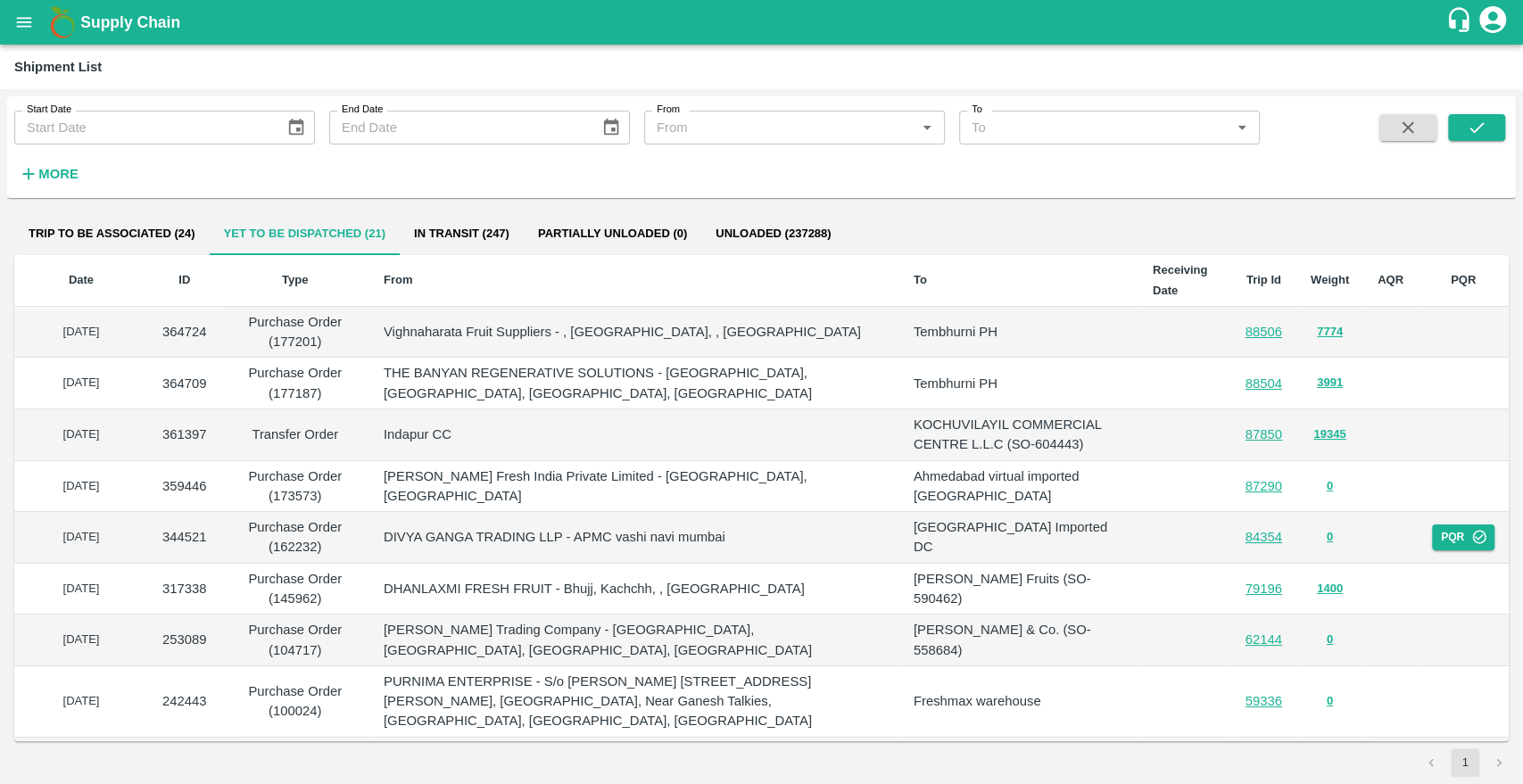
click at [1092, 587] on p "Bismillah Zaheru Fruits (SO-590462)" at bounding box center [1018, 589] width 210 height 41
copy p "590462"
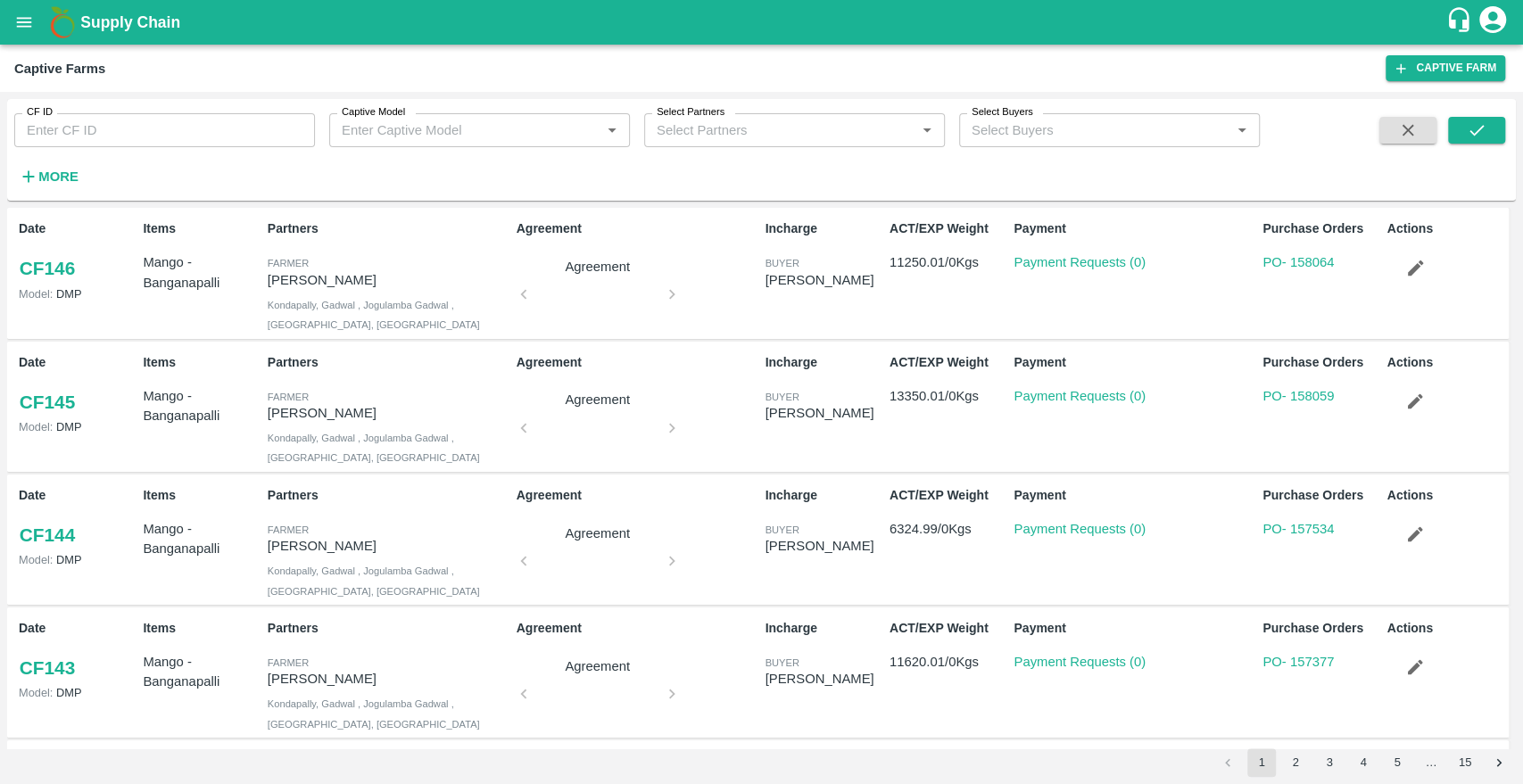
click at [31, 23] on icon "open drawer" at bounding box center [24, 22] width 20 height 20
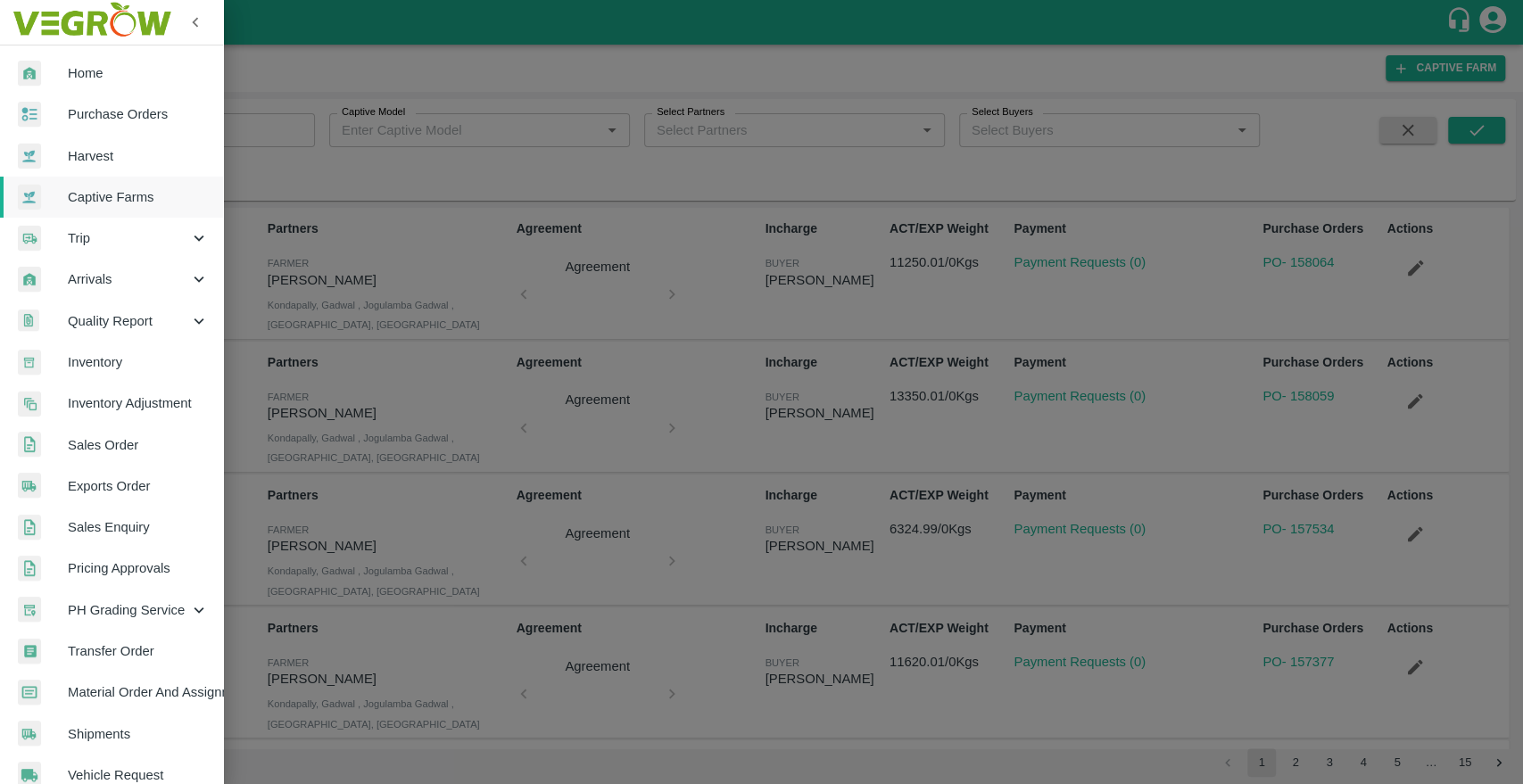
drag, startPoint x: 94, startPoint y: 122, endPoint x: 127, endPoint y: 155, distance: 46.7
click at [94, 122] on span "Purchase Orders" at bounding box center [139, 114] width 141 height 20
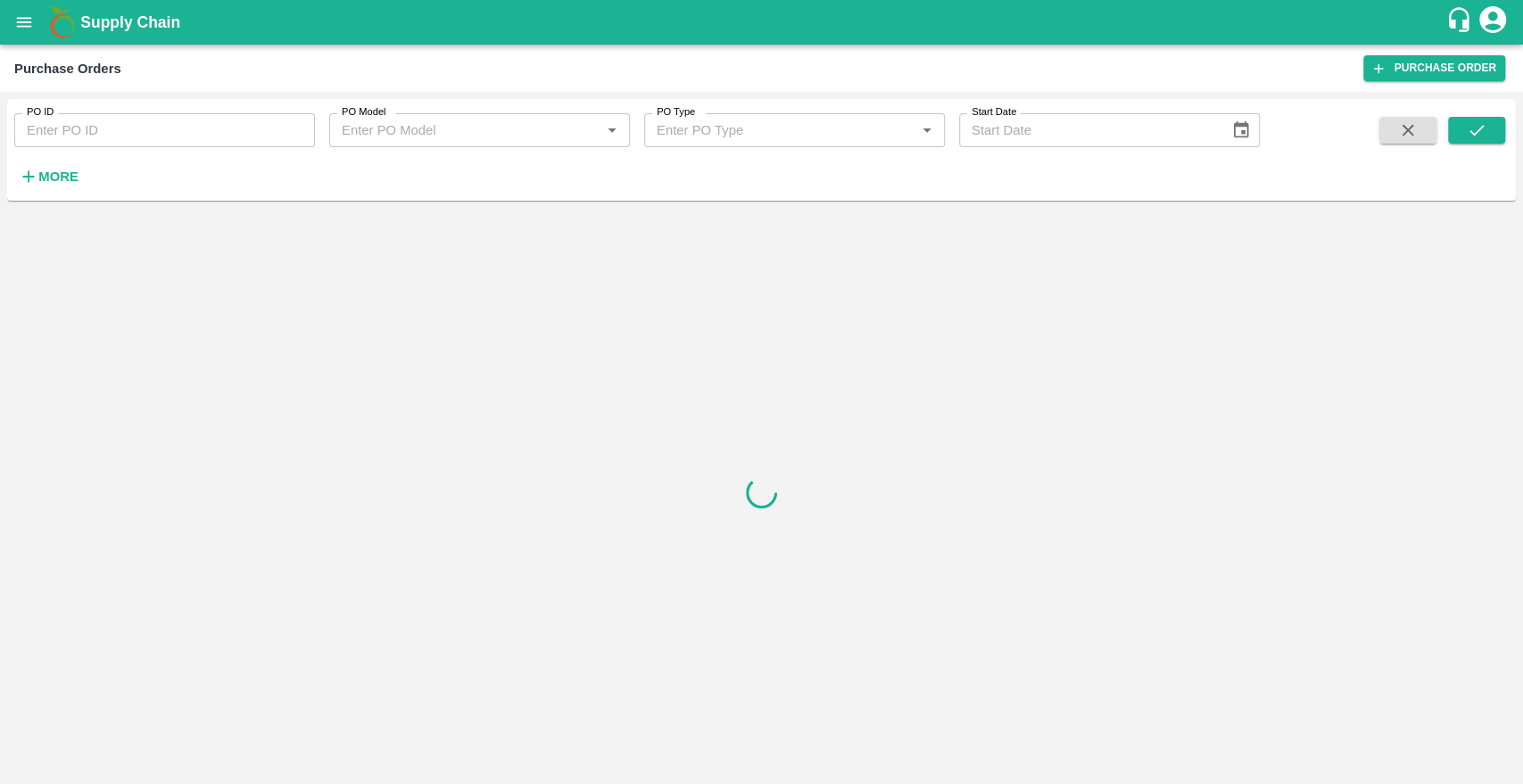
click at [138, 144] on input "PO ID" at bounding box center [164, 130] width 301 height 34
paste input "145356"
type input "145356"
click at [1475, 134] on icon "submit" at bounding box center [1476, 130] width 14 height 10
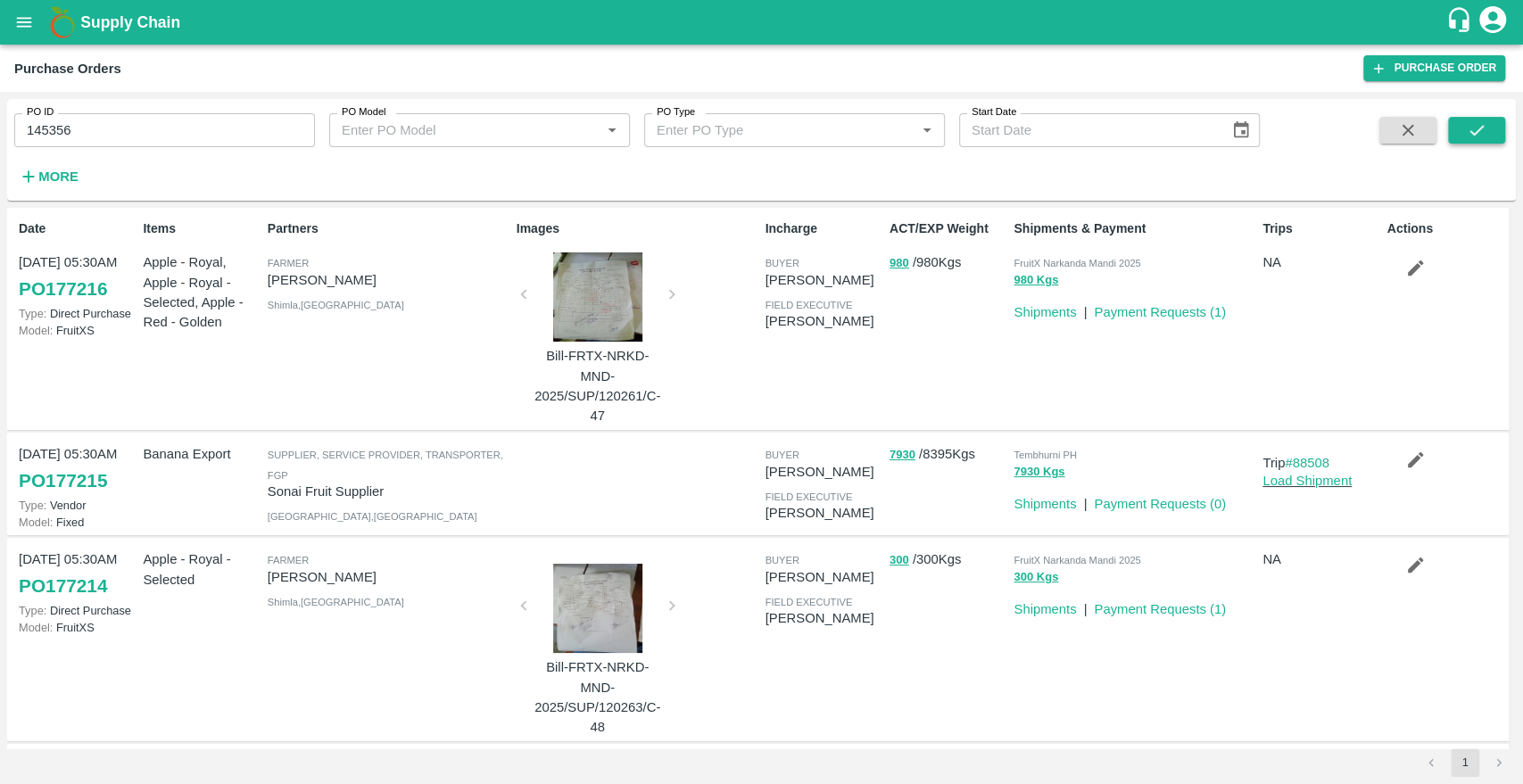
click at [1474, 129] on icon "submit" at bounding box center [1476, 130] width 20 height 20
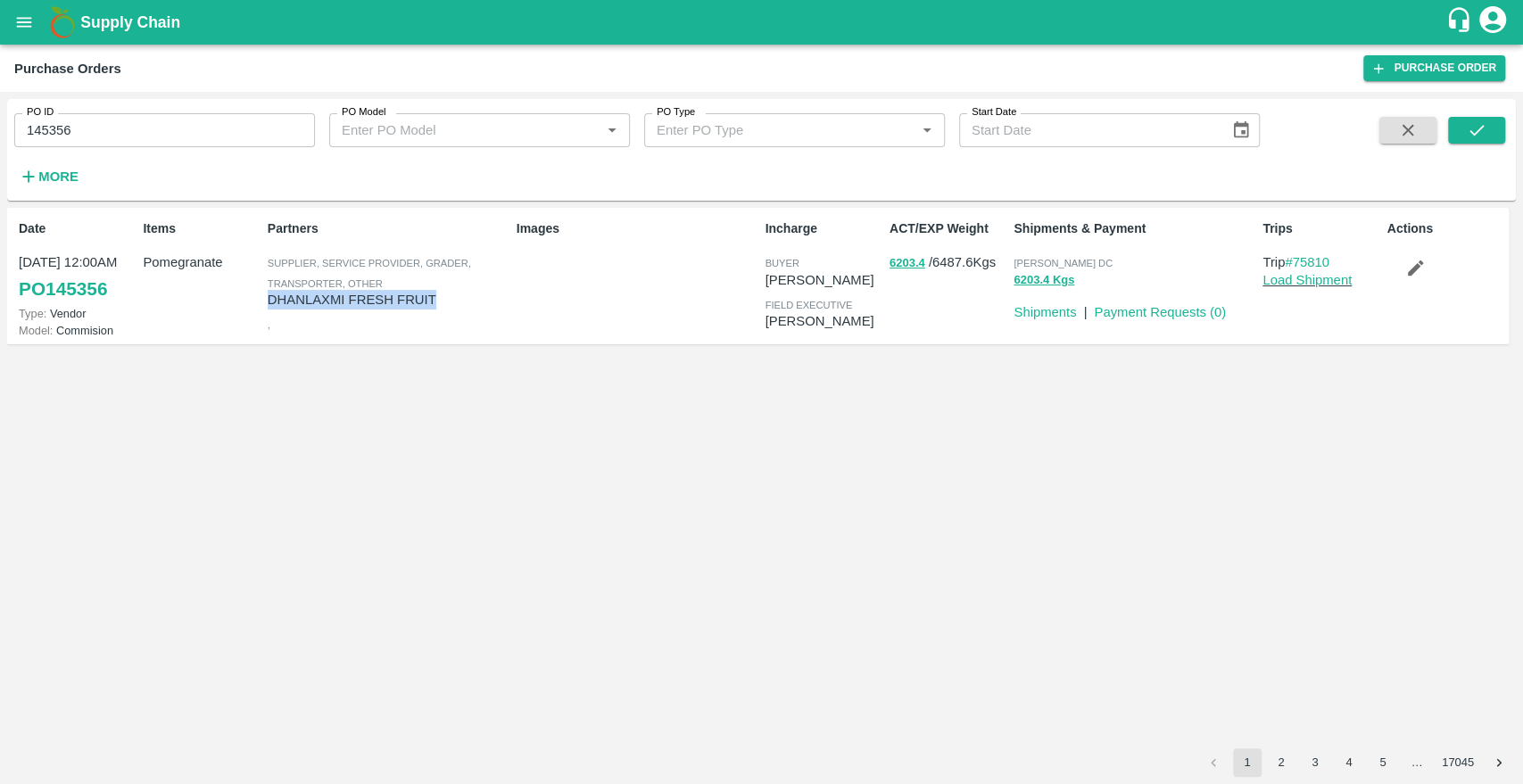
drag, startPoint x: 266, startPoint y: 300, endPoint x: 438, endPoint y: 302, distance: 172.0
click at [438, 302] on div "Partners Supplier, Service Provider, Grader, Transporter, Other DHANLAXMI FRESH…" at bounding box center [385, 275] width 249 height 126
copy p "DHANLAXMI FRESH FRUIT"
click at [22, 31] on icon "open drawer" at bounding box center [24, 22] width 20 height 20
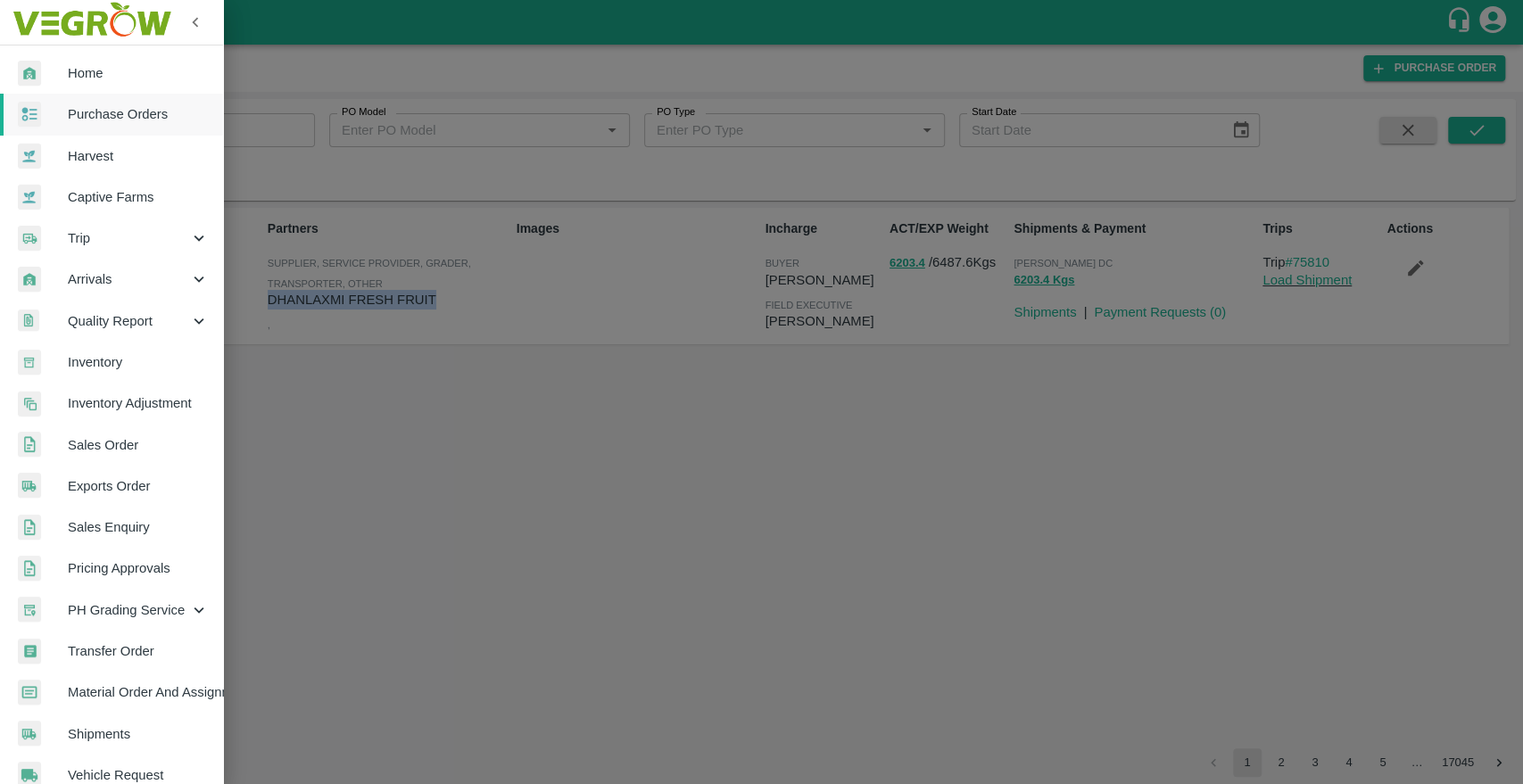
click at [92, 455] on link "Sales Order" at bounding box center [111, 446] width 223 height 41
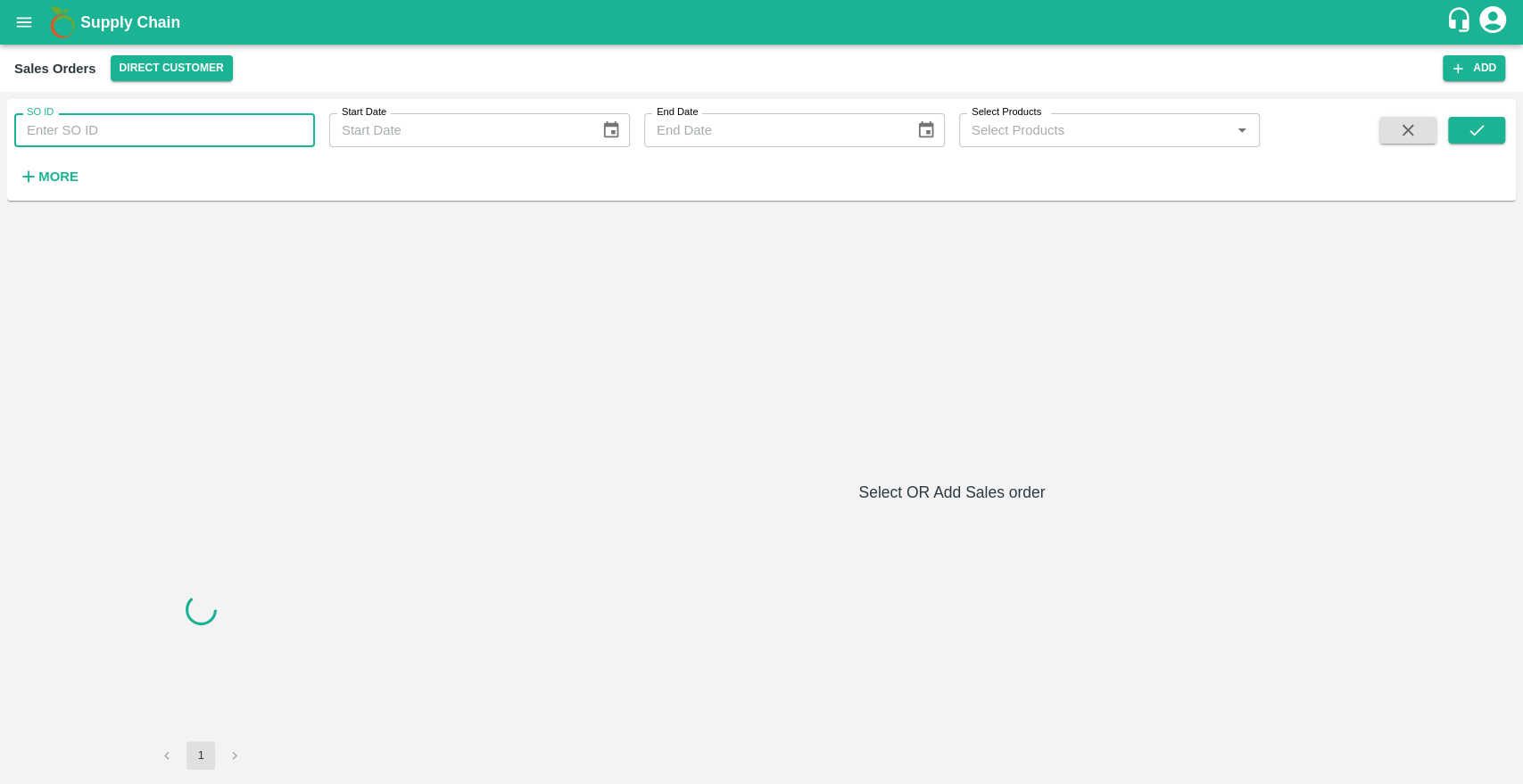
click at [94, 142] on input "SO ID" at bounding box center [164, 130] width 301 height 34
paste input "590462"
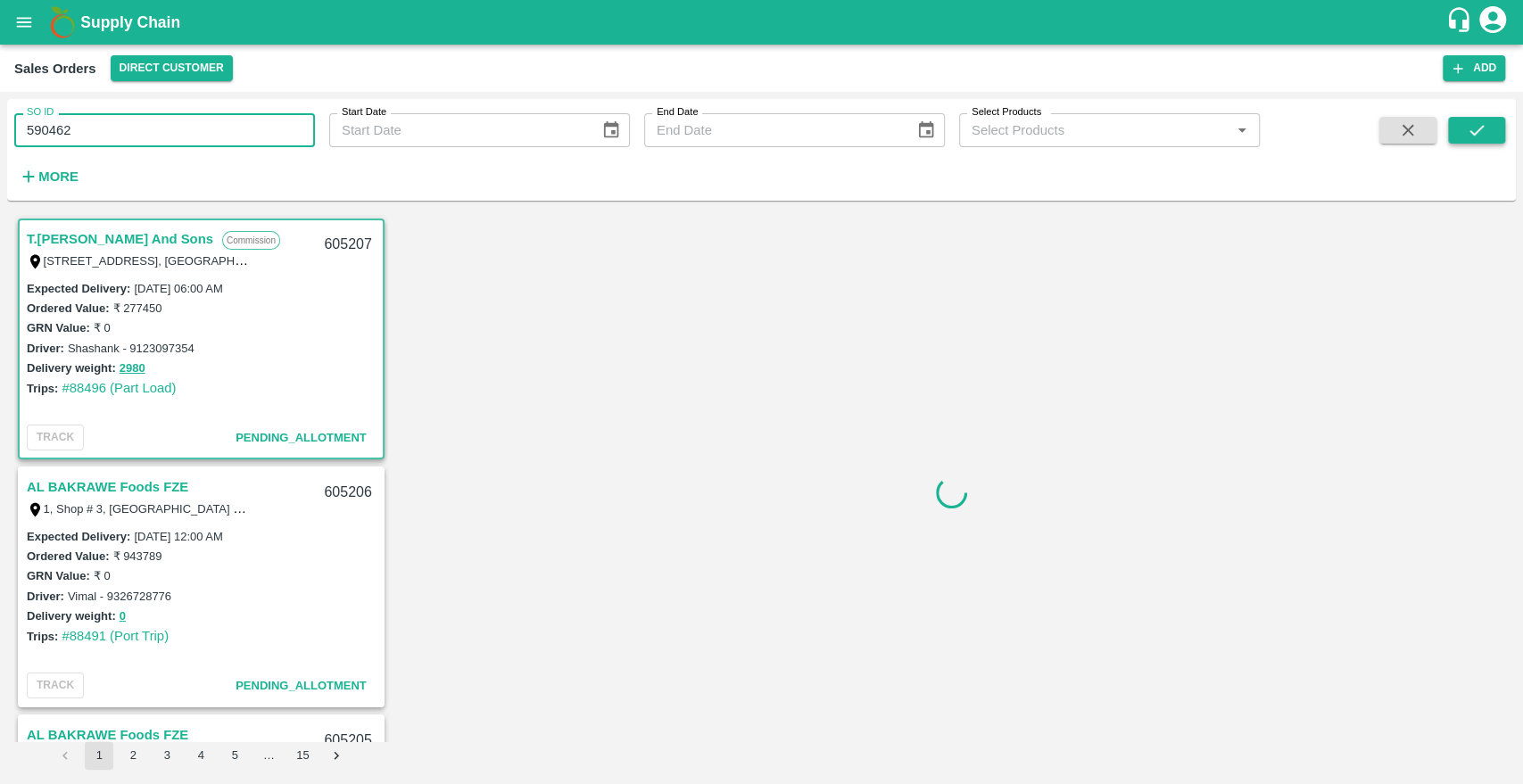
type input "590462"
click at [1485, 123] on icon "submit" at bounding box center [1476, 130] width 20 height 20
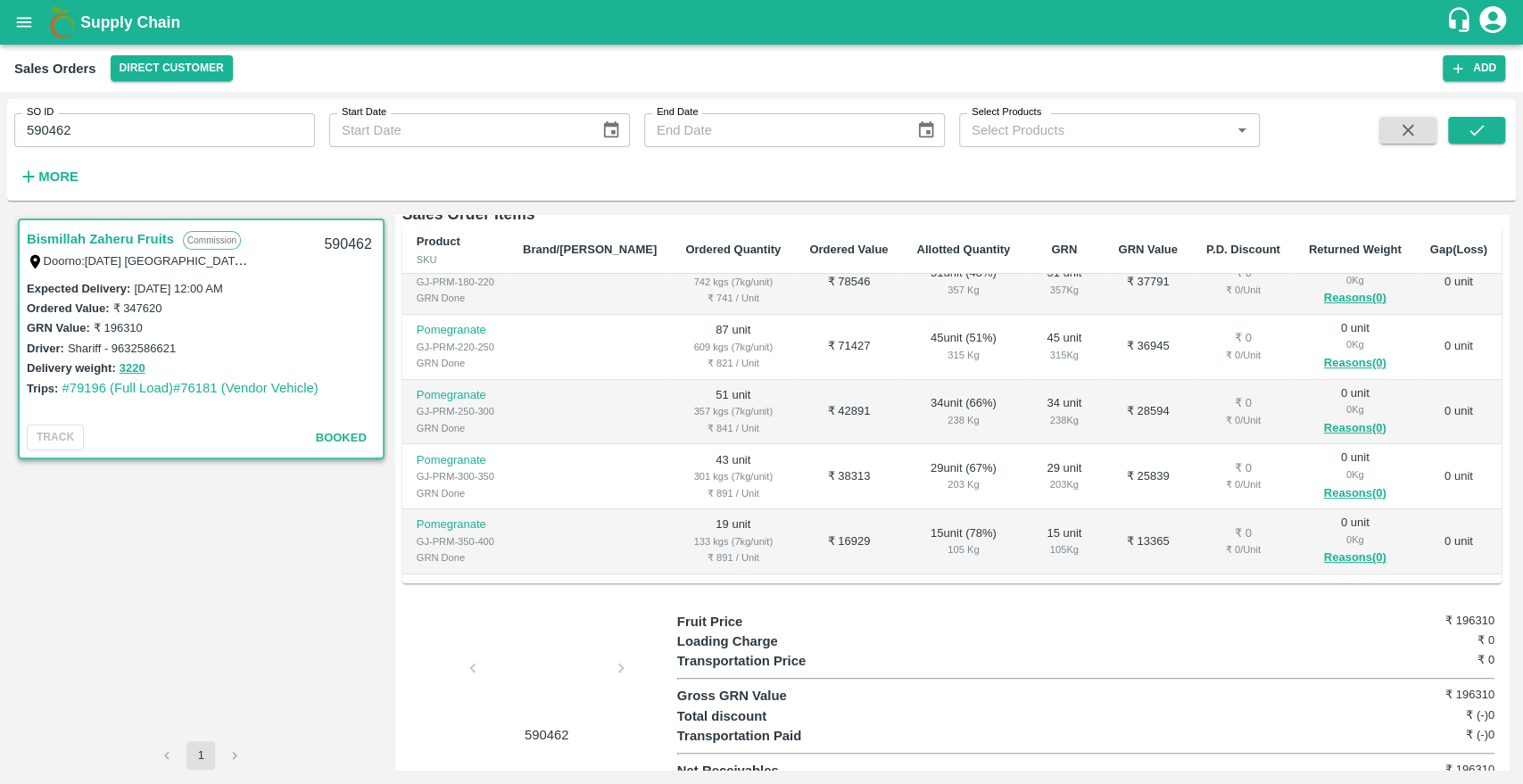
scroll to position [306, 0]
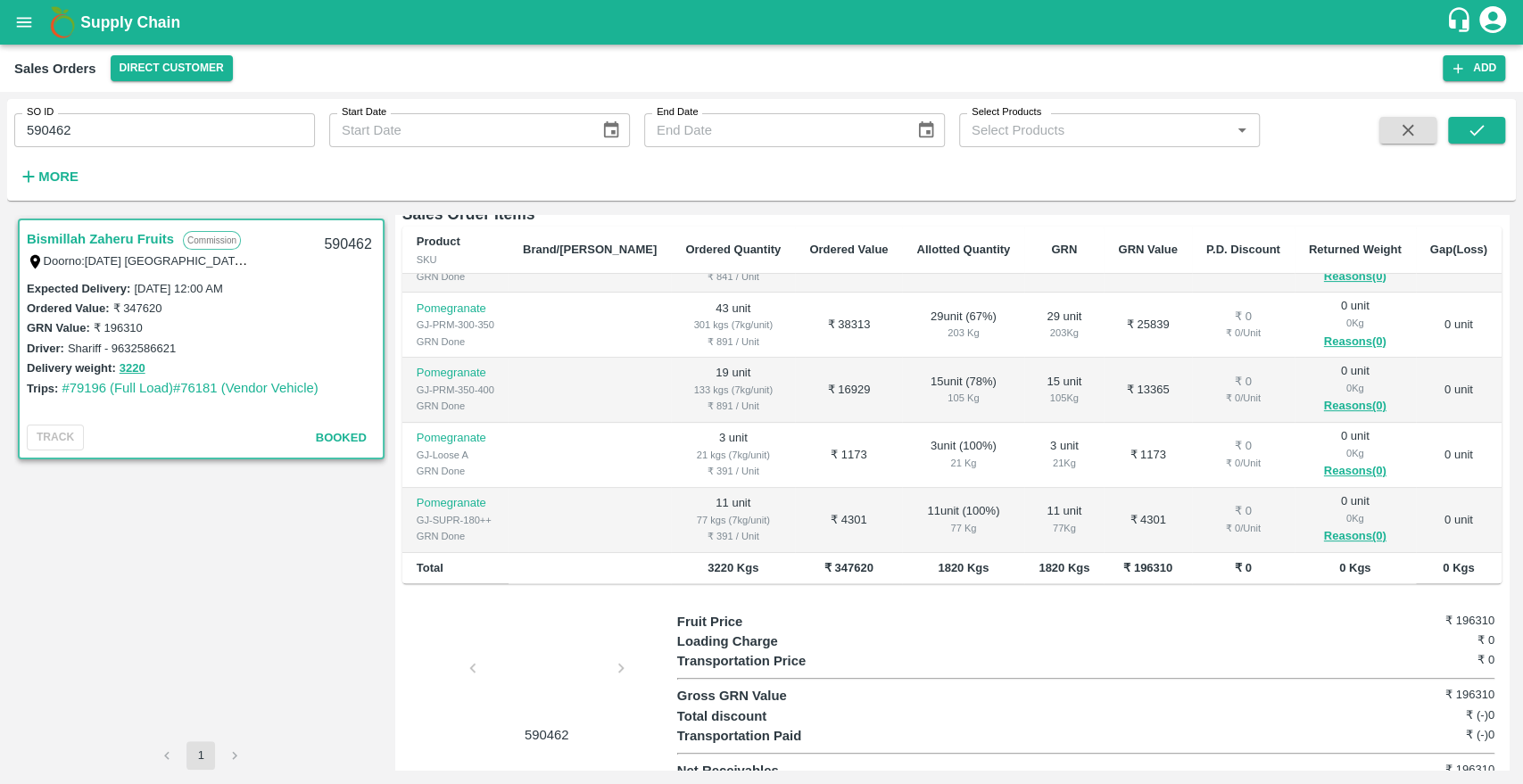
click at [22, 15] on icon "open drawer" at bounding box center [24, 22] width 20 height 20
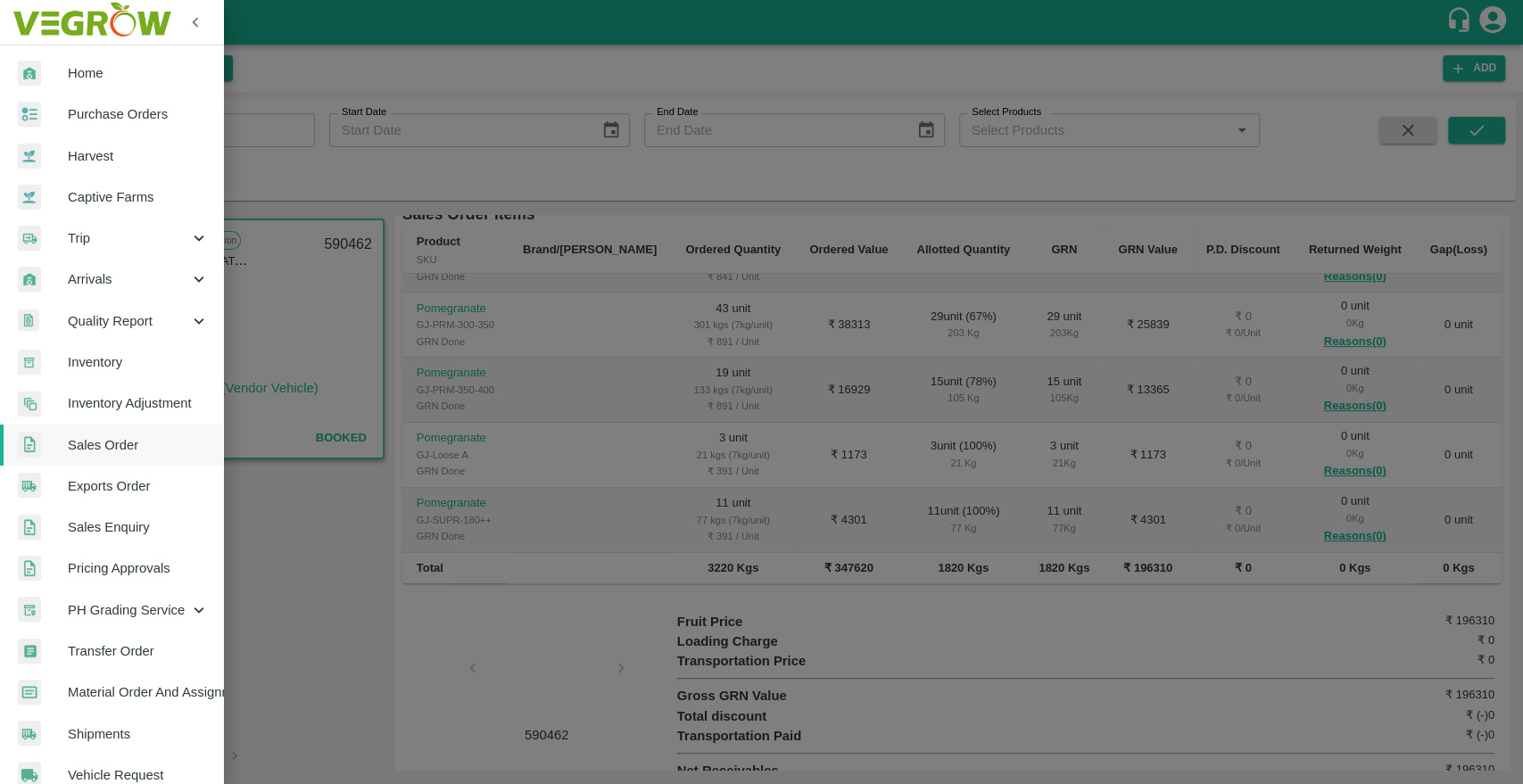
click at [107, 117] on span "Purchase Orders" at bounding box center [139, 114] width 141 height 20
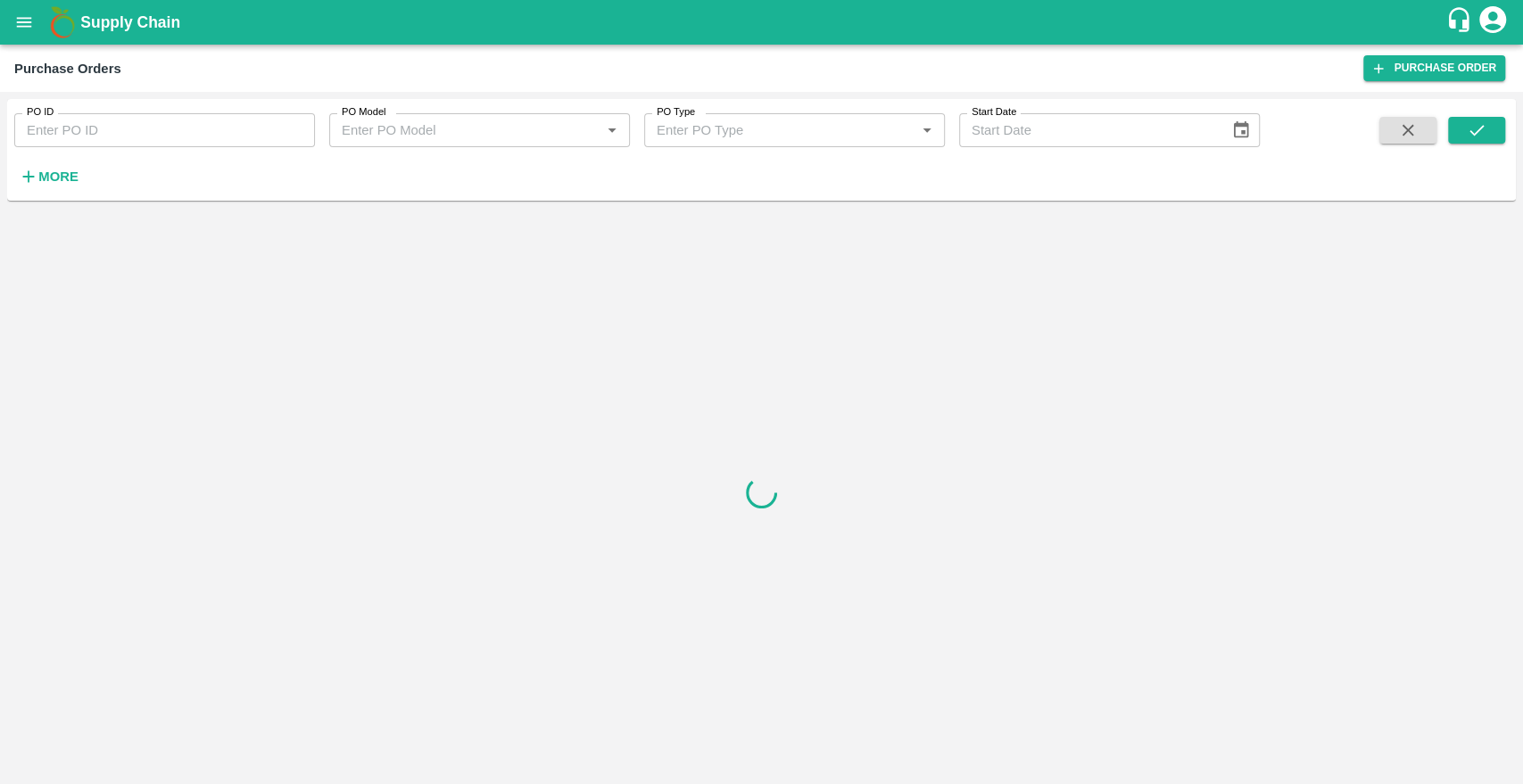
click at [107, 134] on input "PO ID" at bounding box center [164, 130] width 301 height 34
paste input "145962"
click at [1461, 136] on button "submit" at bounding box center [1476, 130] width 57 height 26
click at [116, 138] on input "145962" at bounding box center [164, 130] width 301 height 34
type input "145962"
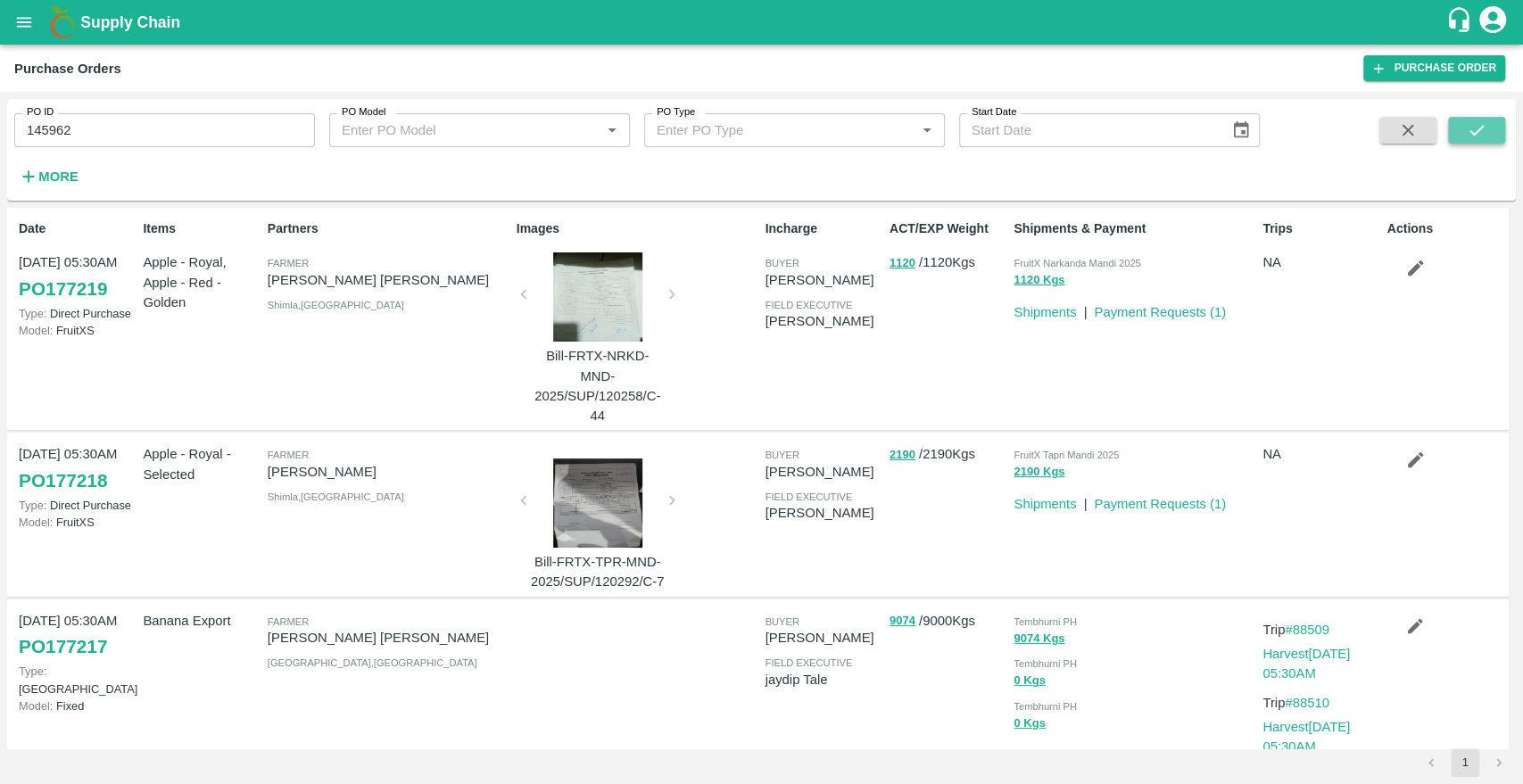
click at [1456, 123] on button "submit" at bounding box center [1476, 130] width 57 height 26
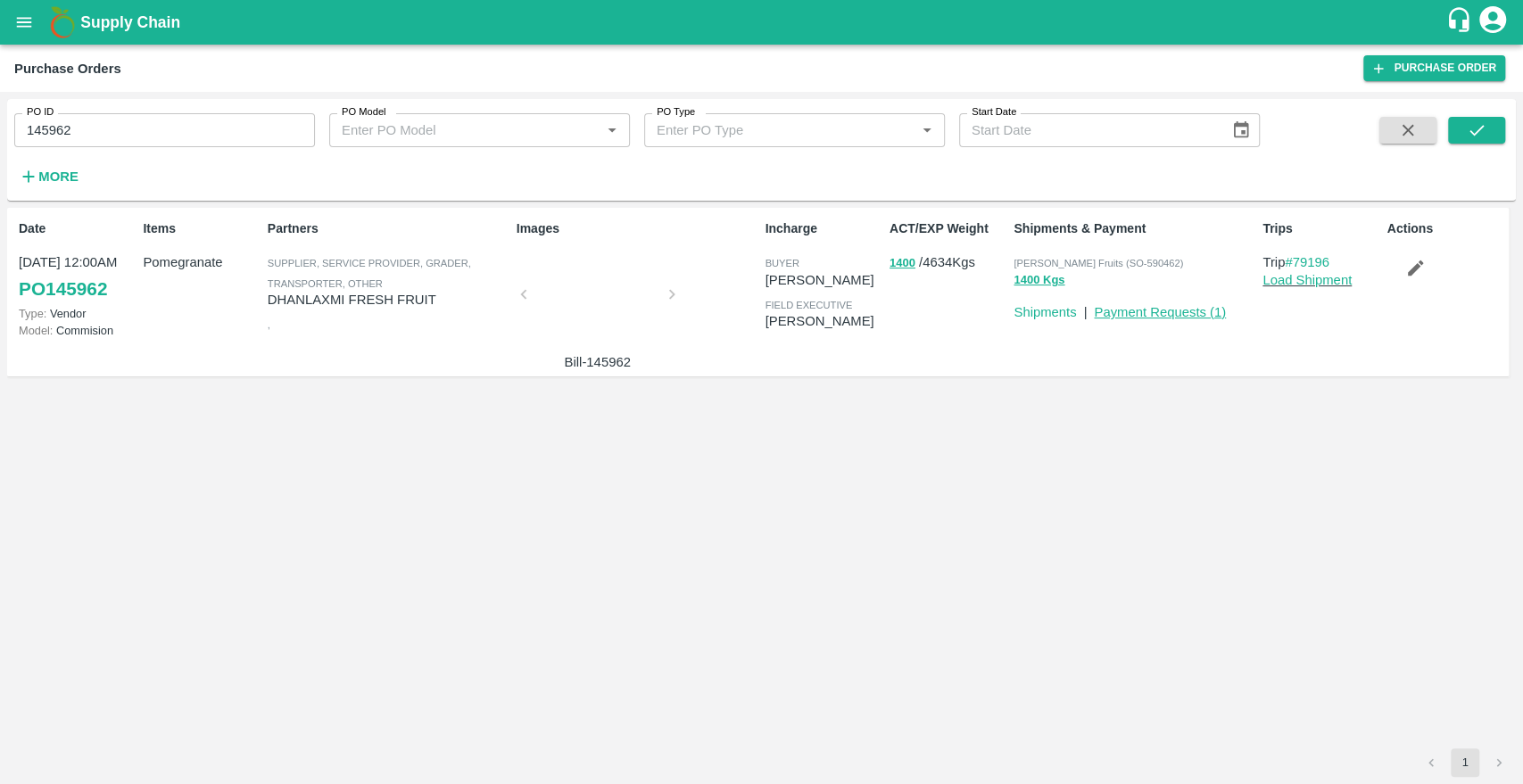
click at [1144, 314] on link "Payment Requests ( 1 )" at bounding box center [1160, 312] width 132 height 14
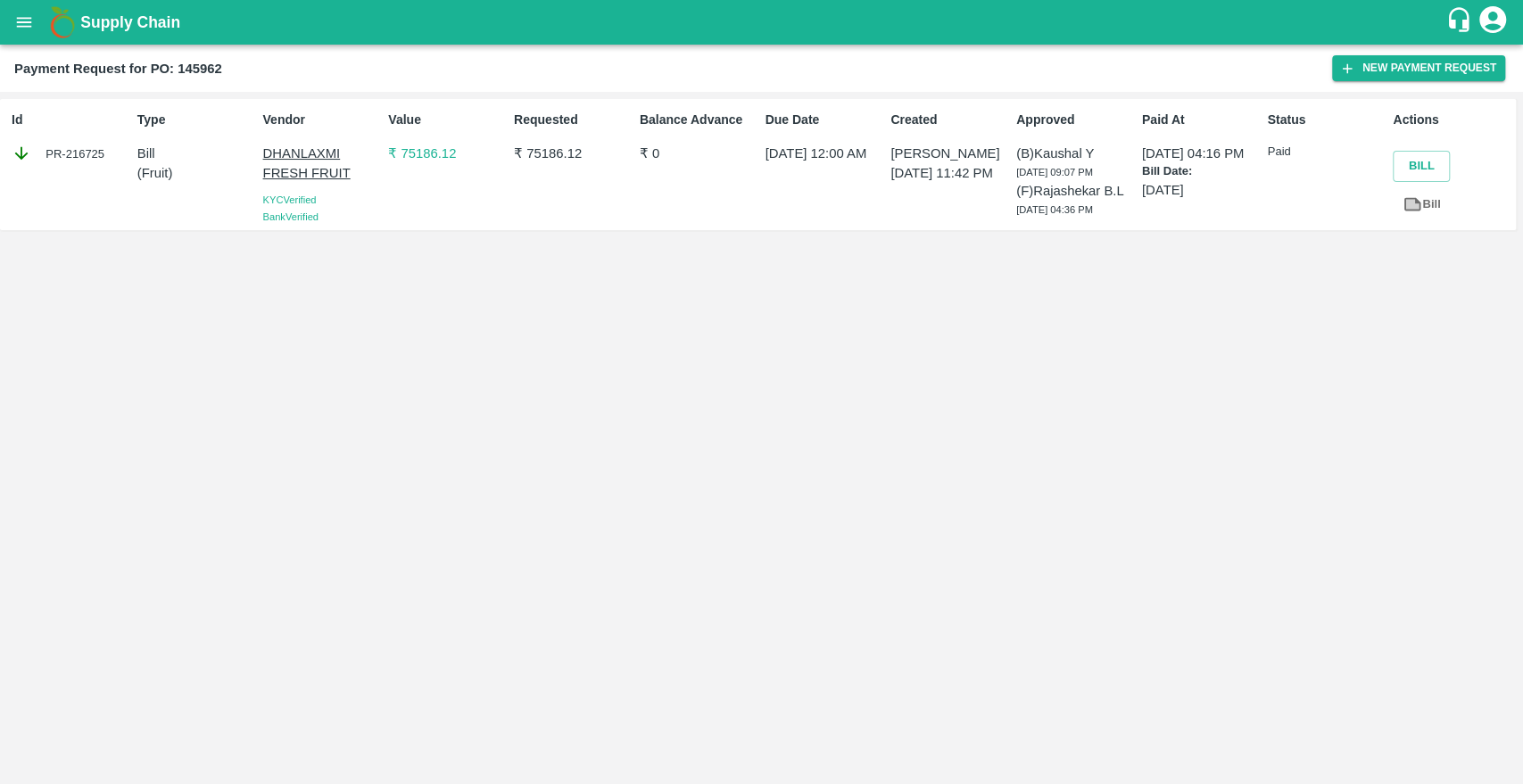
click at [1438, 201] on link "Bill" at bounding box center [1421, 204] width 57 height 31
click at [409, 146] on p "₹ 75186.12" at bounding box center [448, 153] width 119 height 20
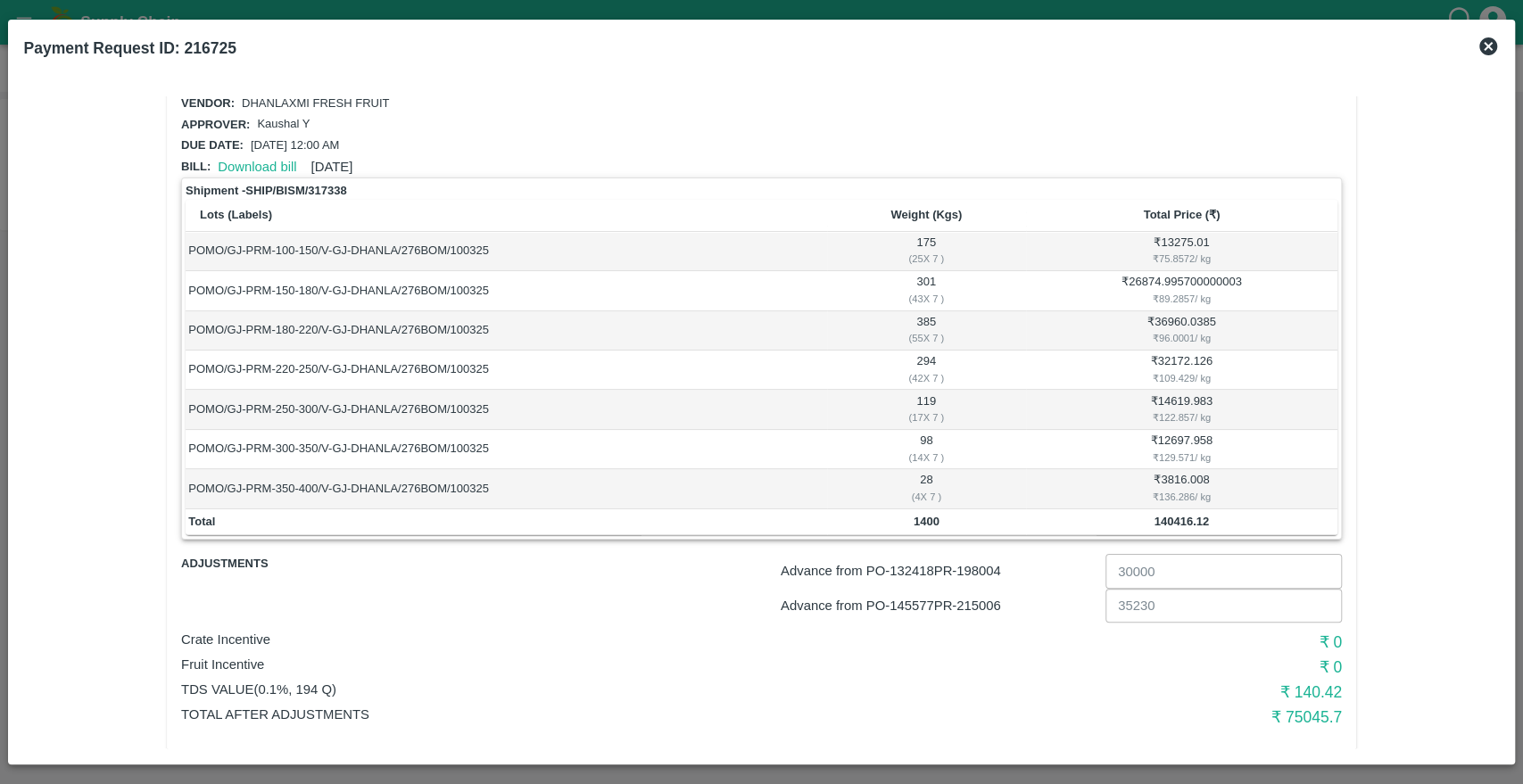
scroll to position [61, 0]
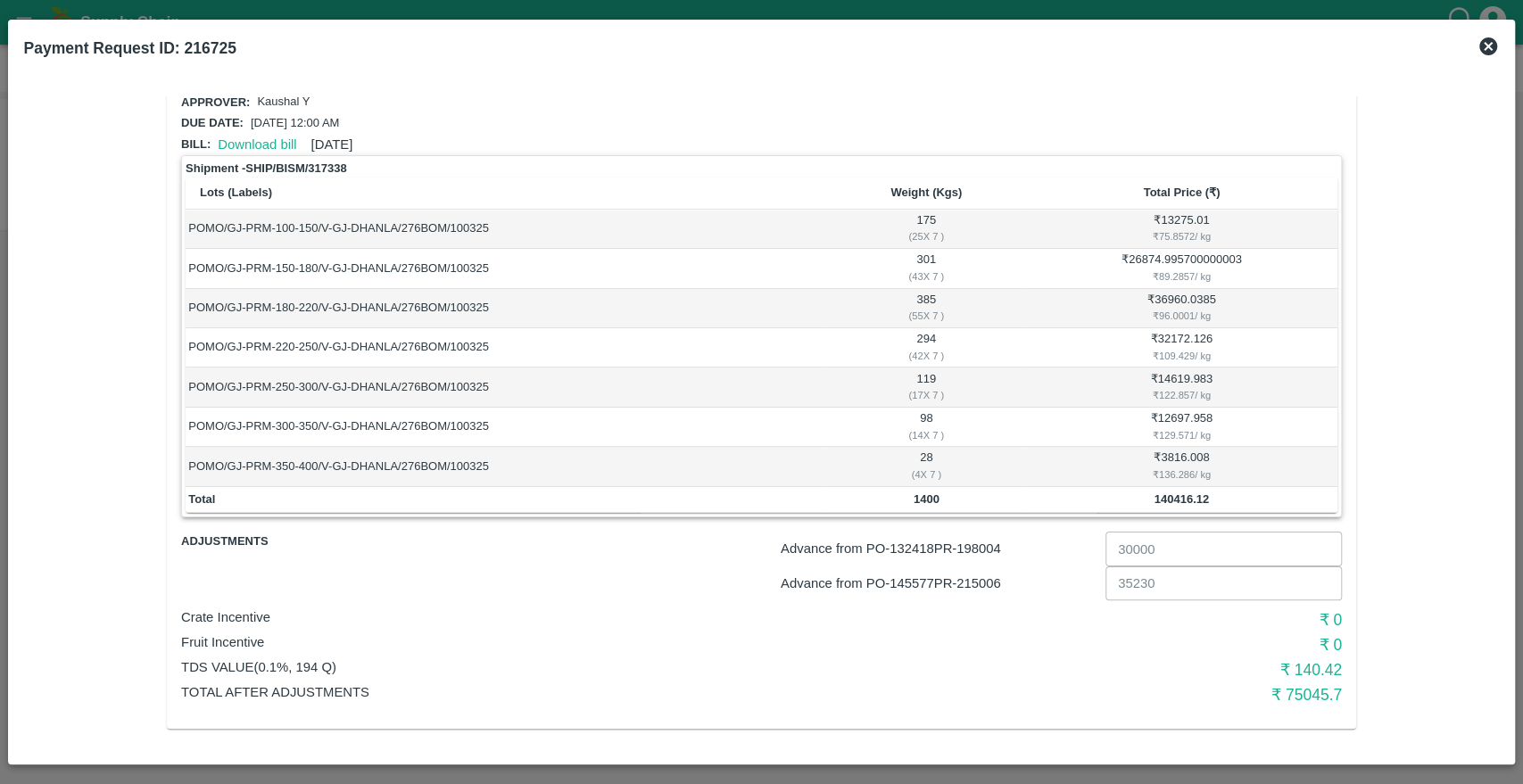
click at [1171, 502] on b "140416.12" at bounding box center [1182, 499] width 55 height 13
click at [1488, 41] on icon at bounding box center [1488, 46] width 18 height 18
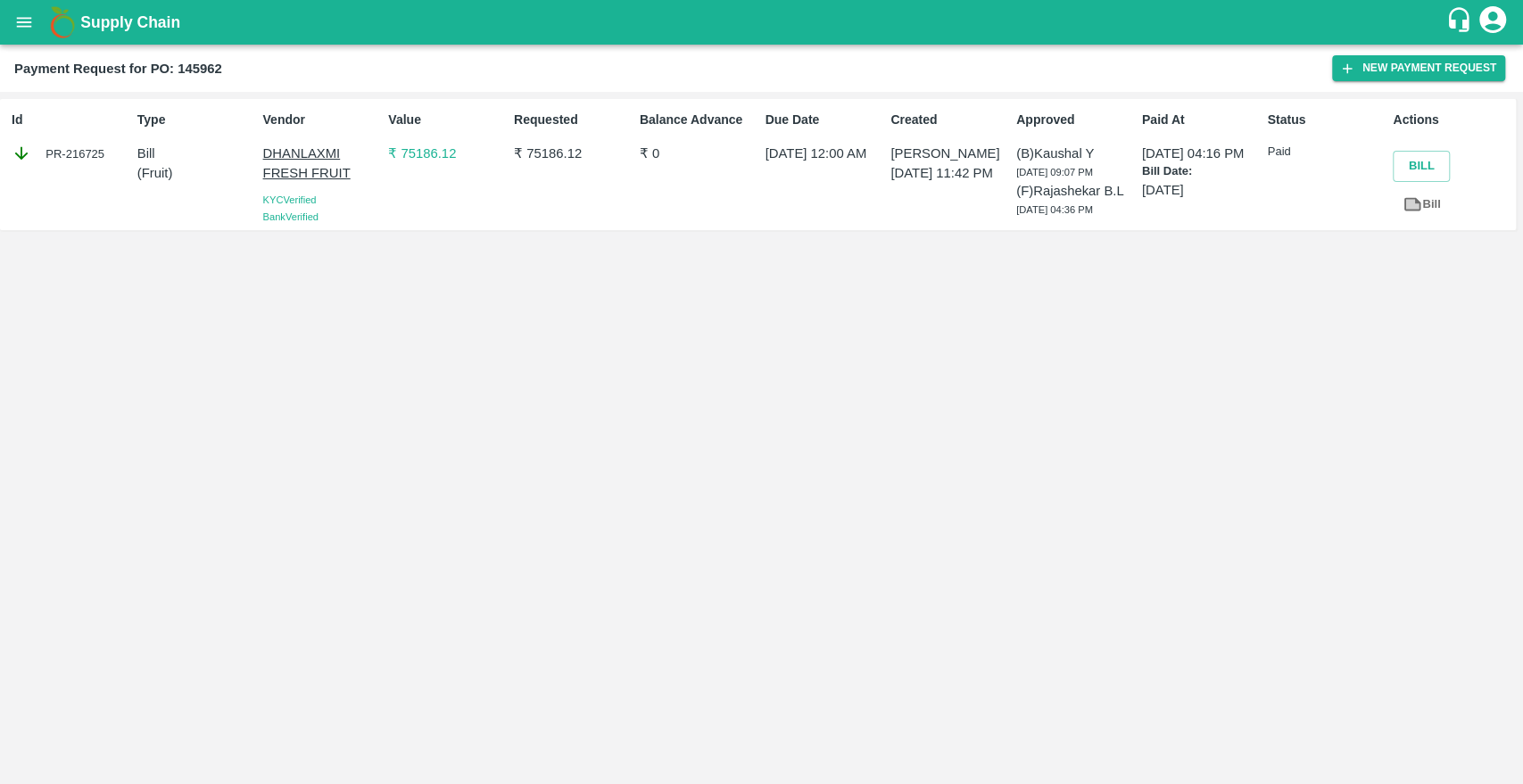
click at [23, 41] on button "open drawer" at bounding box center [25, 23] width 41 height 41
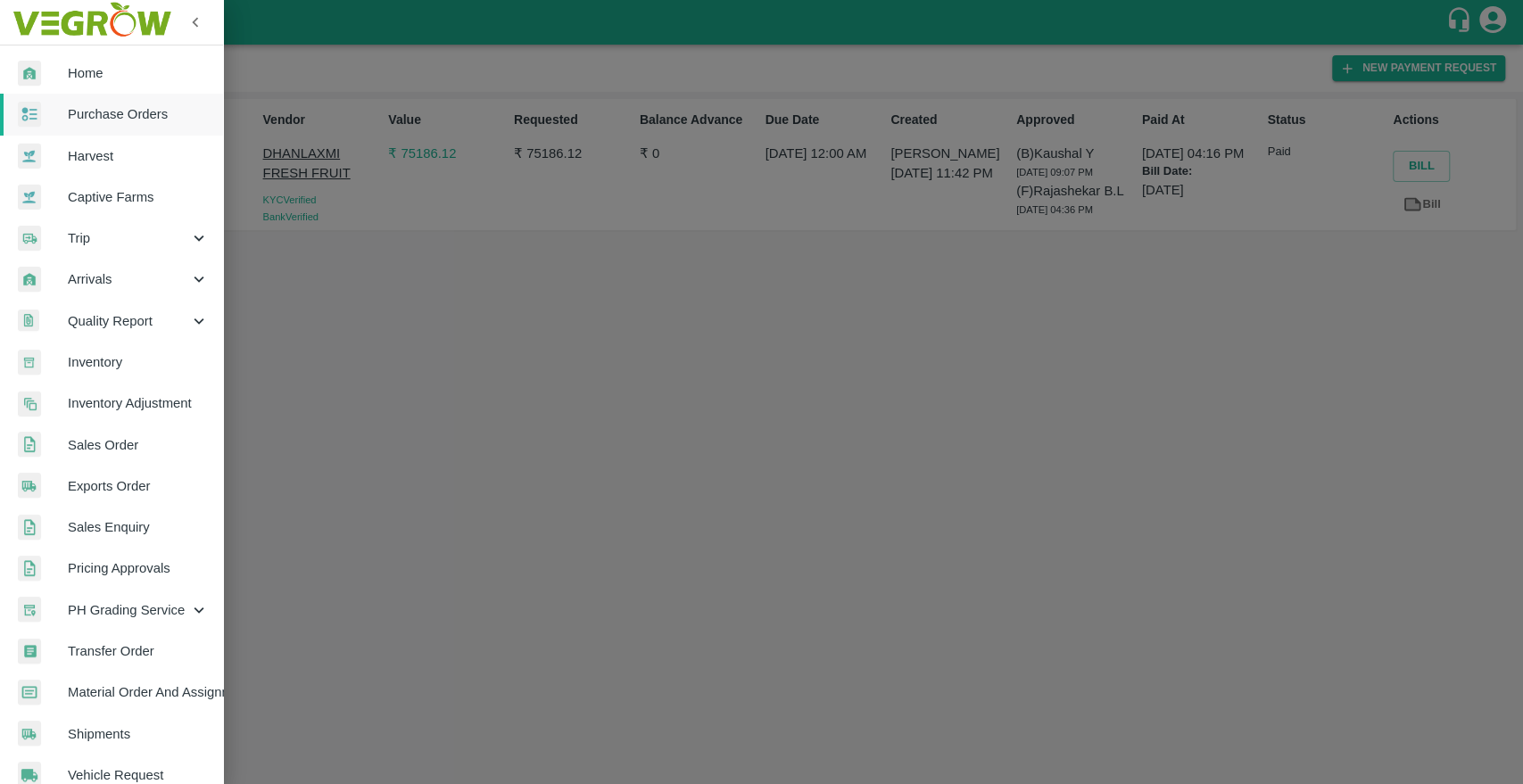
click at [102, 447] on span "Sales Order" at bounding box center [139, 445] width 141 height 20
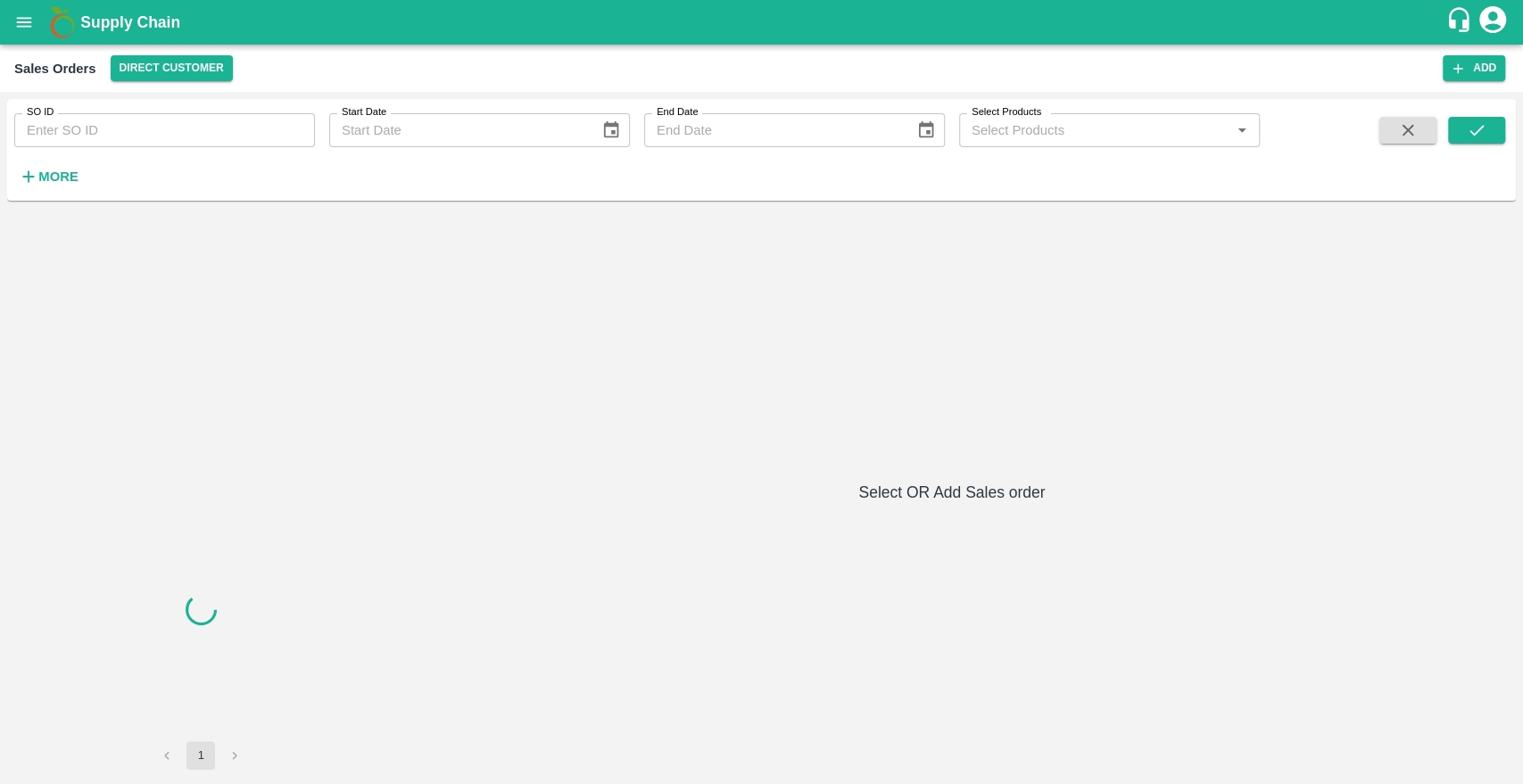
click at [75, 123] on input "SO ID" at bounding box center [164, 130] width 301 height 34
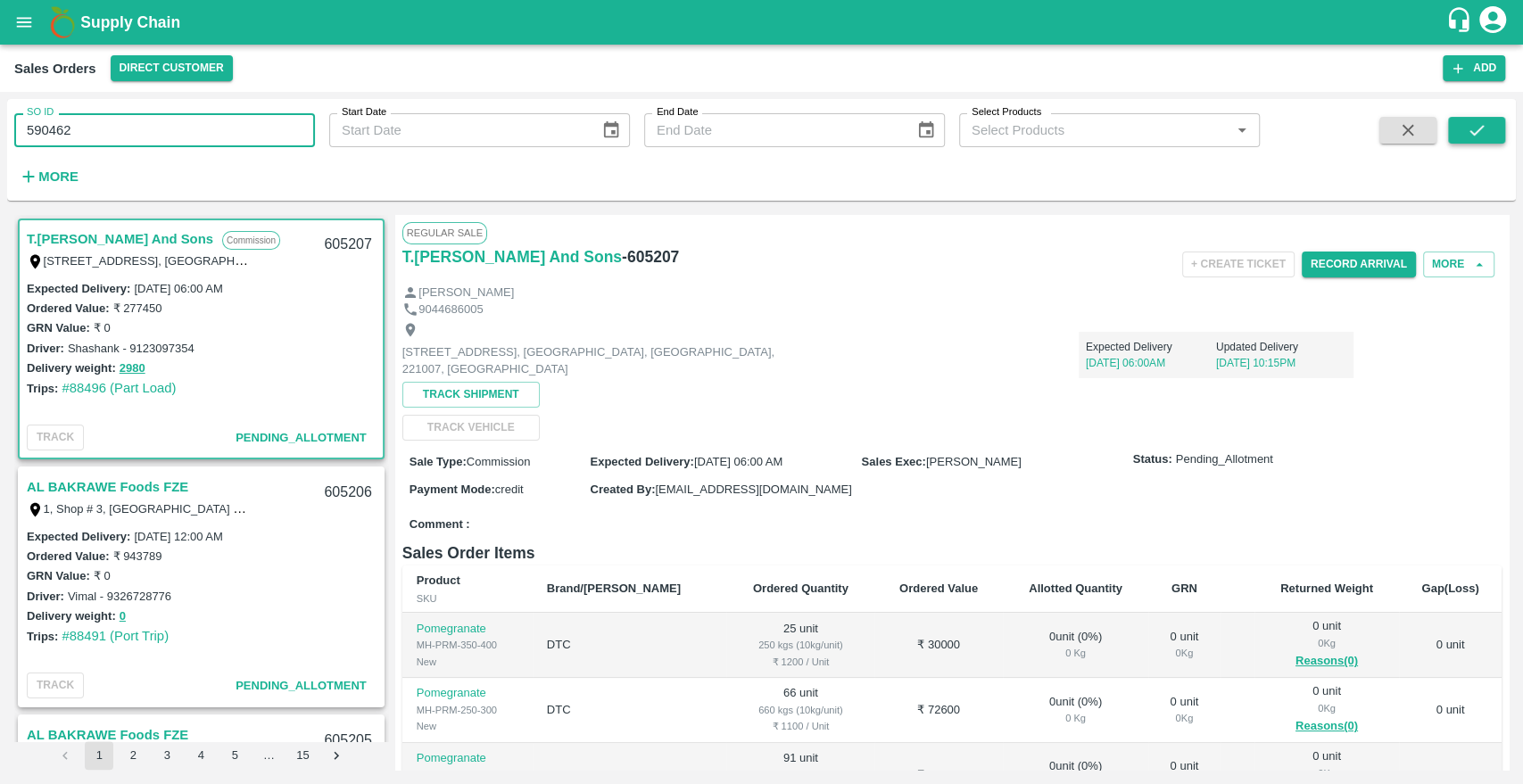
type input "590462"
click at [1490, 122] on button "submit" at bounding box center [1476, 130] width 57 height 26
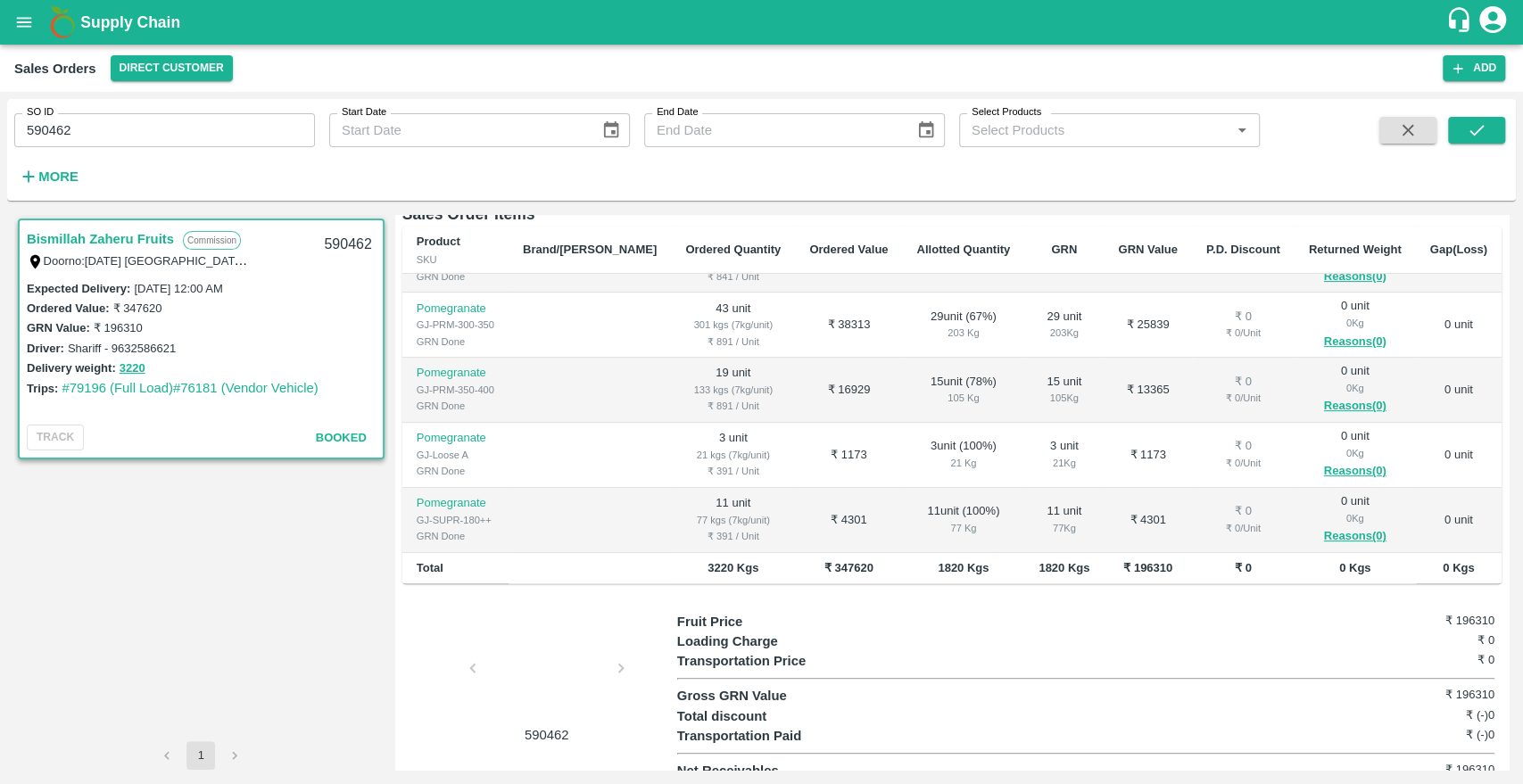
scroll to position [207, 0]
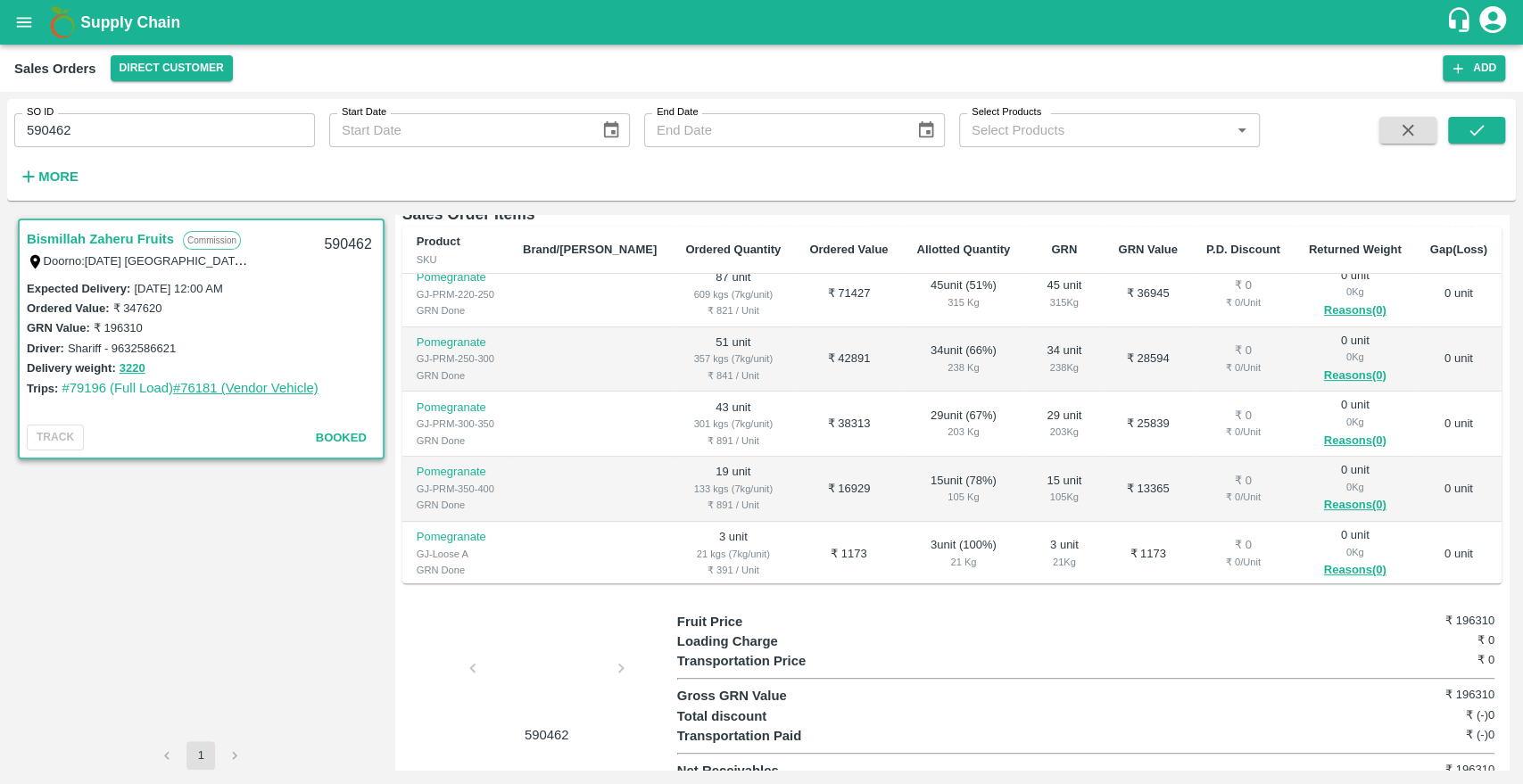
click at [207, 392] on link "#76181 (Vendor Vehicle)" at bounding box center [246, 387] width 145 height 14
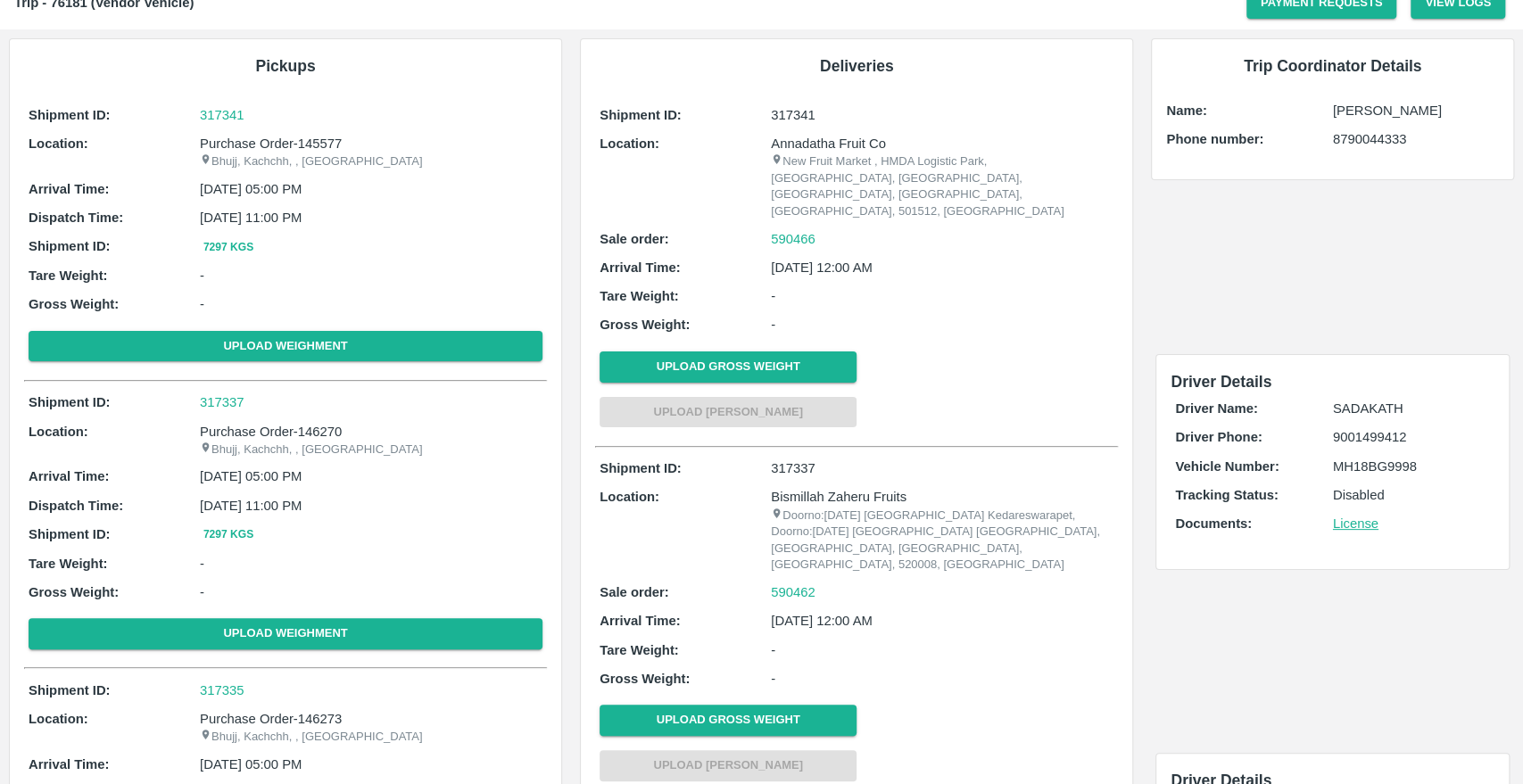
scroll to position [99, 0]
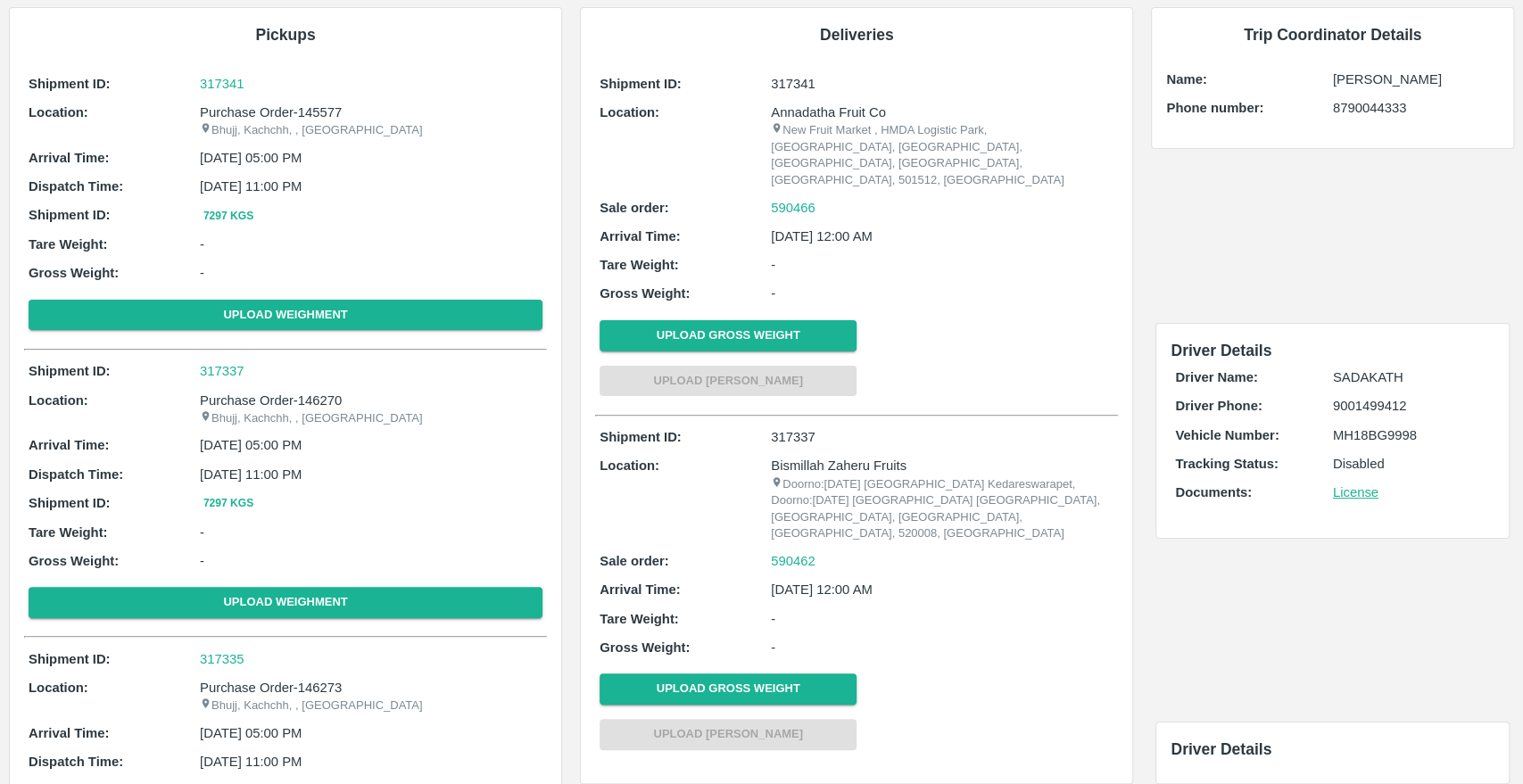
click at [991, 477] on p "Doorno:[DATE] [GEOGRAPHIC_DATA] Kedareswarapet, Doorno:[DATE] [GEOGRAPHIC_DATA]…" at bounding box center [942, 510] width 343 height 66
click at [1045, 477] on p "Doorno:[DATE] [GEOGRAPHIC_DATA] Kedareswarapet, Doorno:[DATE] [GEOGRAPHIC_DATA]…" at bounding box center [942, 510] width 343 height 66
click at [918, 487] on p "Doorno:[DATE] [GEOGRAPHIC_DATA] Kedareswarapet, Doorno:[DATE] [GEOGRAPHIC_DATA]…" at bounding box center [942, 510] width 343 height 66
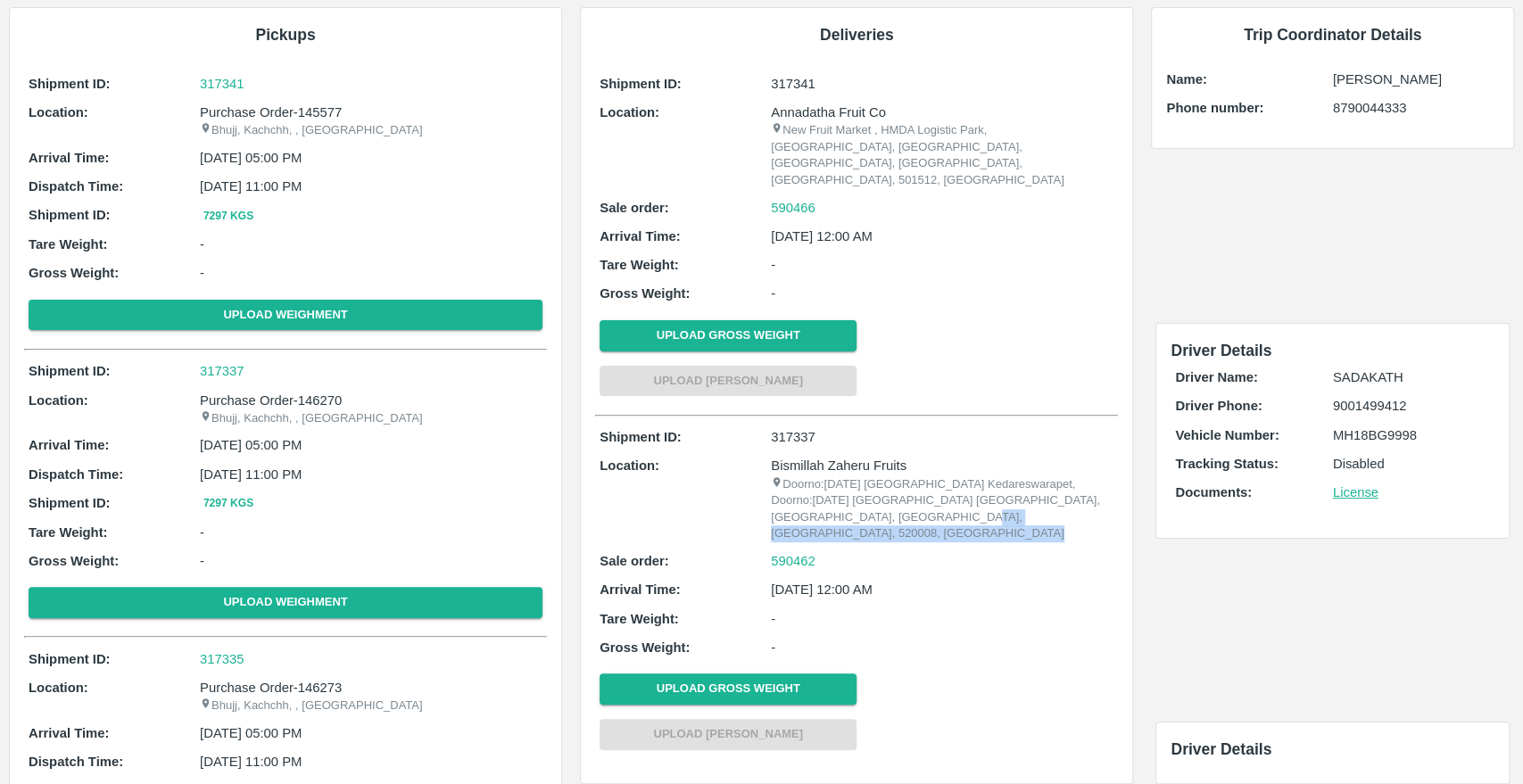
click at [918, 487] on p "Doorno:[DATE] [GEOGRAPHIC_DATA] Kedareswarapet, Doorno:[DATE] [GEOGRAPHIC_DATA]…" at bounding box center [942, 510] width 343 height 66
